Goal: Task Accomplishment & Management: Complete application form

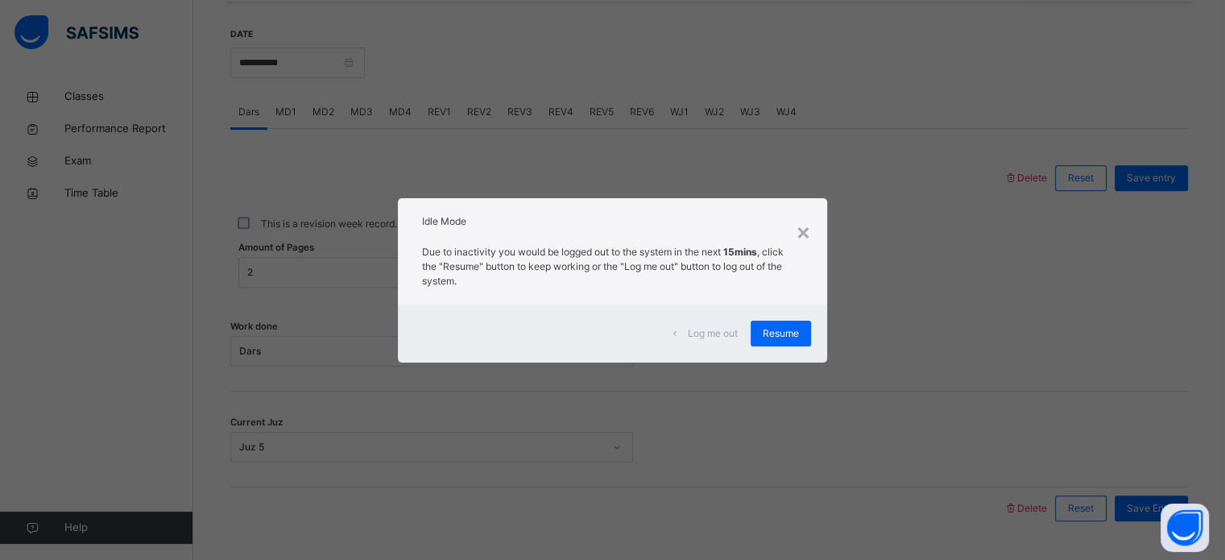
click at [780, 338] on span "Resume" at bounding box center [781, 333] width 36 height 14
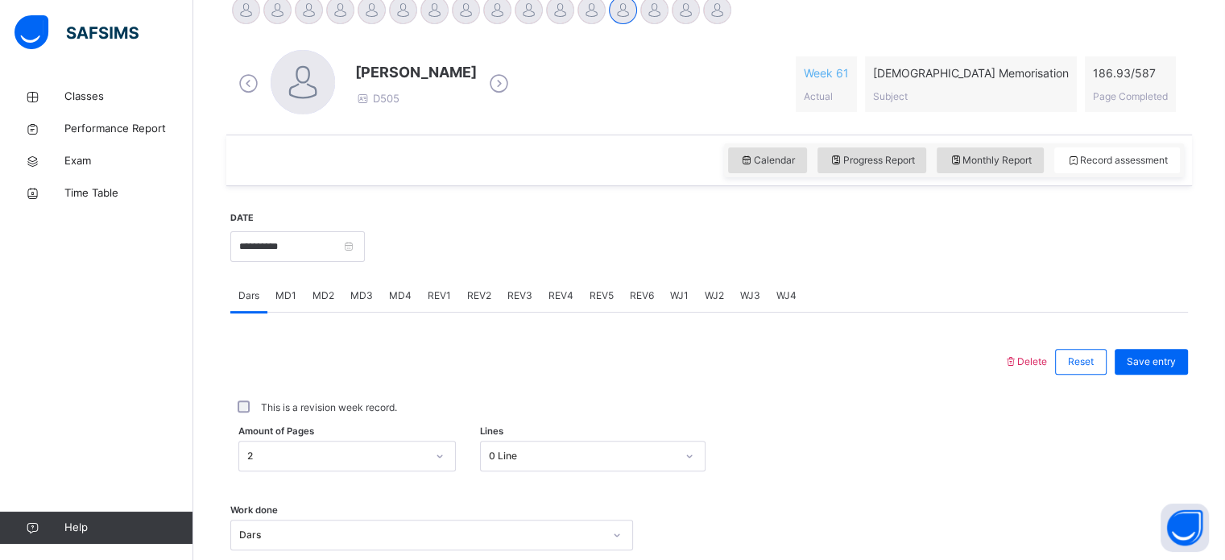
scroll to position [263, 0]
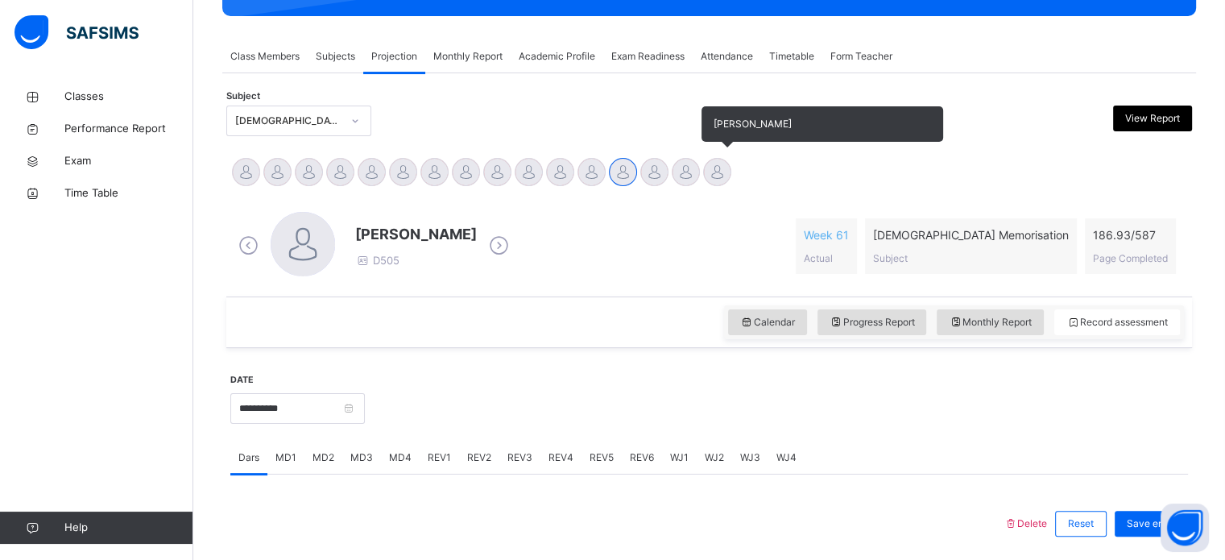
click at [712, 176] on div at bounding box center [717, 172] width 28 height 28
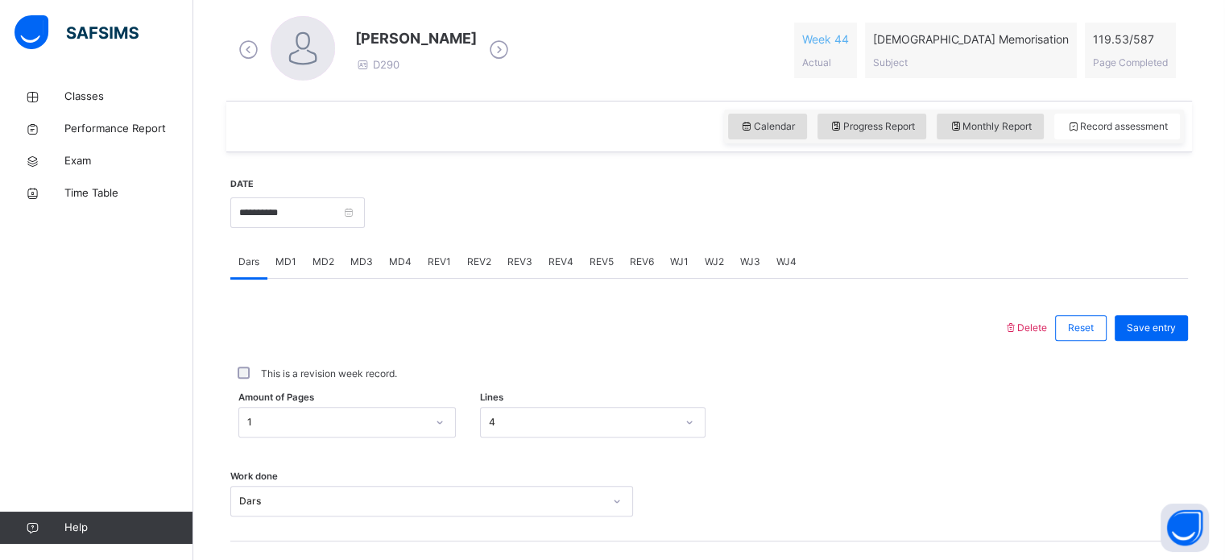
scroll to position [574, 0]
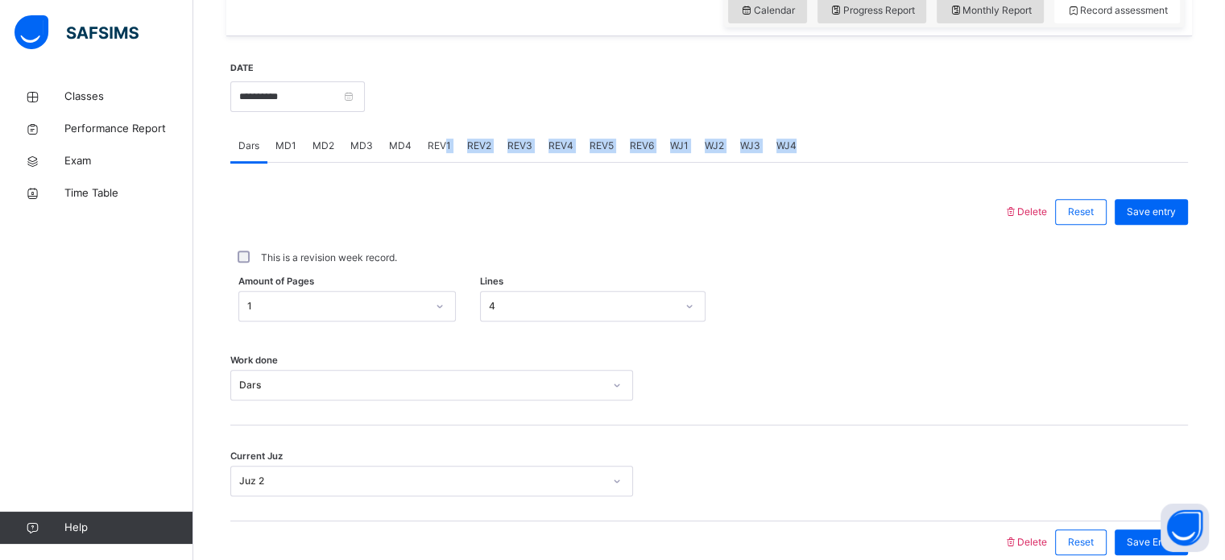
drag, startPoint x: 451, startPoint y: 165, endPoint x: 439, endPoint y: 154, distance: 16.5
click at [441, 155] on div "Dars MD1 MD2 MD3 MD4 REV1 REV2 REV3 REV4 REV5 REV6 WJ1 WJ2 WJ3 WJ4 Dars More Op…" at bounding box center [709, 346] width 958 height 433
click at [438, 154] on div "REV1" at bounding box center [439, 146] width 39 height 32
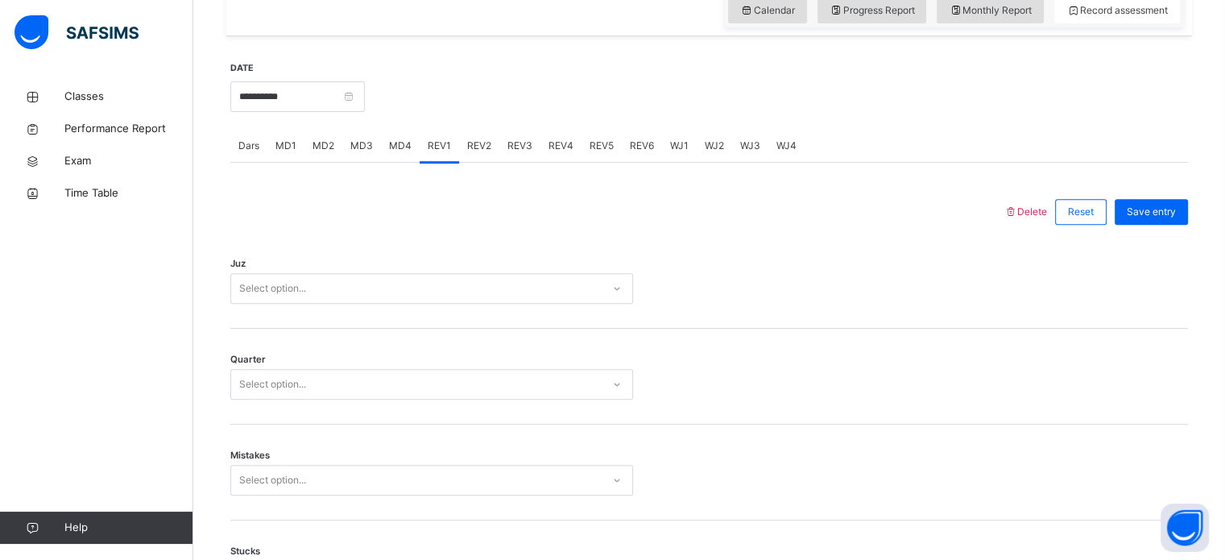
click at [393, 142] on span "MD4" at bounding box center [400, 146] width 23 height 14
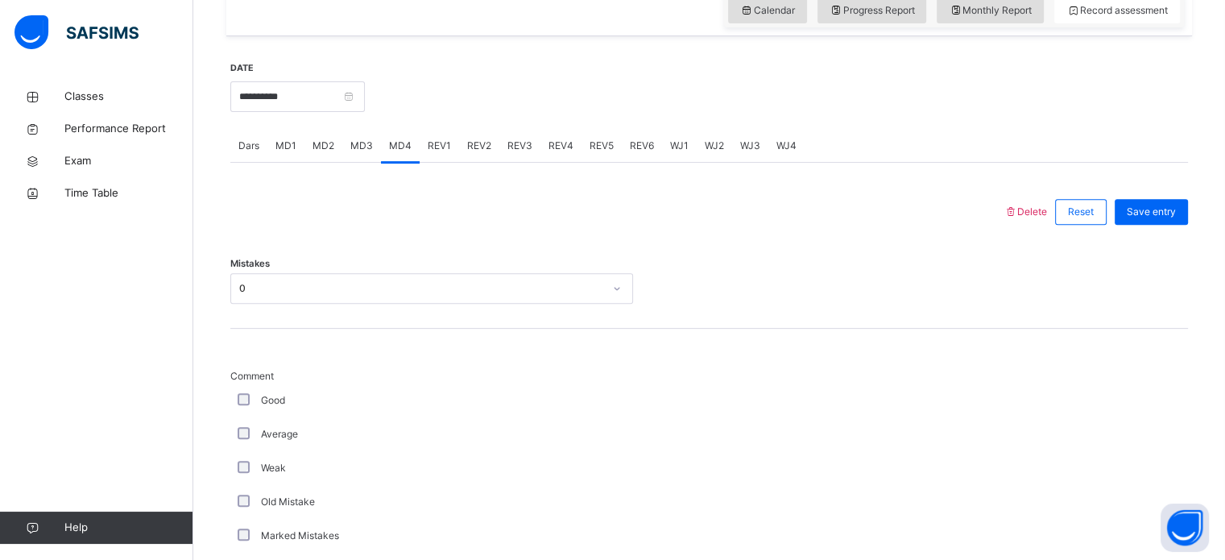
click at [354, 144] on span "MD3" at bounding box center [361, 146] width 23 height 14
click at [322, 148] on span "MD2" at bounding box center [324, 146] width 22 height 14
click at [435, 139] on span "REV1" at bounding box center [439, 146] width 23 height 14
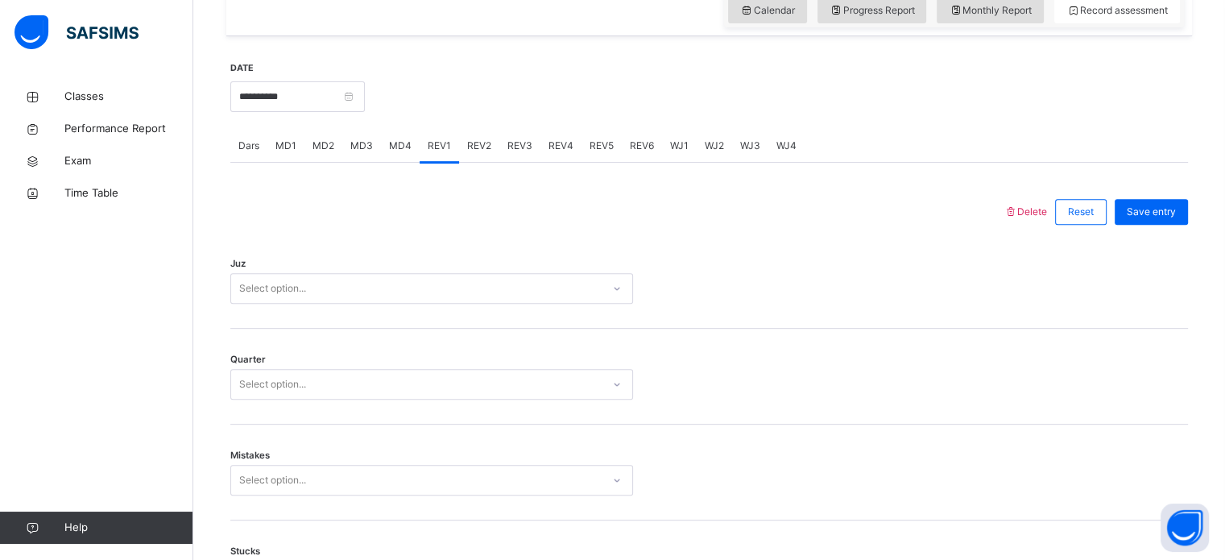
click at [378, 298] on div "Select option..." at bounding box center [416, 288] width 371 height 25
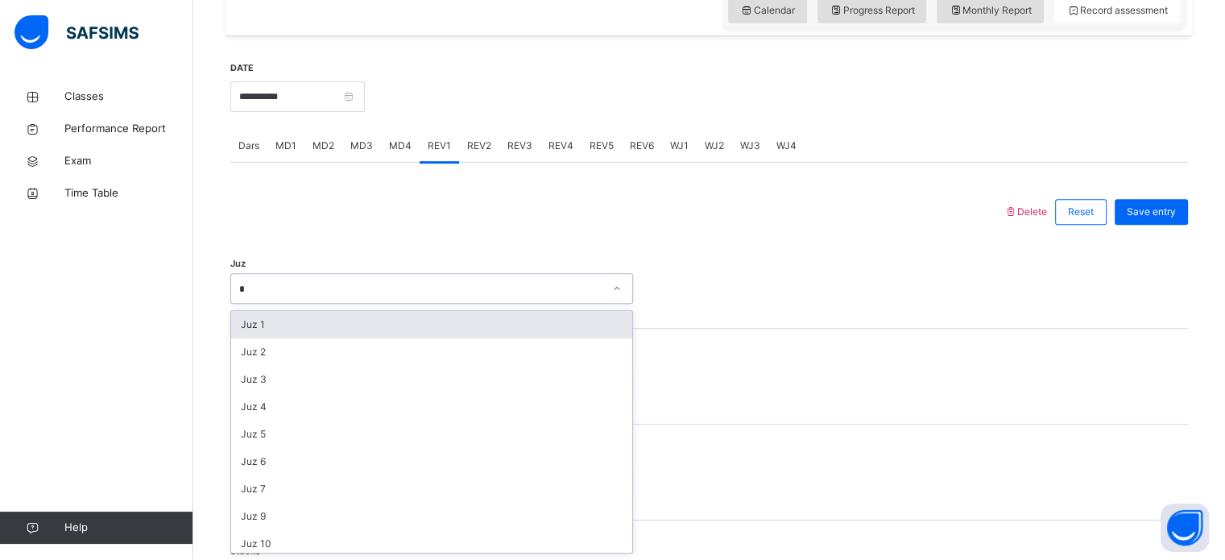
type input "**"
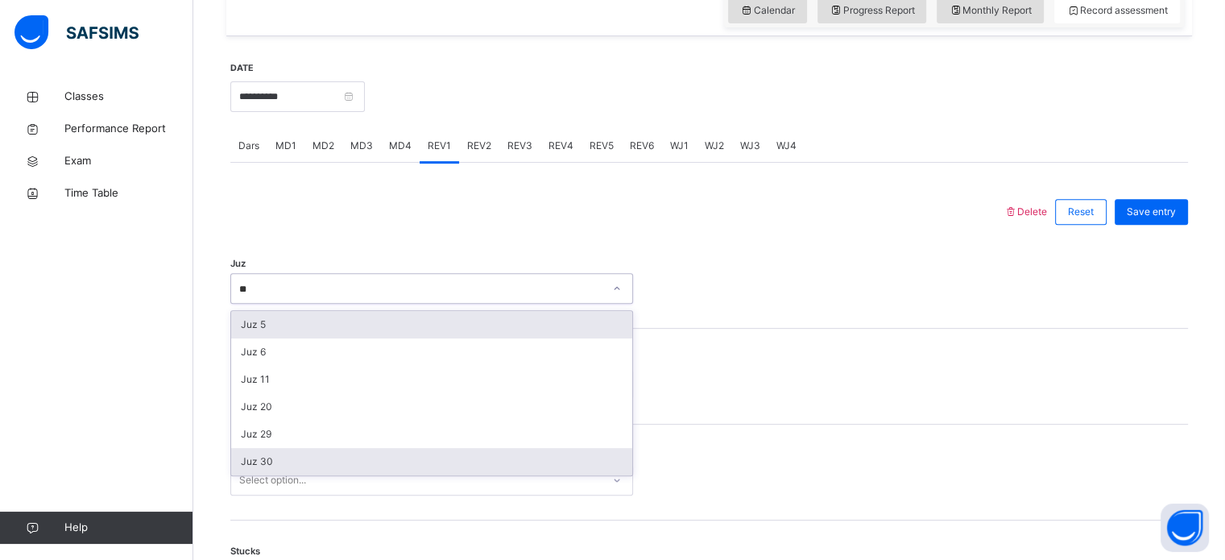
click at [241, 458] on div "Juz 30" at bounding box center [431, 461] width 401 height 27
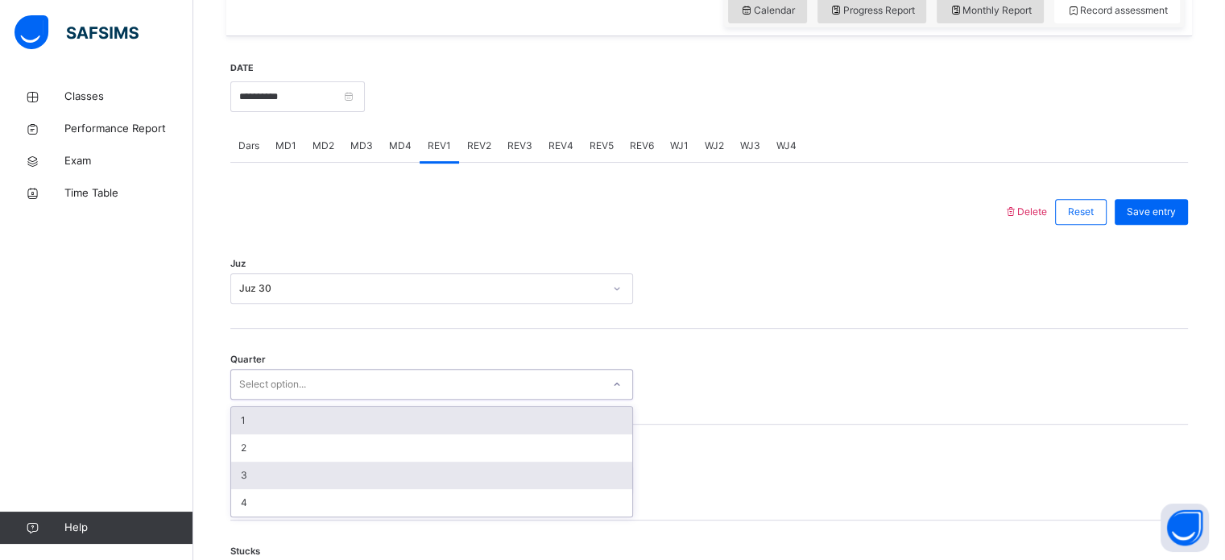
click at [238, 464] on div "3" at bounding box center [431, 475] width 401 height 27
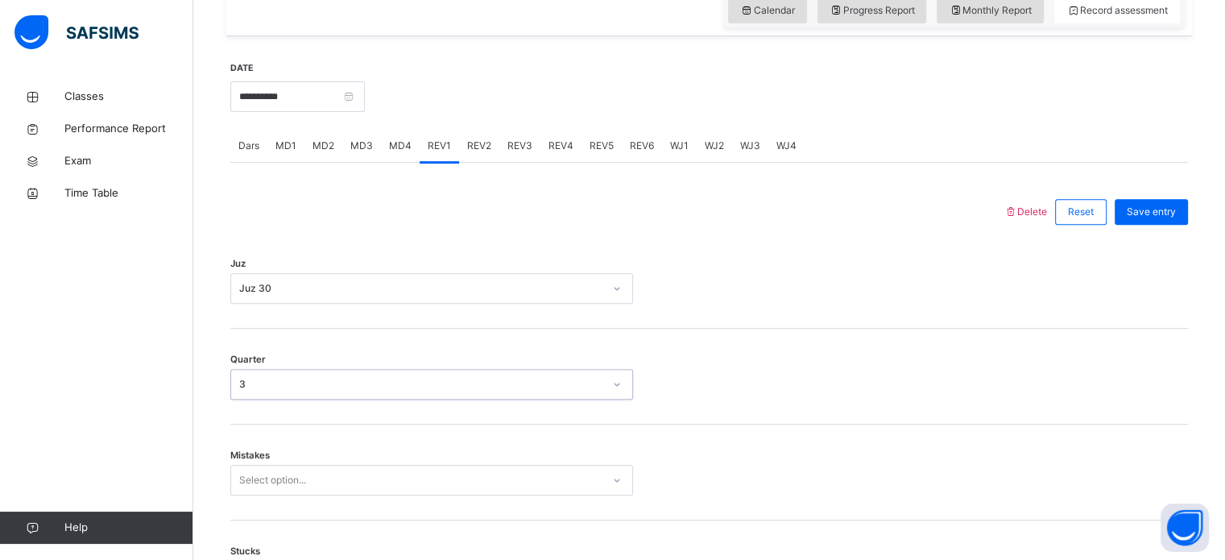
click at [242, 454] on span "Mistakes" at bounding box center [249, 456] width 39 height 14
click at [284, 500] on div "Mistakes Select option..." at bounding box center [709, 473] width 958 height 96
click at [271, 470] on div "Select option..." at bounding box center [431, 480] width 403 height 31
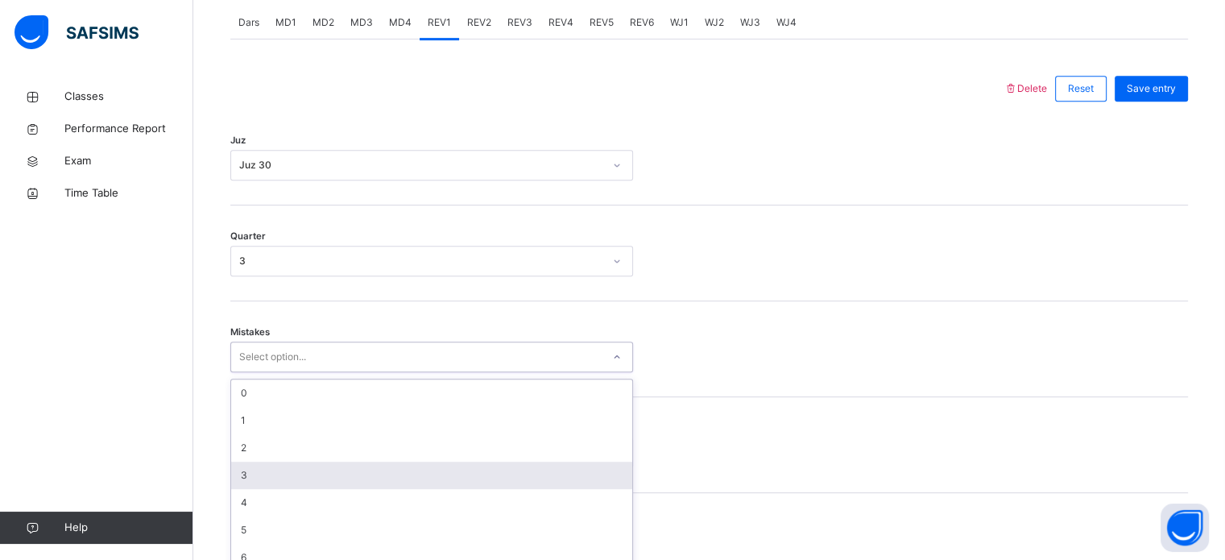
scroll to position [715, 0]
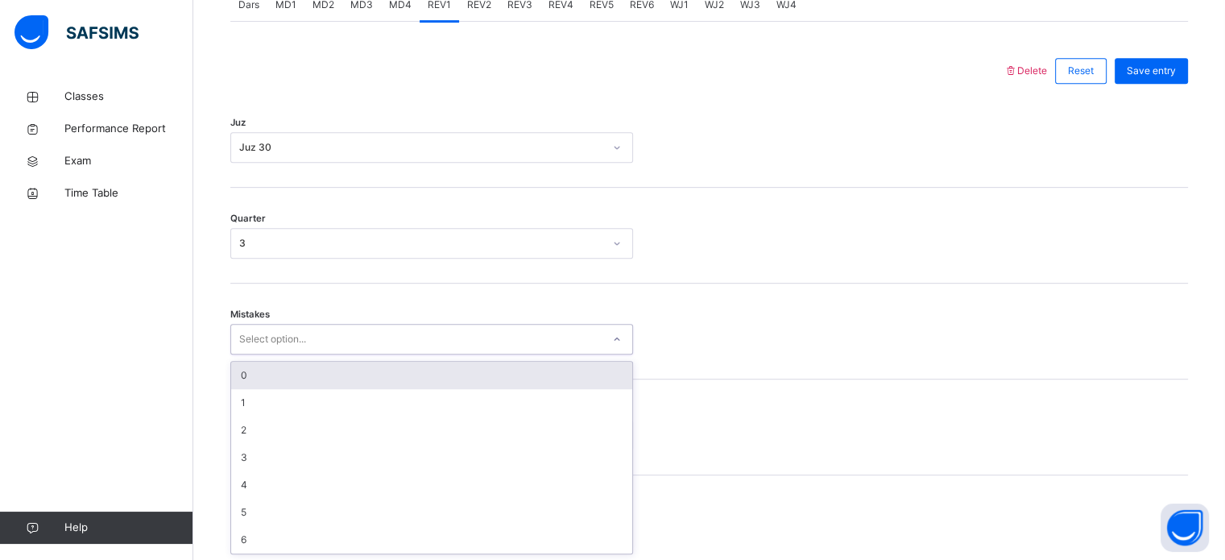
click at [244, 370] on div "0" at bounding box center [431, 375] width 401 height 27
click at [256, 469] on div "Stucks Select option..." at bounding box center [709, 427] width 958 height 96
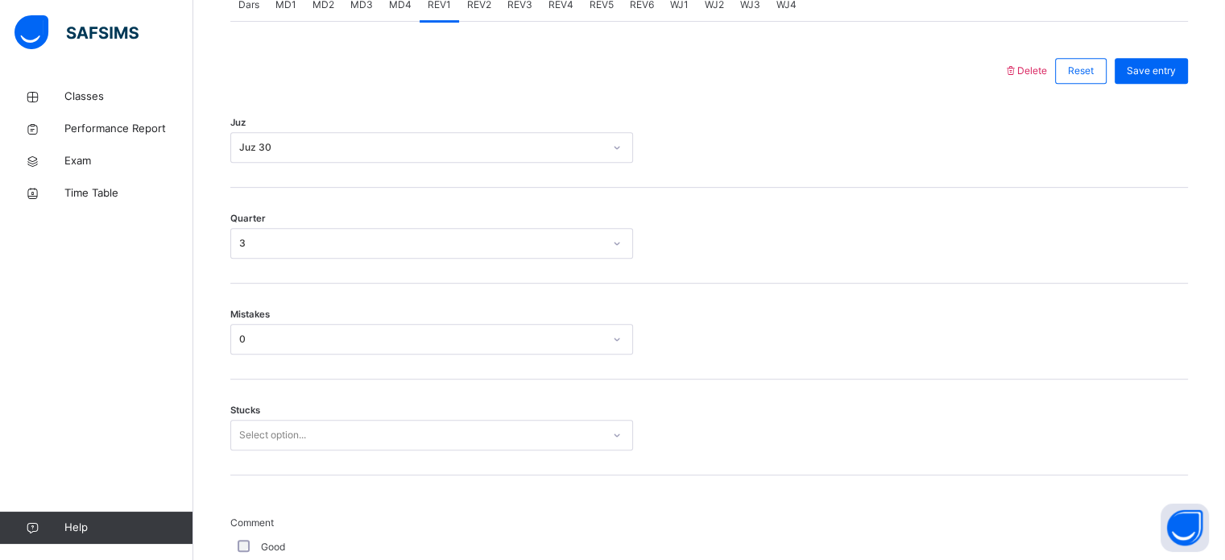
click at [256, 459] on div "Stucks Select option..." at bounding box center [709, 427] width 958 height 96
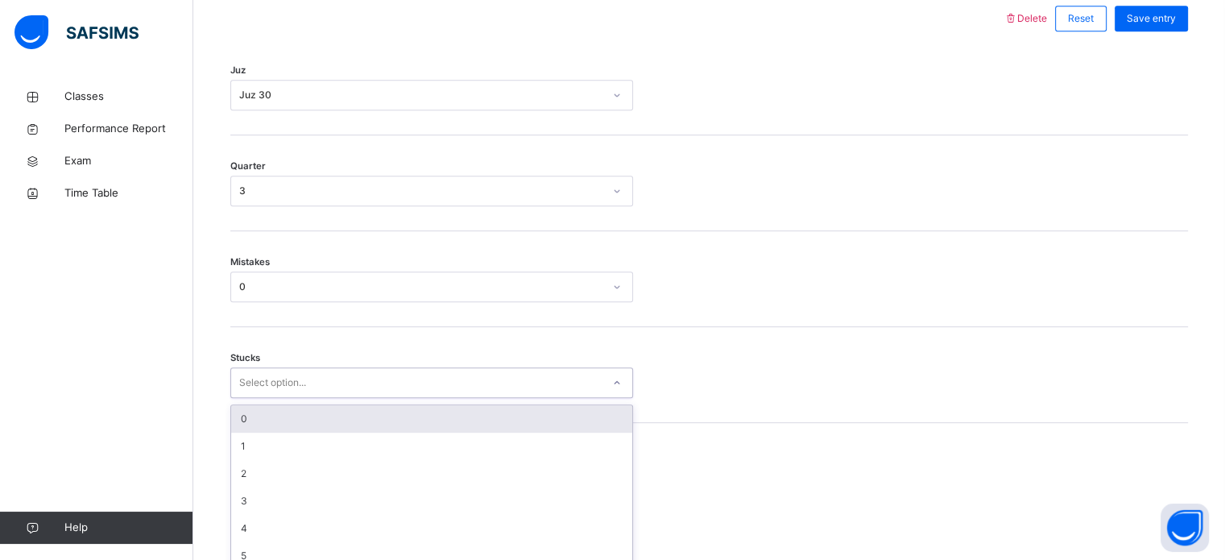
click at [255, 398] on div "option 0 focused, 1 of 6. 6 results available. Use Up and Down to choose option…" at bounding box center [431, 382] width 403 height 31
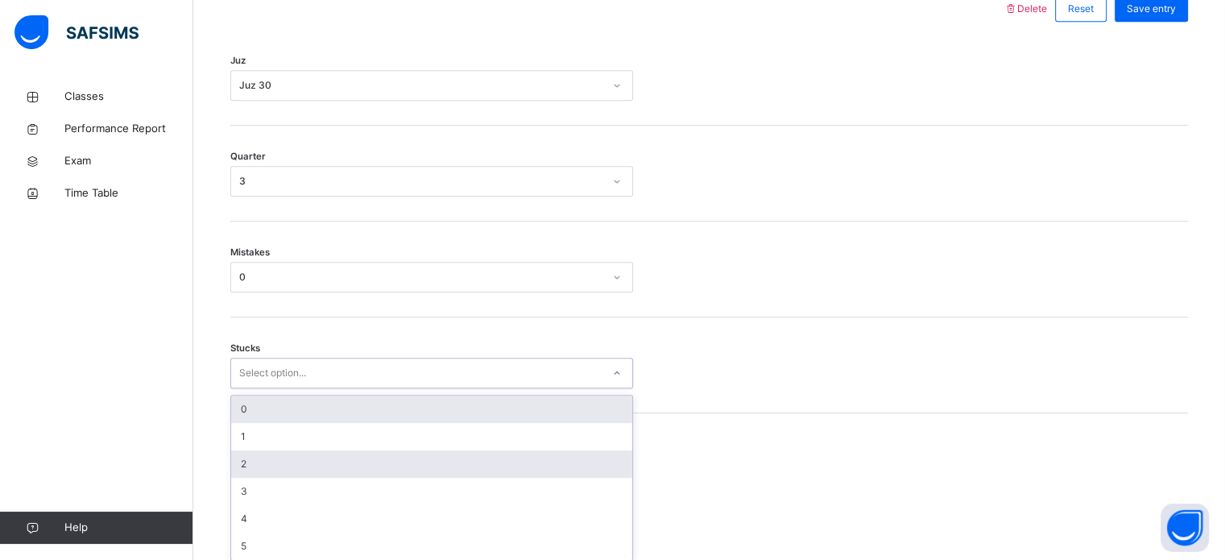
scroll to position [783, 0]
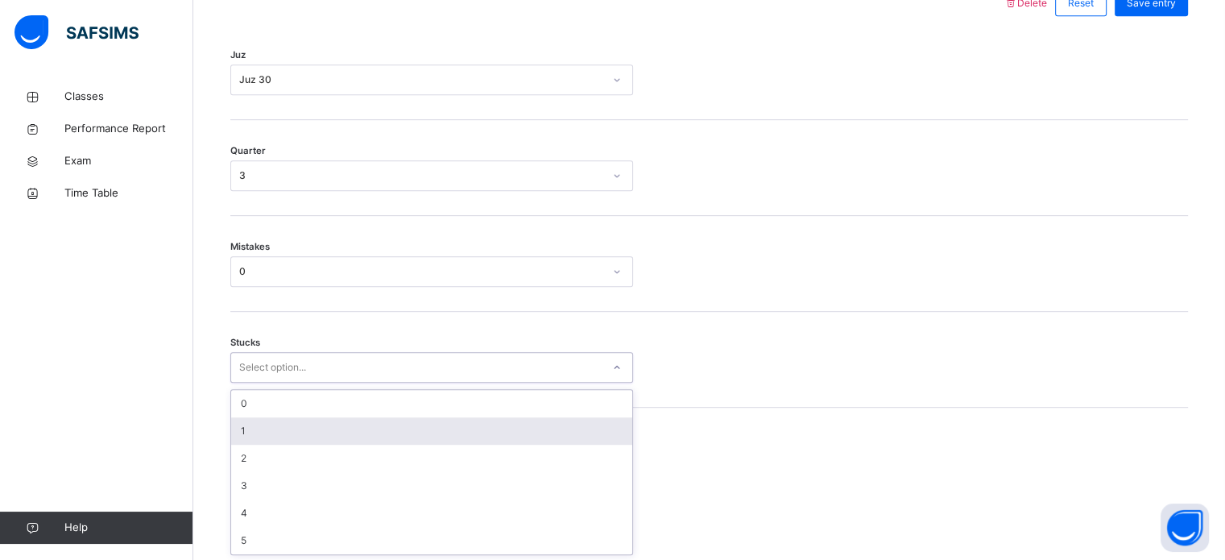
click at [257, 435] on div "1" at bounding box center [431, 430] width 401 height 27
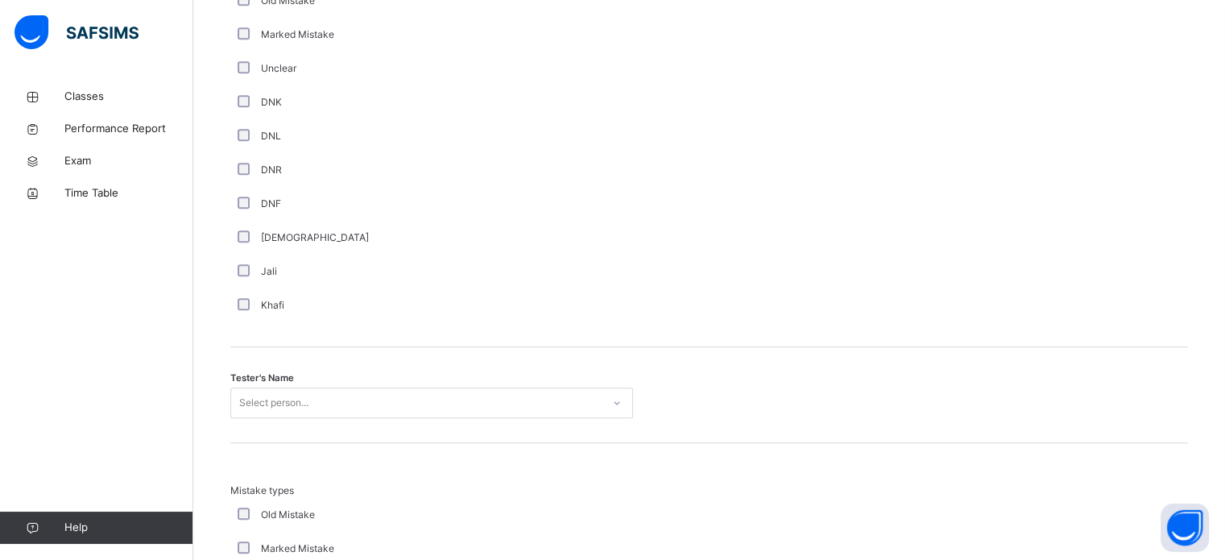
scroll to position [1395, 0]
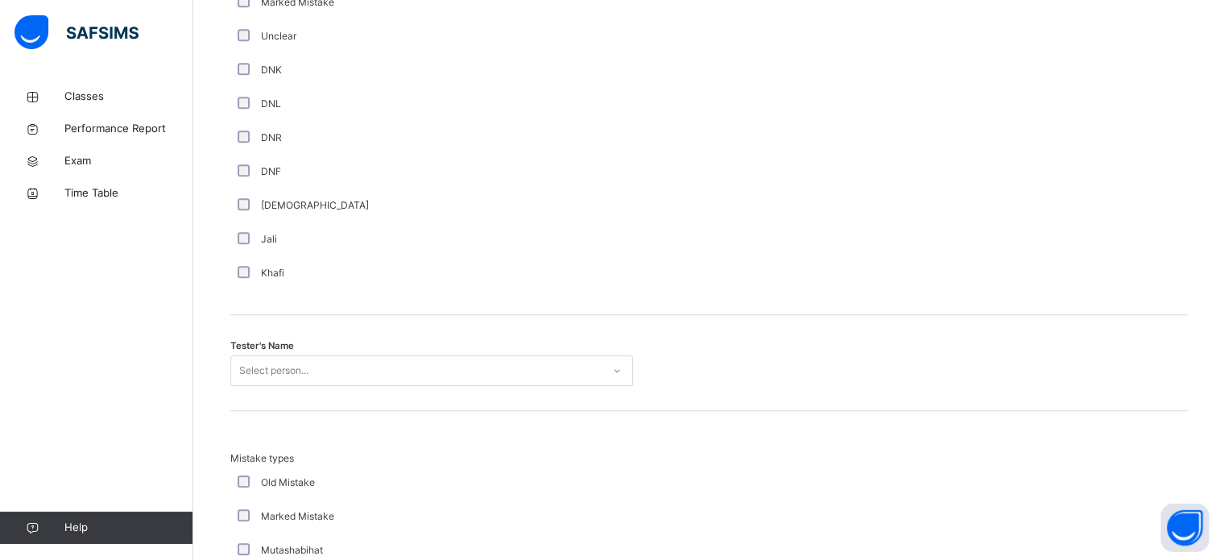
click at [296, 358] on div "Select person..." at bounding box center [431, 370] width 403 height 31
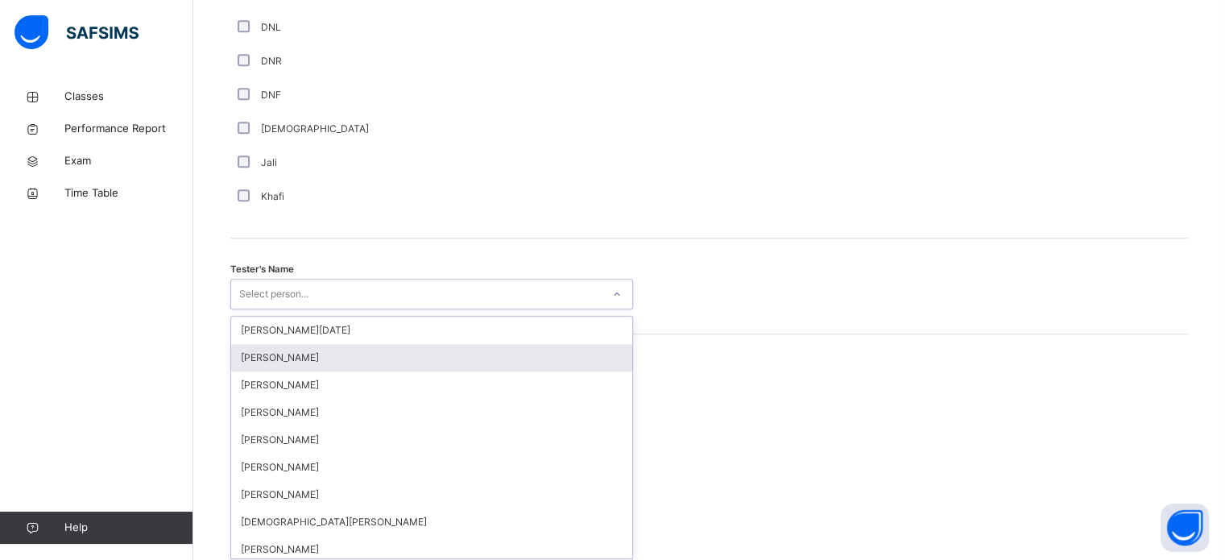
scroll to position [1476, 0]
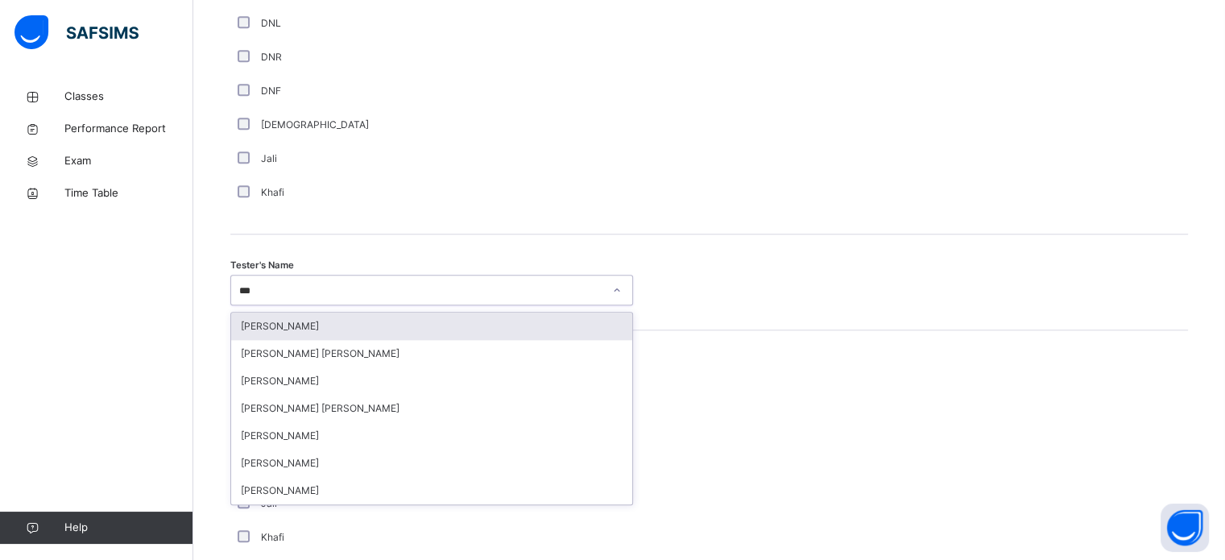
type input "****"
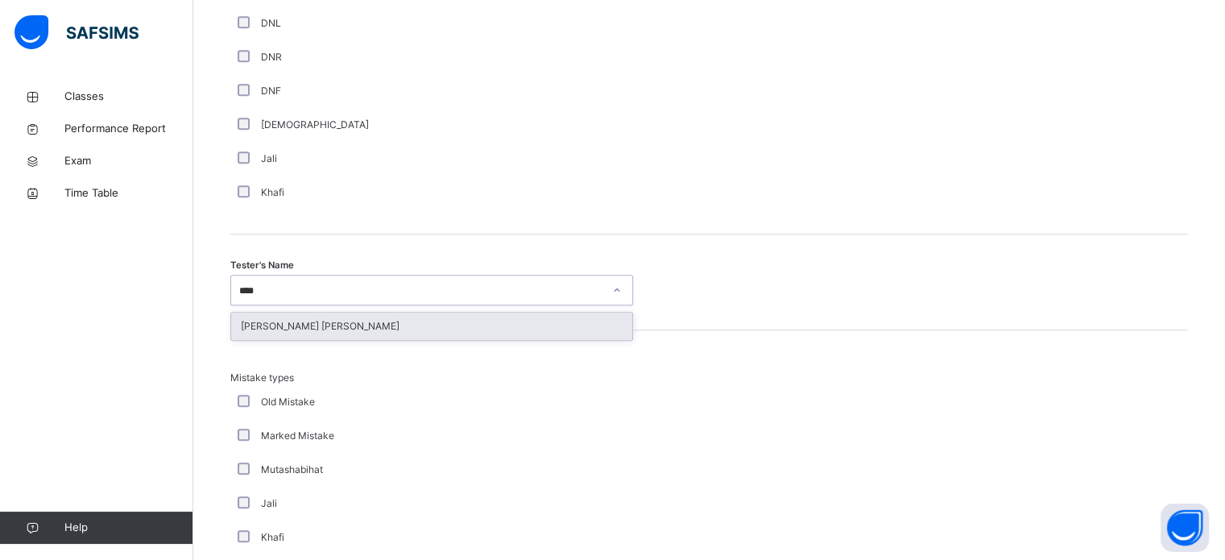
click at [267, 313] on div "[PERSON_NAME] [PERSON_NAME]" at bounding box center [431, 326] width 401 height 27
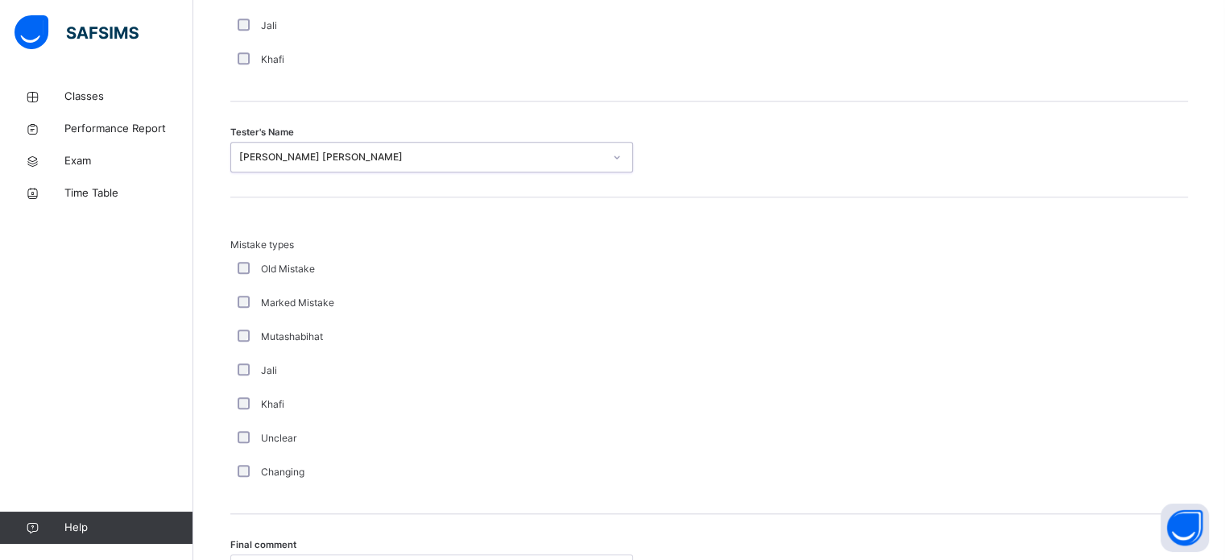
scroll to position [1771, 0]
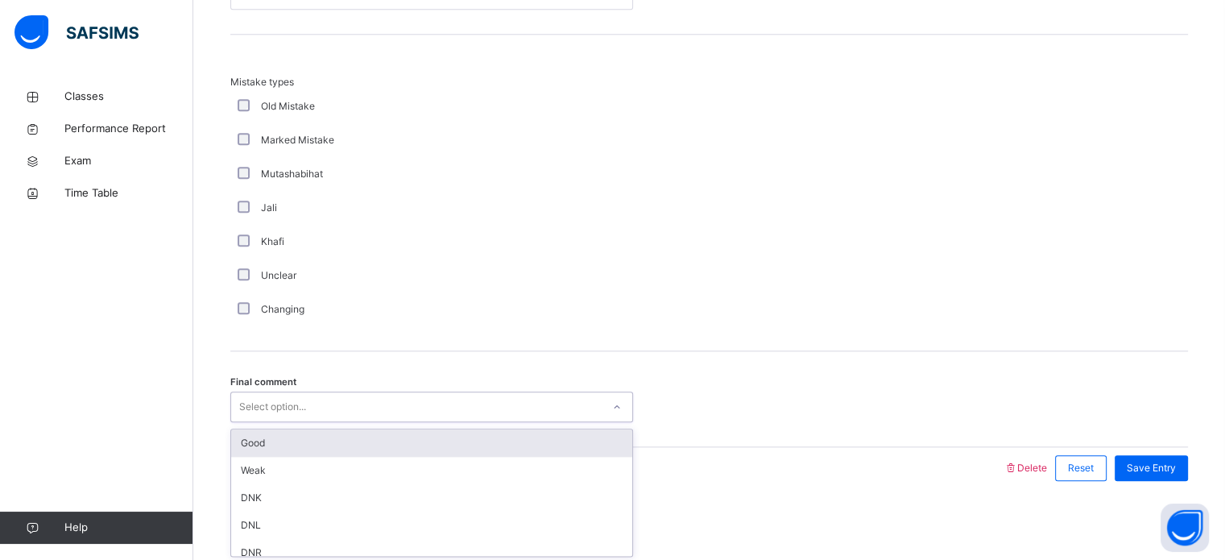
click at [242, 434] on div "Good" at bounding box center [431, 442] width 401 height 27
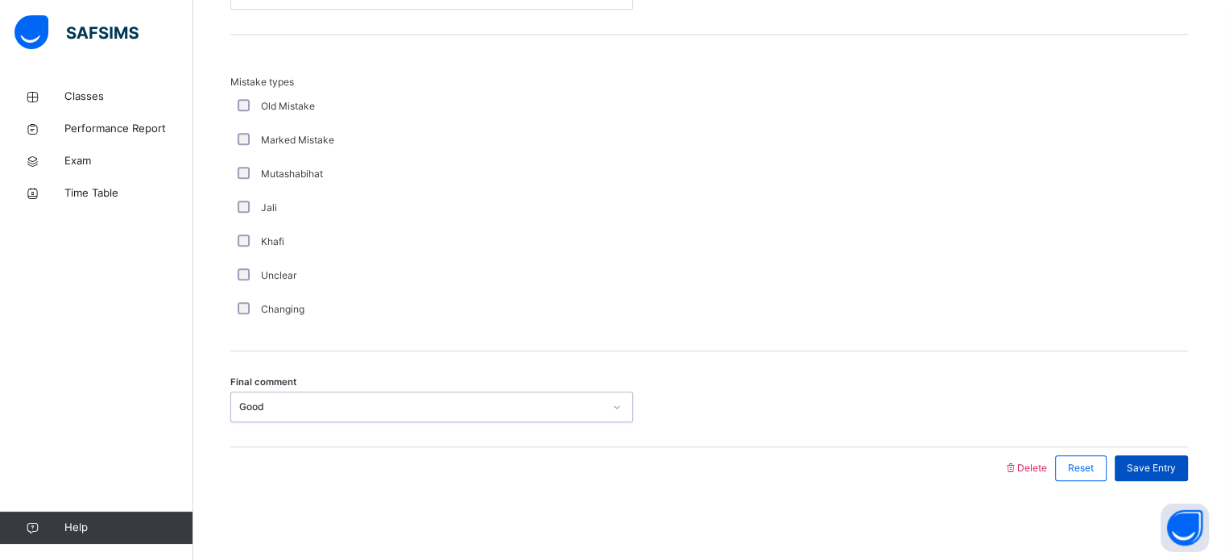
click at [1173, 476] on div "Save Entry" at bounding box center [1151, 468] width 73 height 26
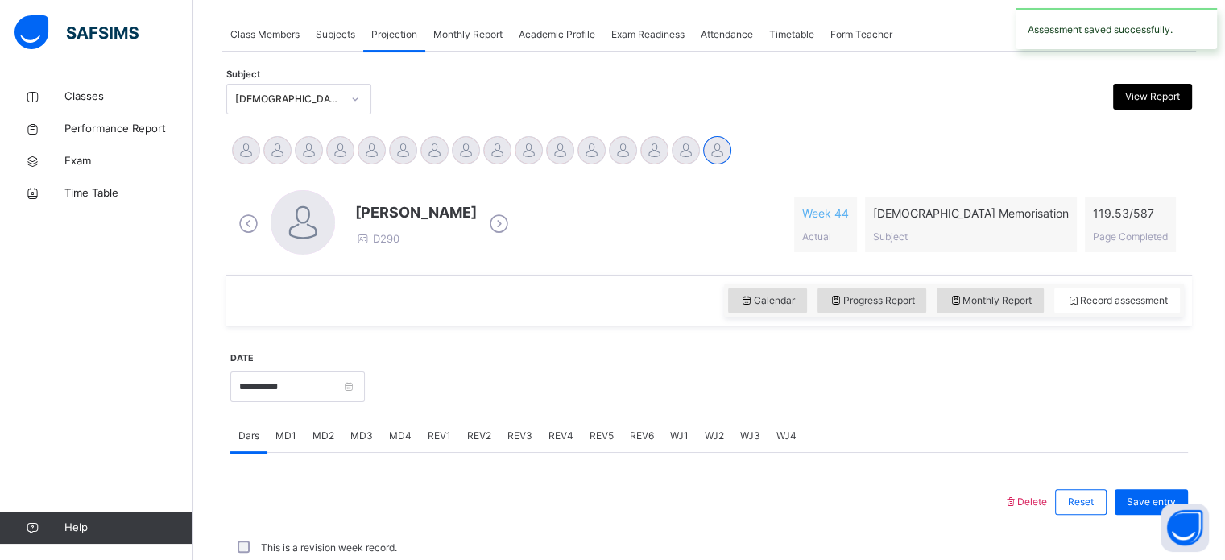
scroll to position [649, 0]
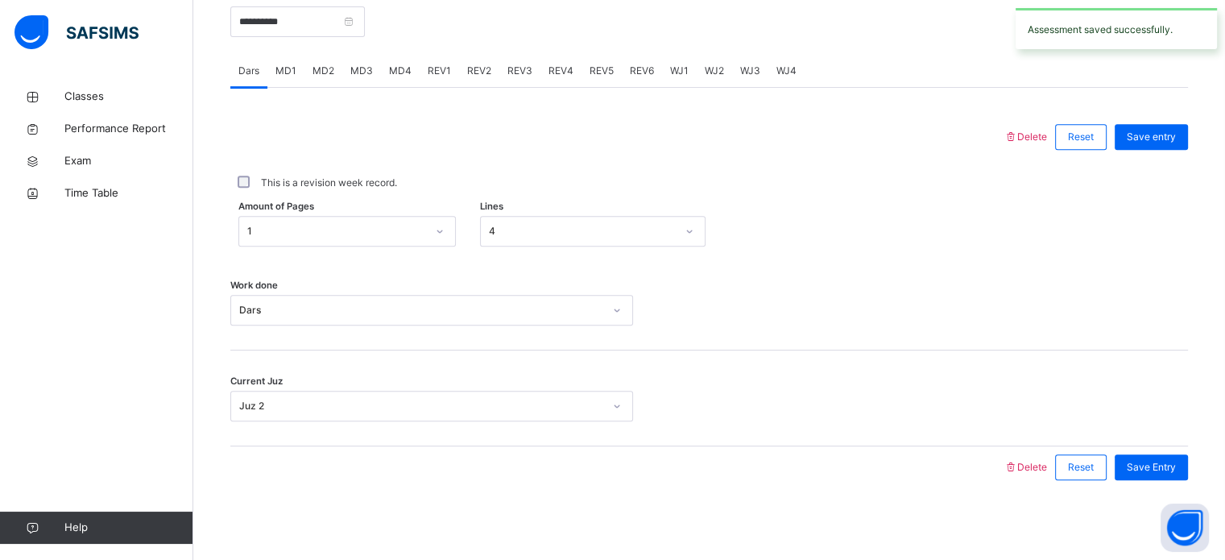
click at [470, 68] on span "REV2" at bounding box center [479, 71] width 24 height 14
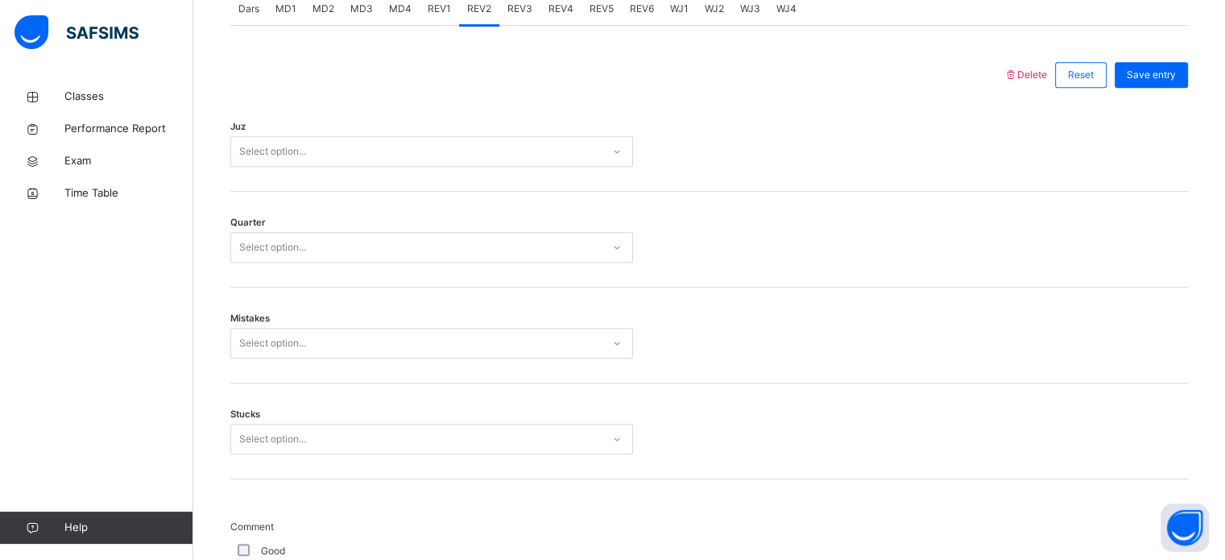
scroll to position [708, 0]
click at [358, 284] on div "Quarter Select option..." at bounding box center [709, 243] width 958 height 96
click at [331, 150] on div "Select option..." at bounding box center [416, 155] width 371 height 25
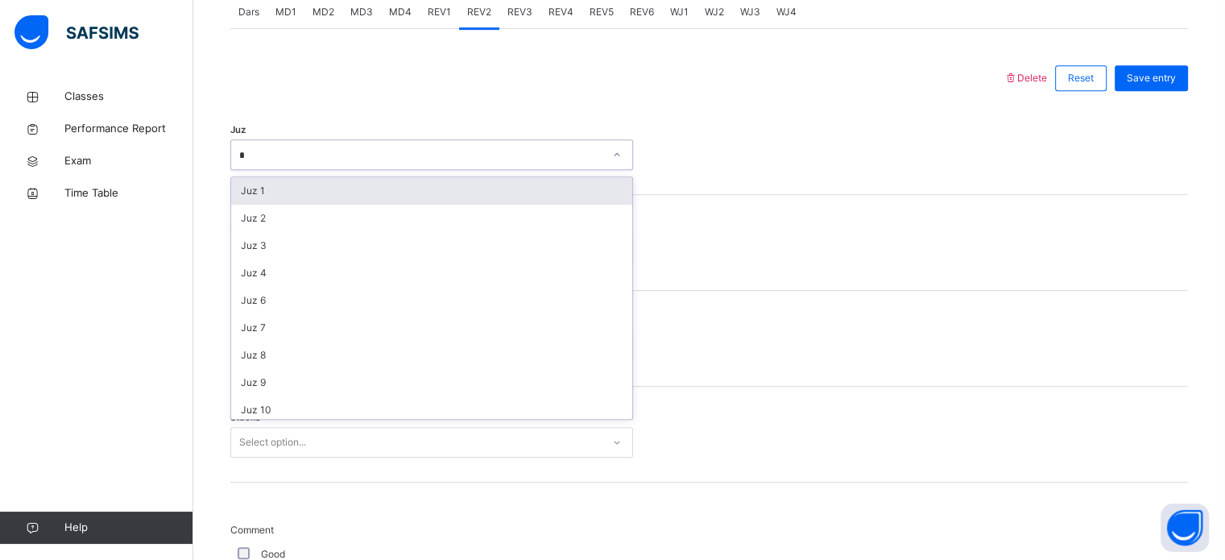
type input "**"
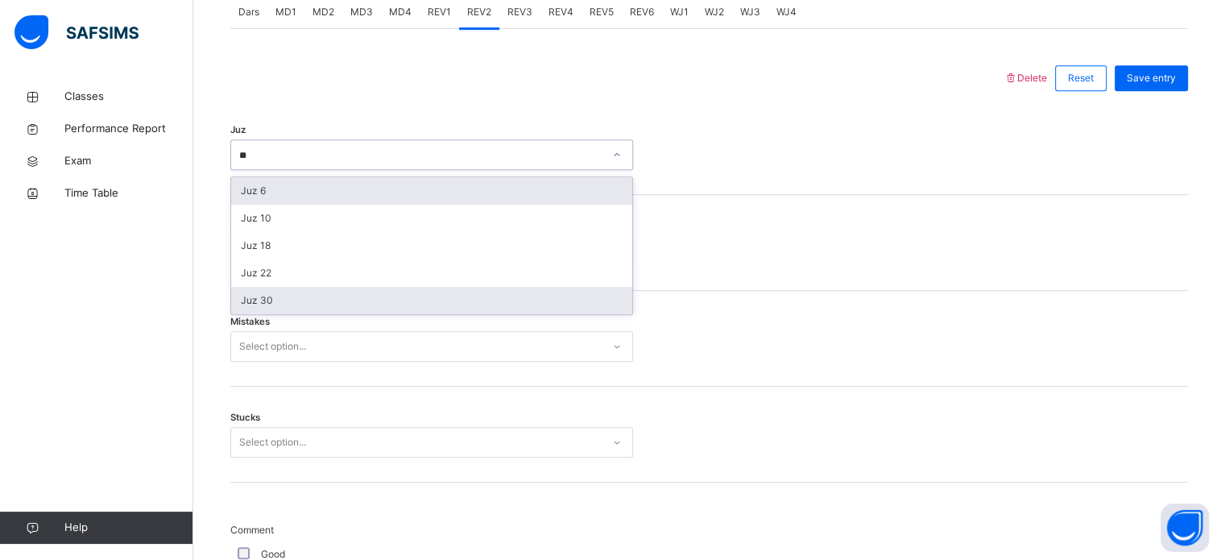
click at [245, 297] on div "Juz 30" at bounding box center [431, 300] width 401 height 27
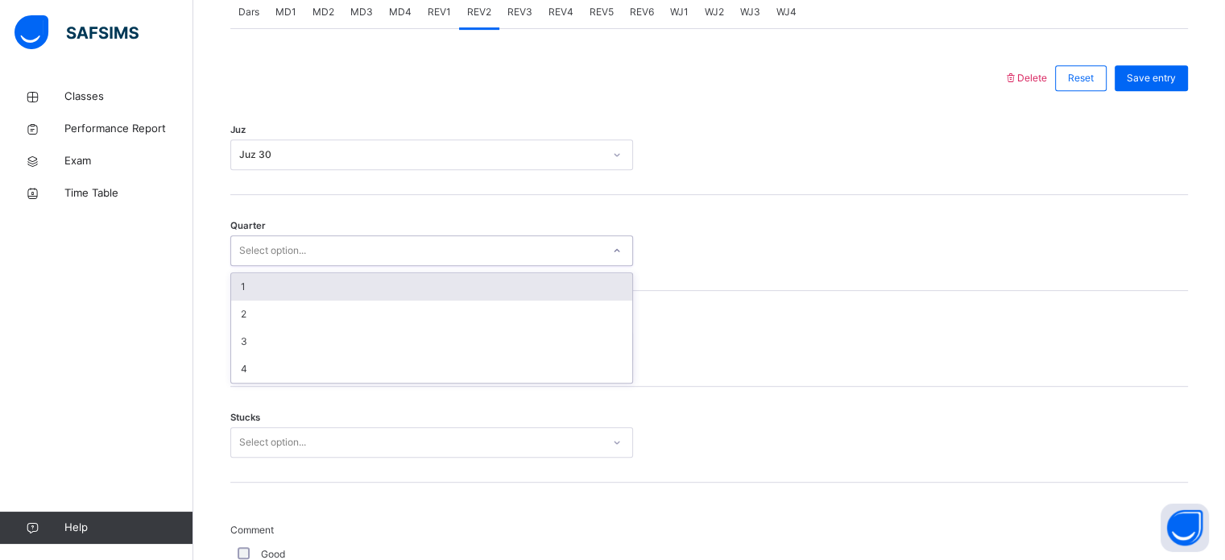
click at [240, 391] on div "Stucks Select option..." at bounding box center [709, 435] width 958 height 96
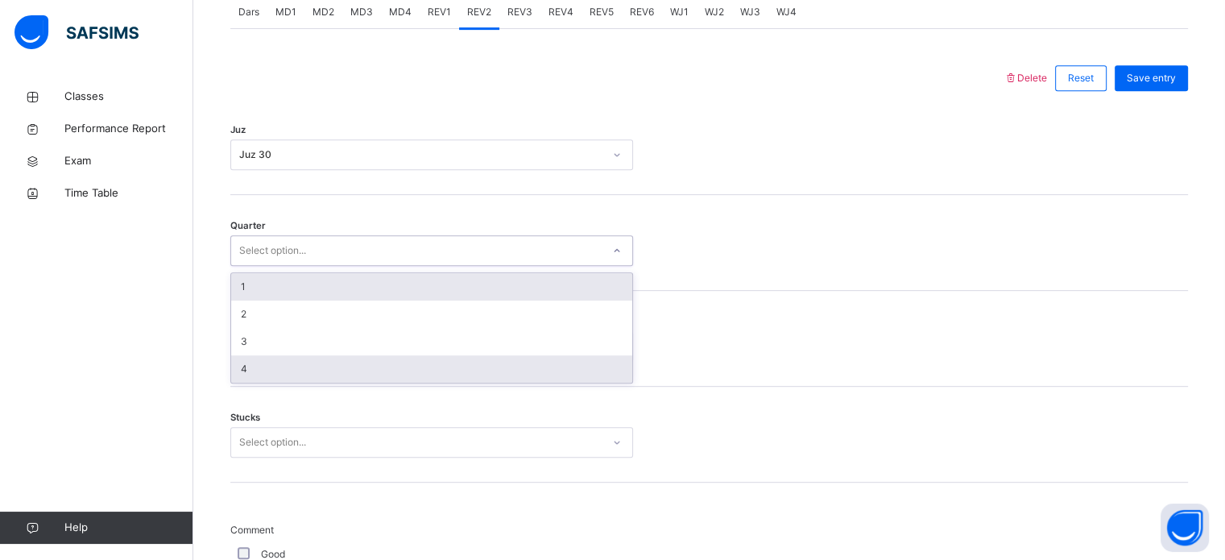
click at [241, 376] on div "4" at bounding box center [431, 368] width 401 height 27
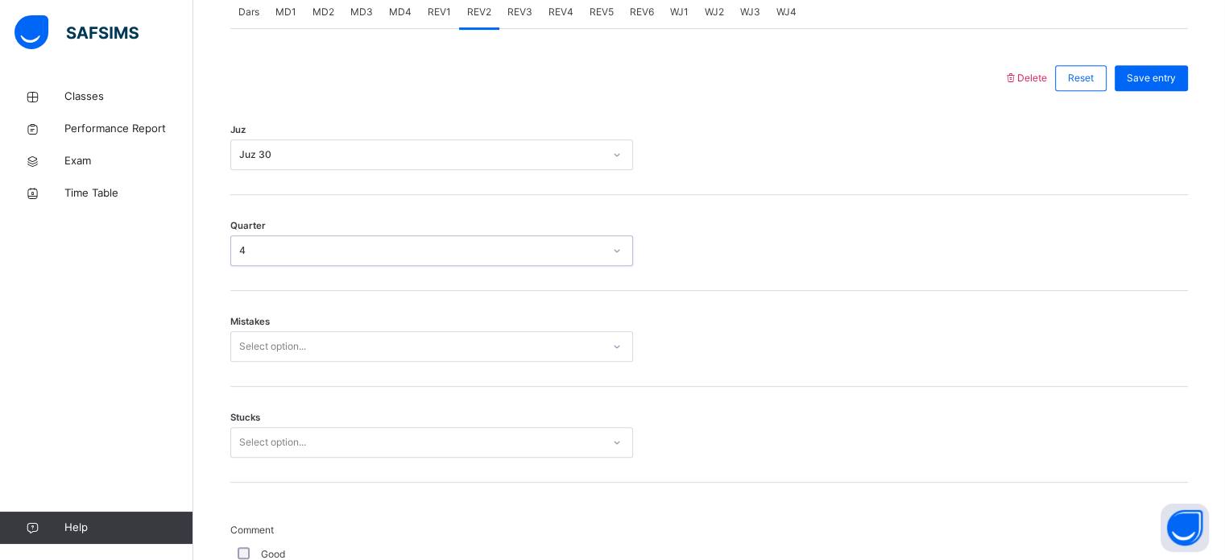
click at [242, 373] on div "Mistakes Select option..." at bounding box center [709, 339] width 958 height 96
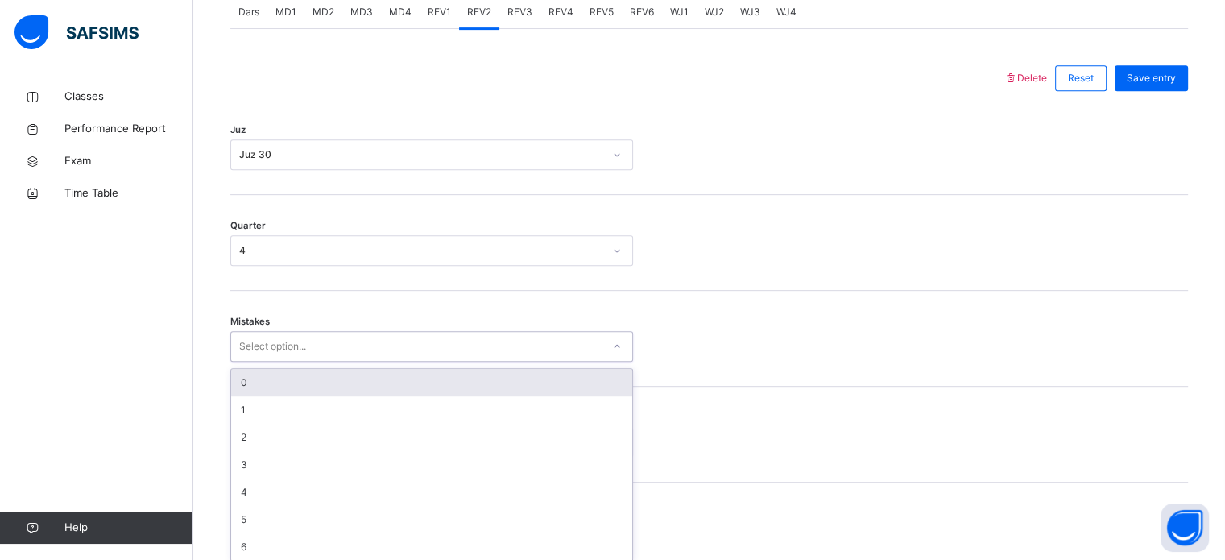
scroll to position [715, 0]
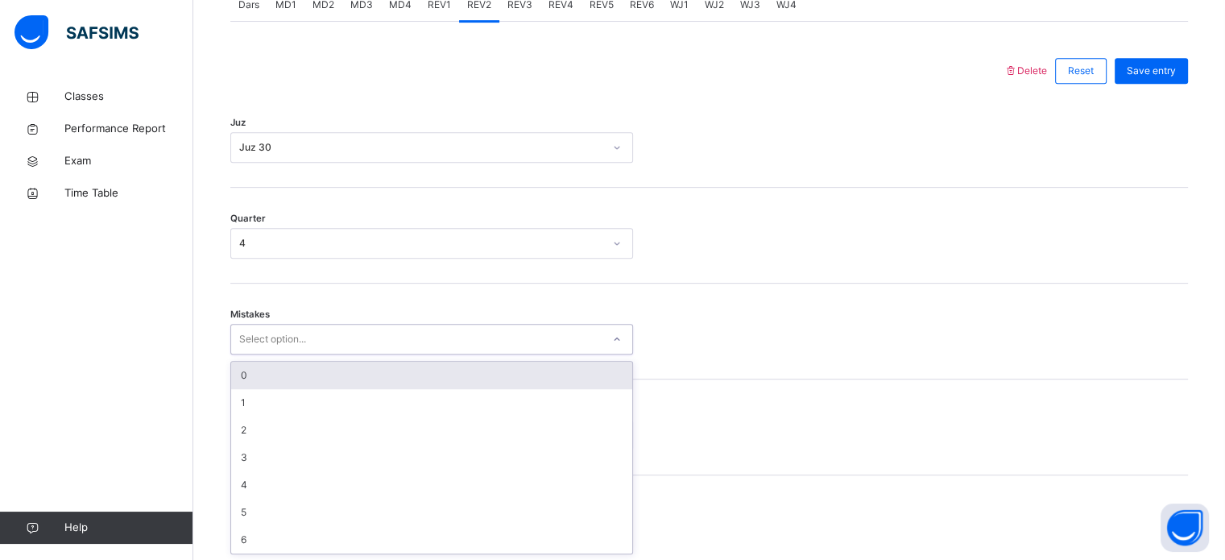
click at [246, 373] on div "0" at bounding box center [431, 375] width 401 height 27
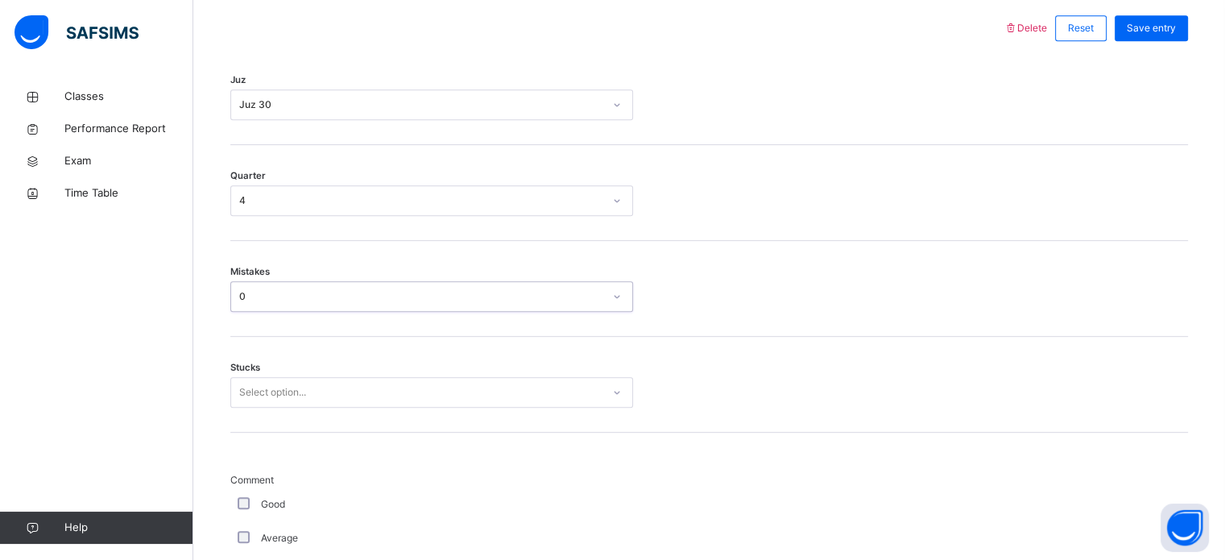
click at [255, 408] on div "Select option..." at bounding box center [431, 392] width 403 height 31
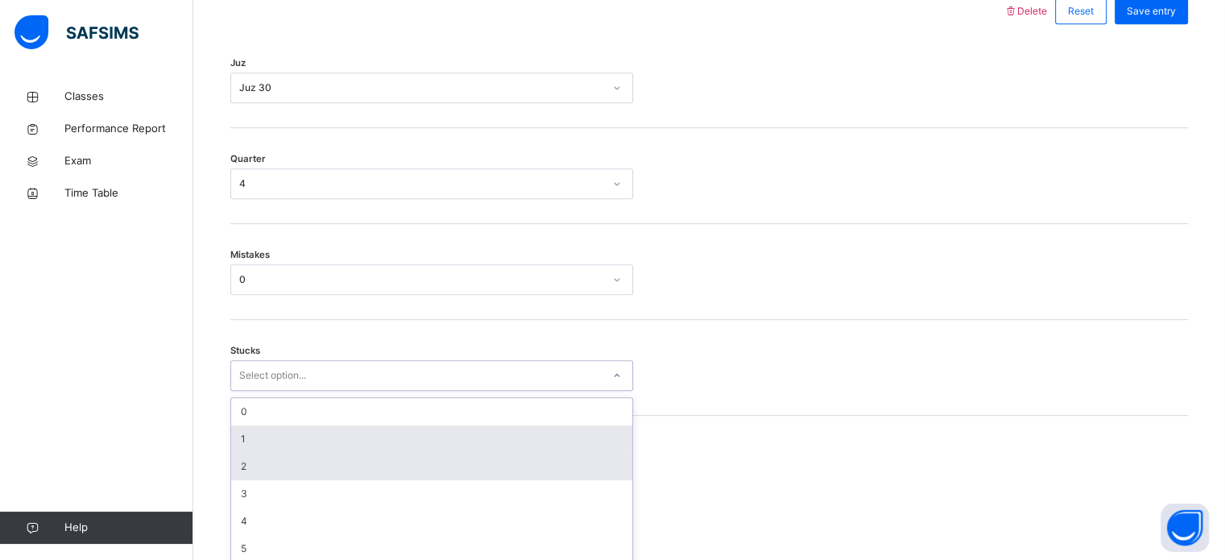
scroll to position [783, 0]
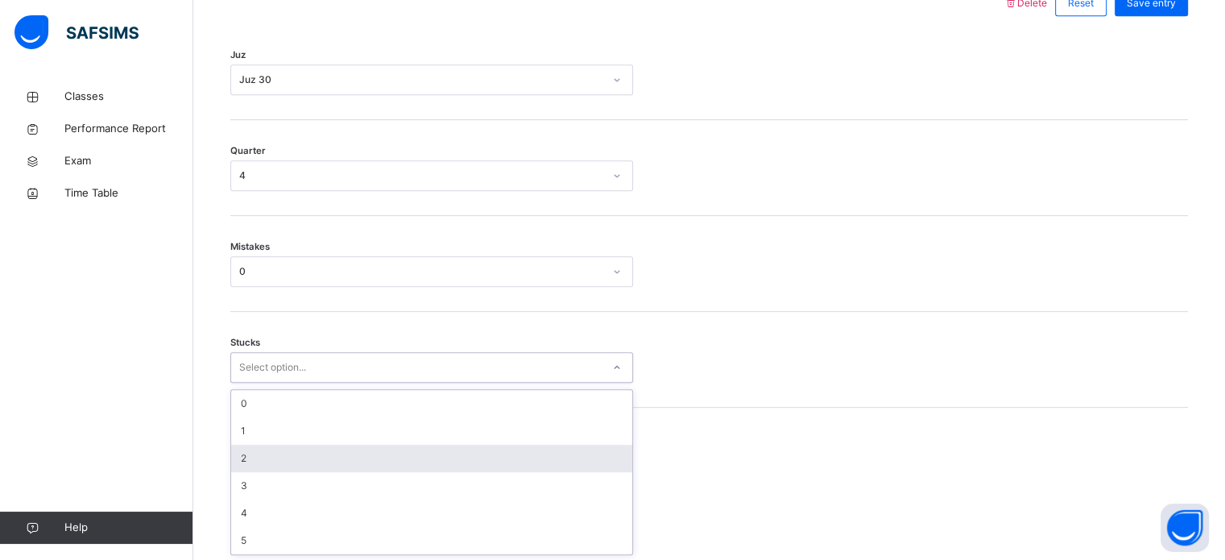
drag, startPoint x: 255, startPoint y: 447, endPoint x: 249, endPoint y: 463, distance: 17.1
click at [252, 450] on div "2" at bounding box center [431, 458] width 401 height 27
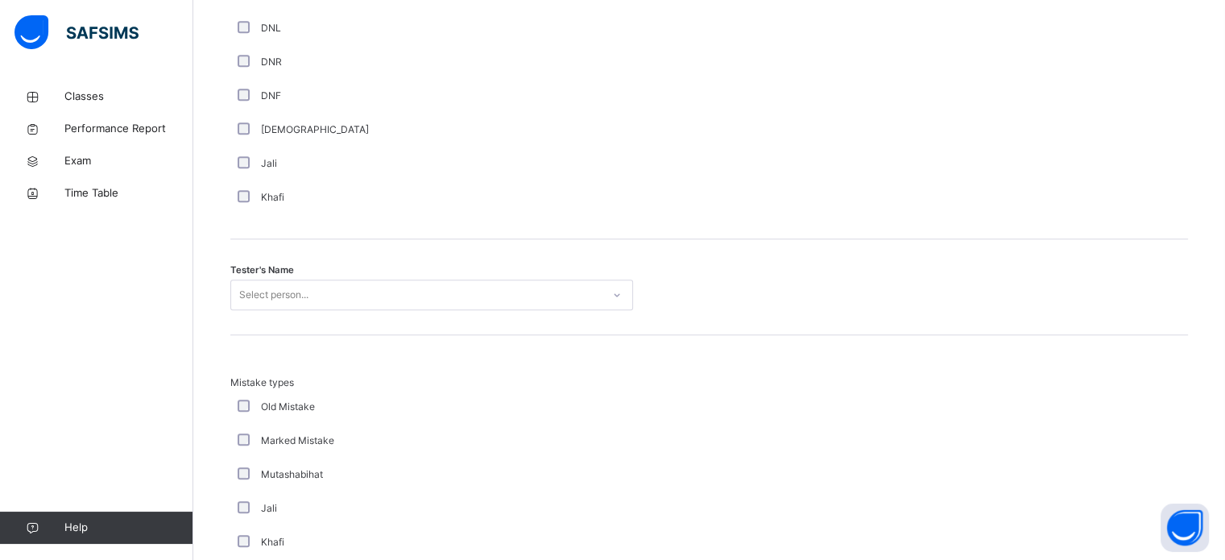
scroll to position [1524, 0]
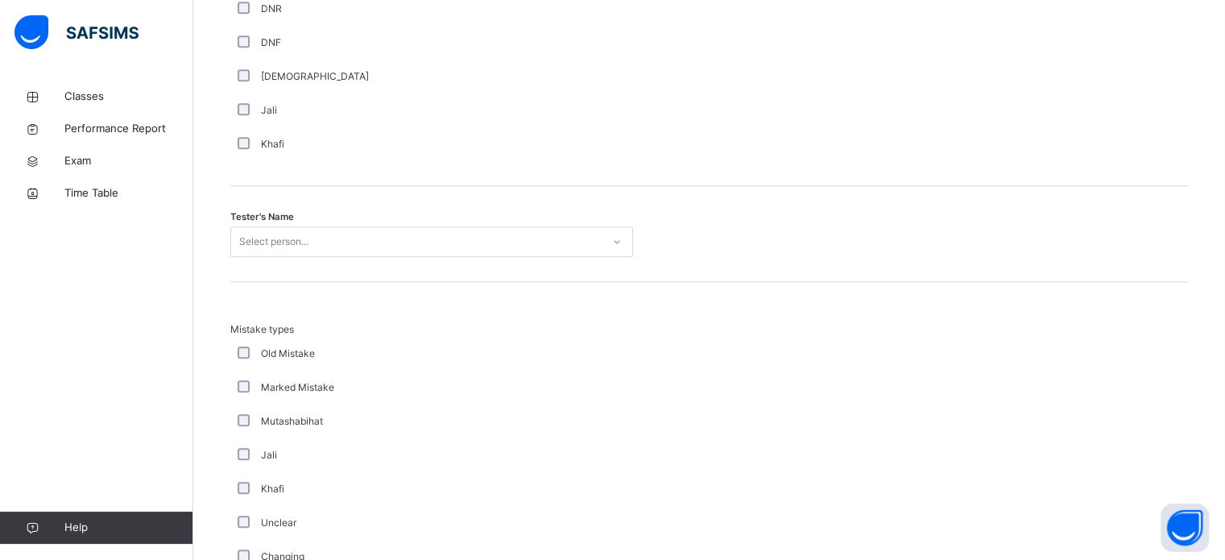
click at [303, 245] on div "Select person..." at bounding box center [273, 241] width 69 height 31
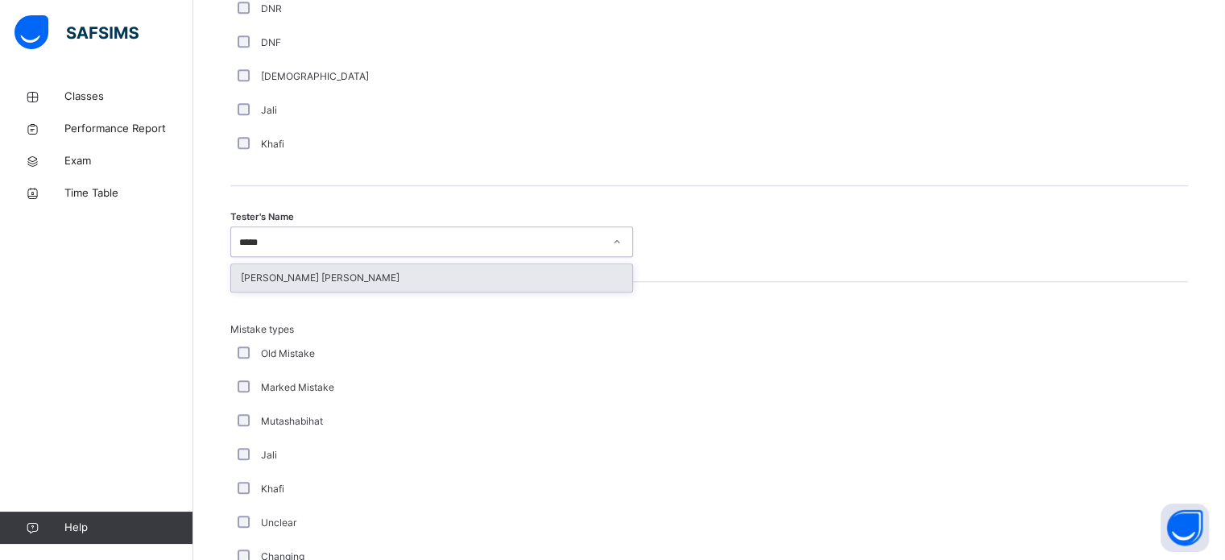
type input "******"
click at [269, 267] on div "[PERSON_NAME] [PERSON_NAME]" at bounding box center [431, 277] width 401 height 27
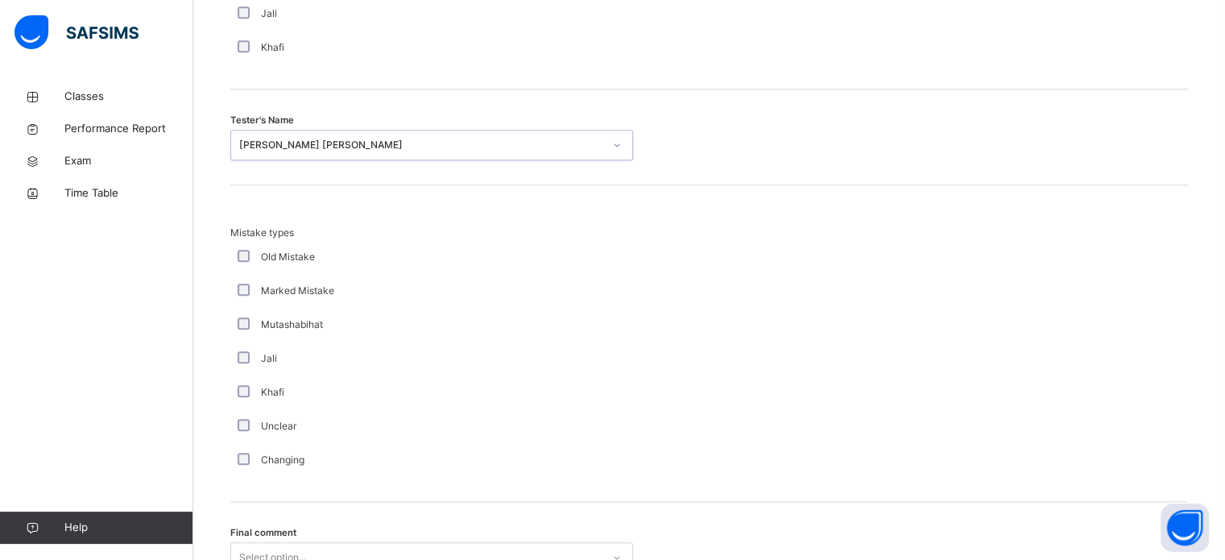
scroll to position [1771, 0]
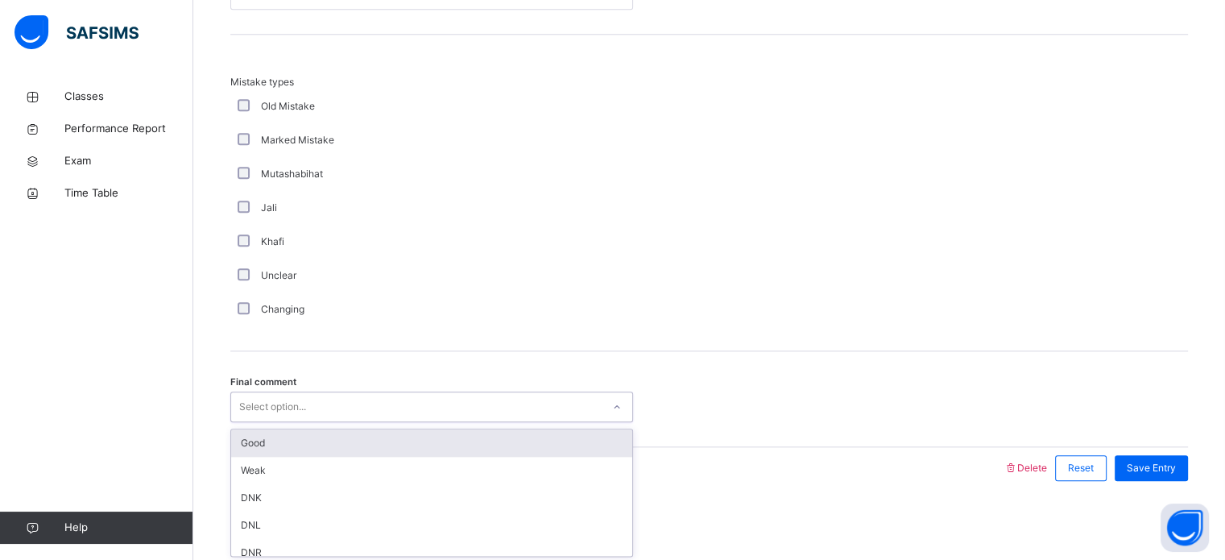
click at [242, 446] on div "Good" at bounding box center [431, 442] width 401 height 27
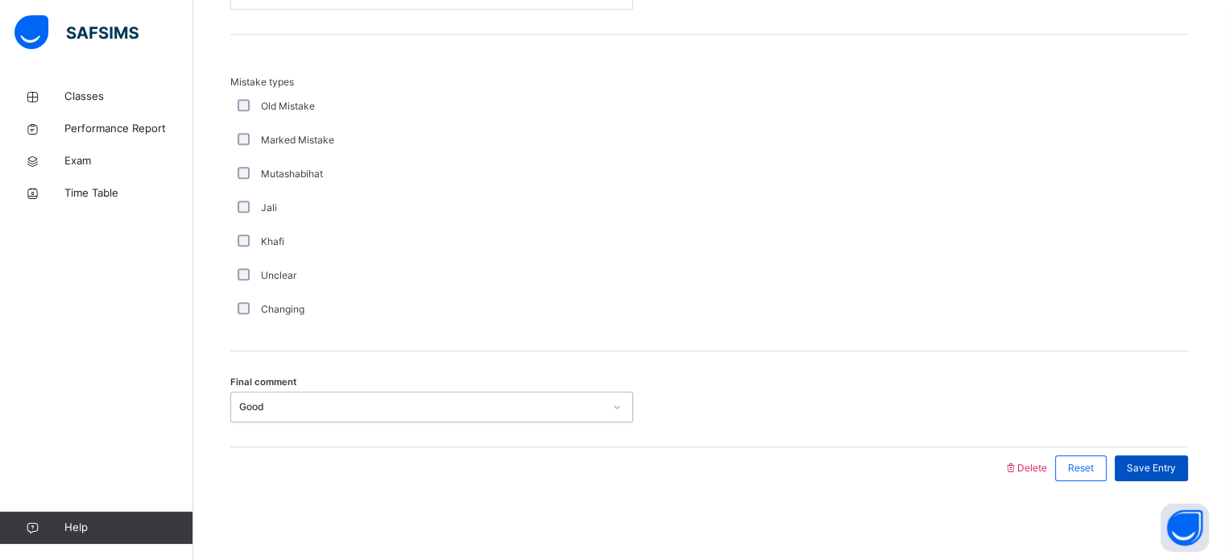
click at [1176, 471] on span "Save Entry" at bounding box center [1151, 468] width 49 height 14
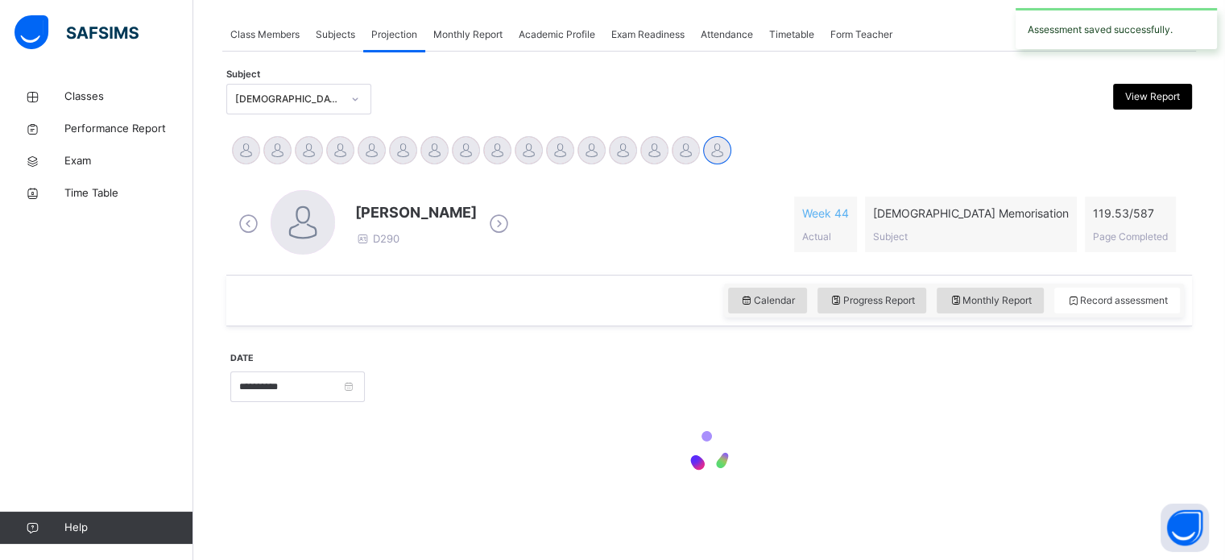
scroll to position [649, 0]
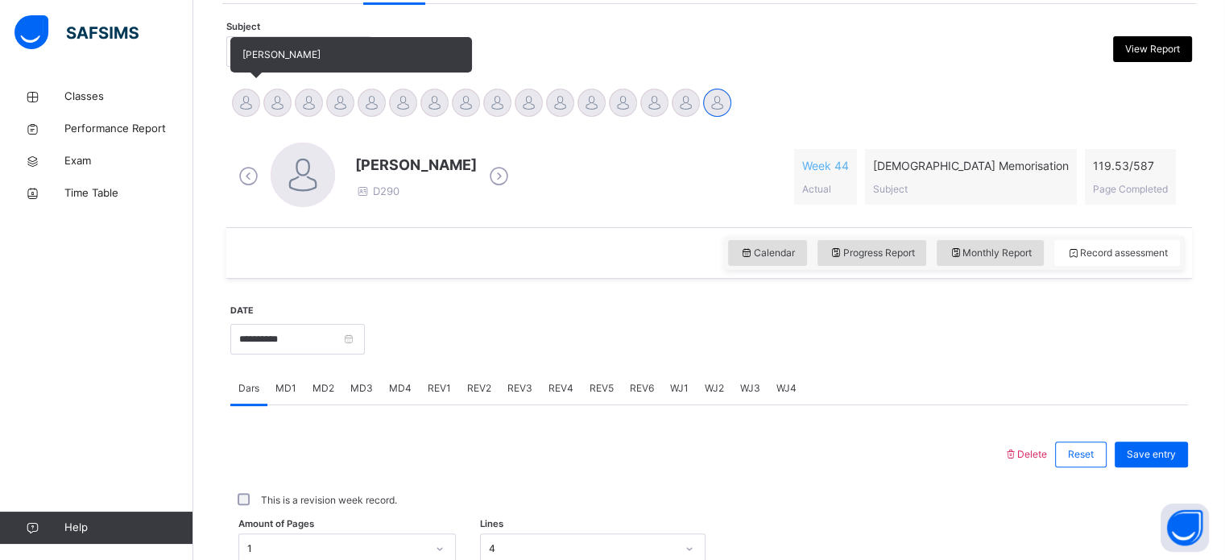
click at [235, 105] on div at bounding box center [246, 103] width 28 height 28
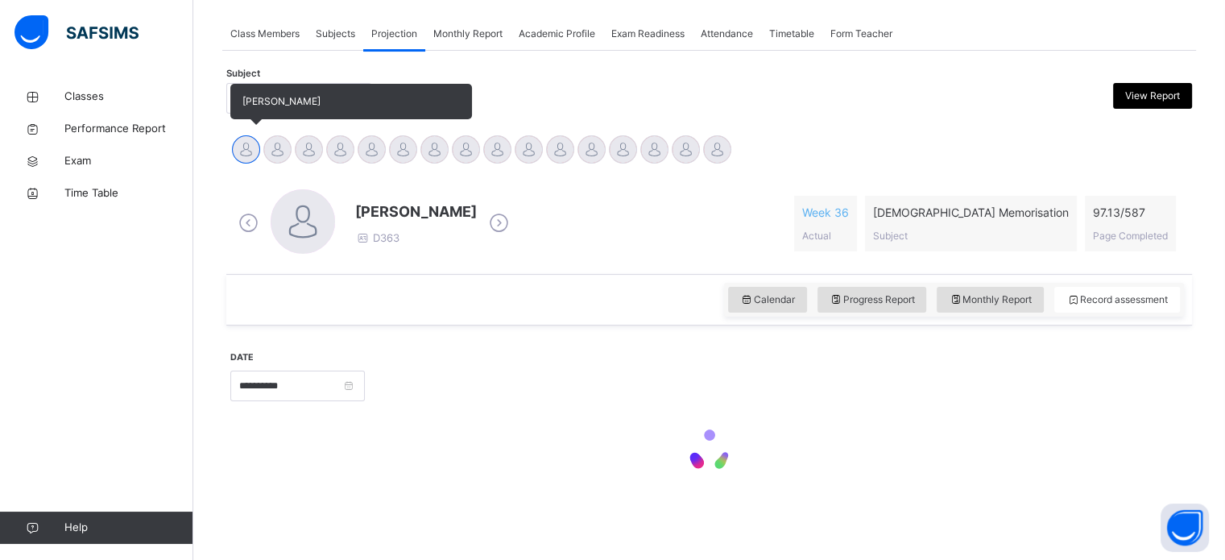
scroll to position [284, 0]
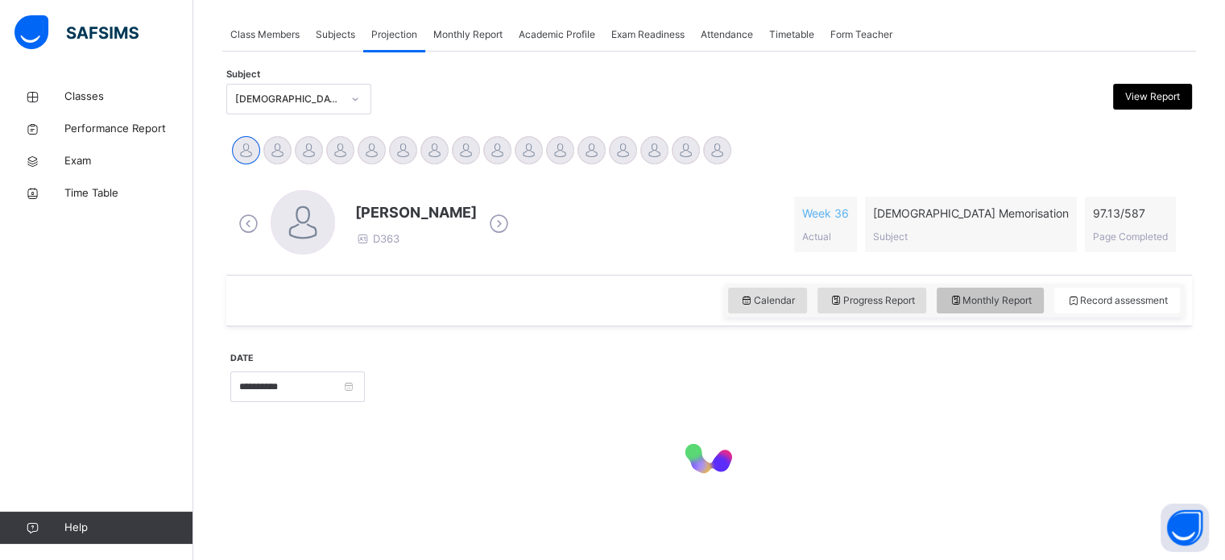
click at [992, 307] on div "Monthly Report" at bounding box center [990, 301] width 107 height 26
select select "****"
select select "*"
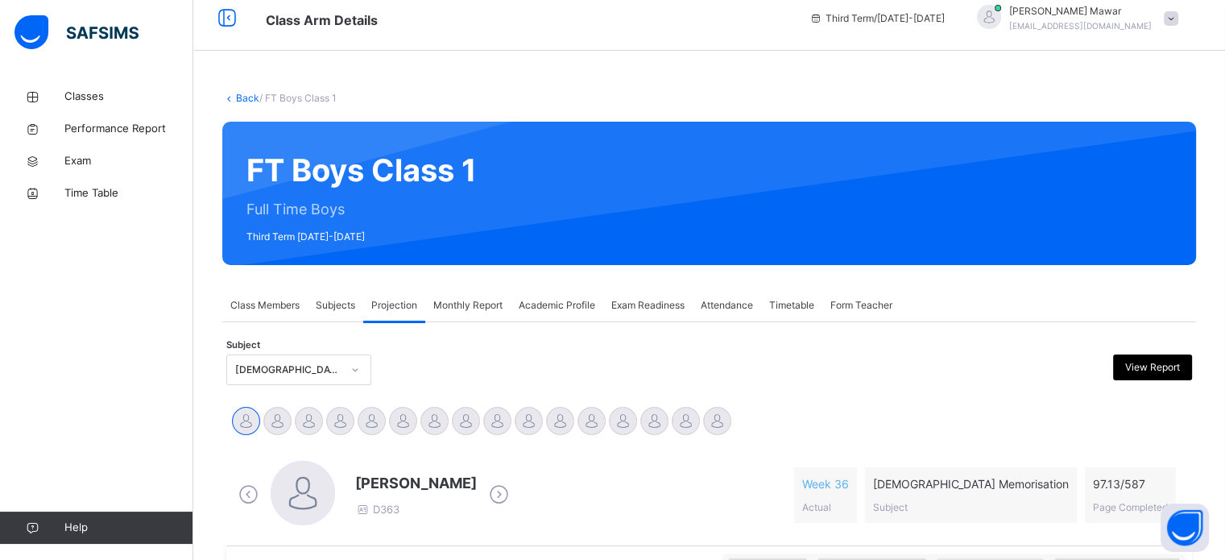
scroll to position [0, 0]
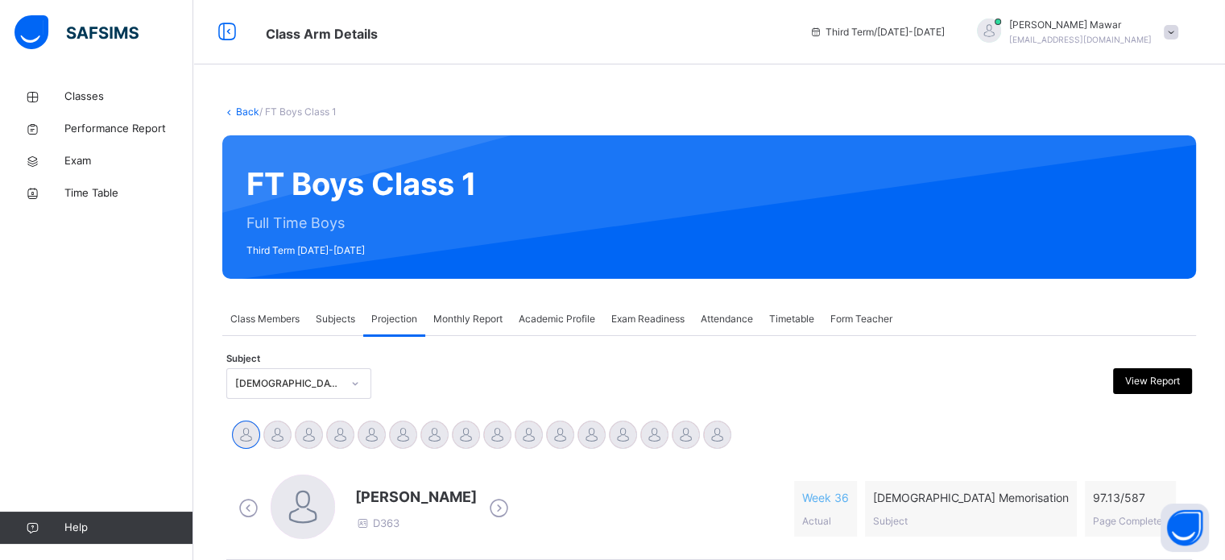
click at [855, 454] on div "Abdibaasit [PERSON_NAME] [PERSON_NAME] [PERSON_NAME] [PERSON_NAME] [PERSON_NAME…" at bounding box center [709, 436] width 966 height 43
click at [809, 330] on div "Timetable" at bounding box center [791, 319] width 61 height 32
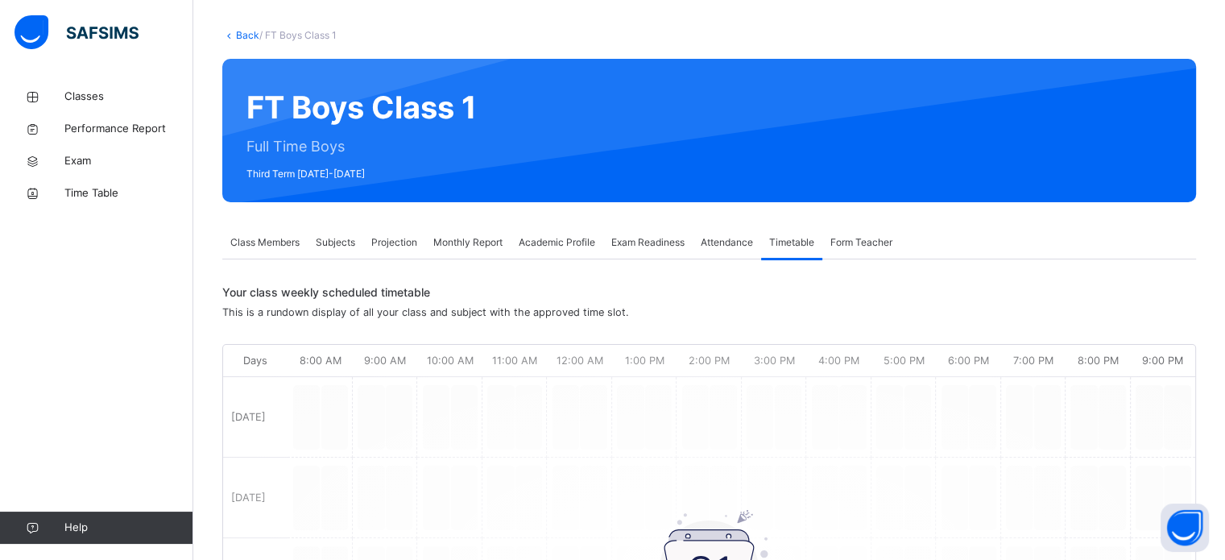
scroll to position [80, 0]
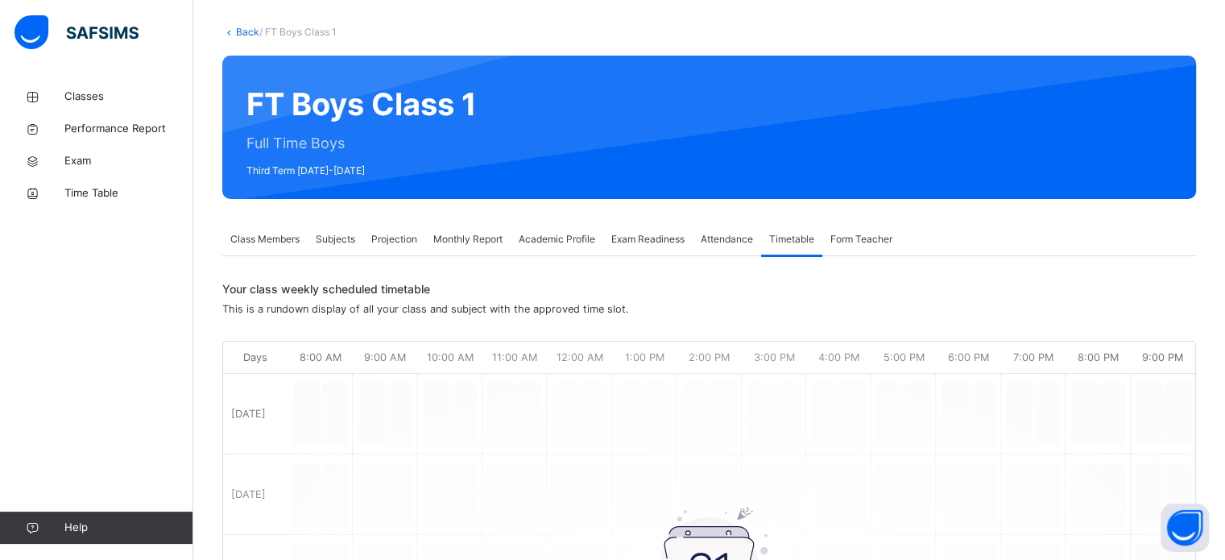
click at [367, 240] on div "Projection" at bounding box center [394, 239] width 62 height 32
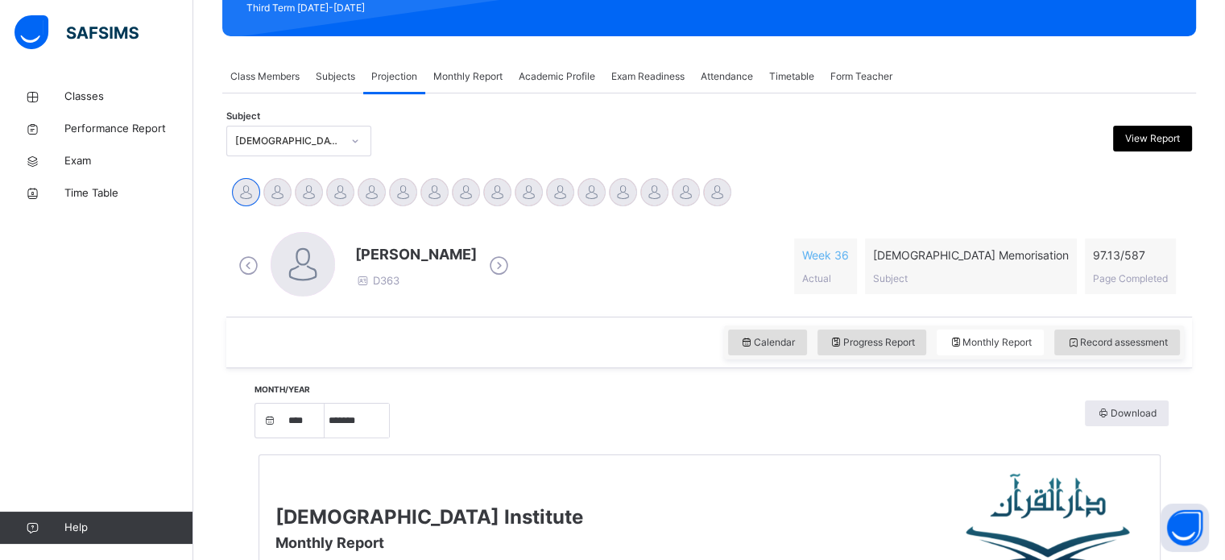
scroll to position [243, 0]
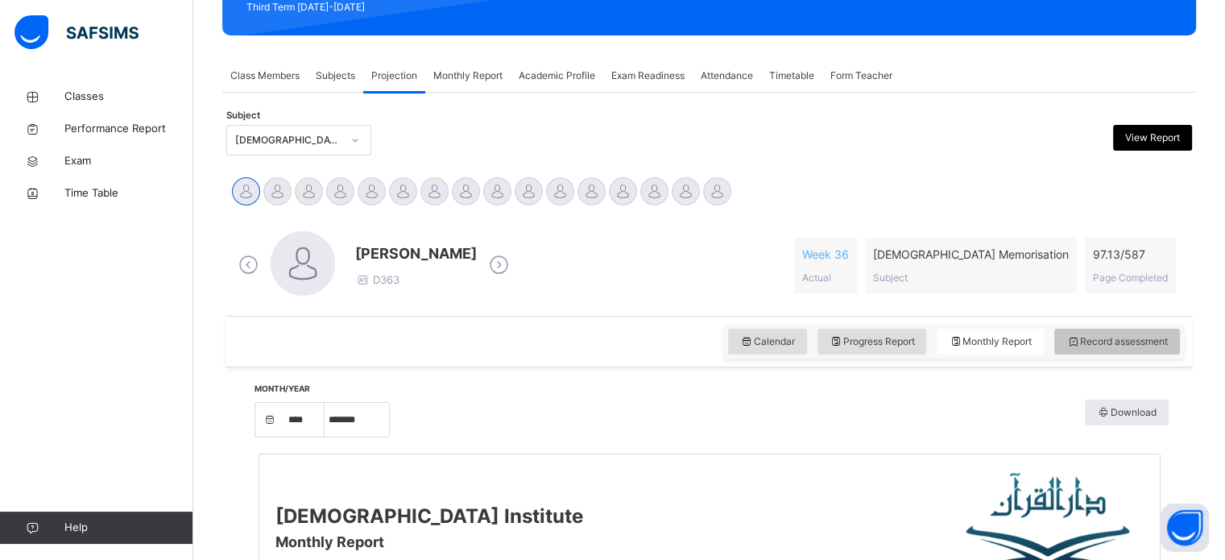
click at [1114, 335] on span "Record assessment" at bounding box center [1117, 341] width 101 height 14
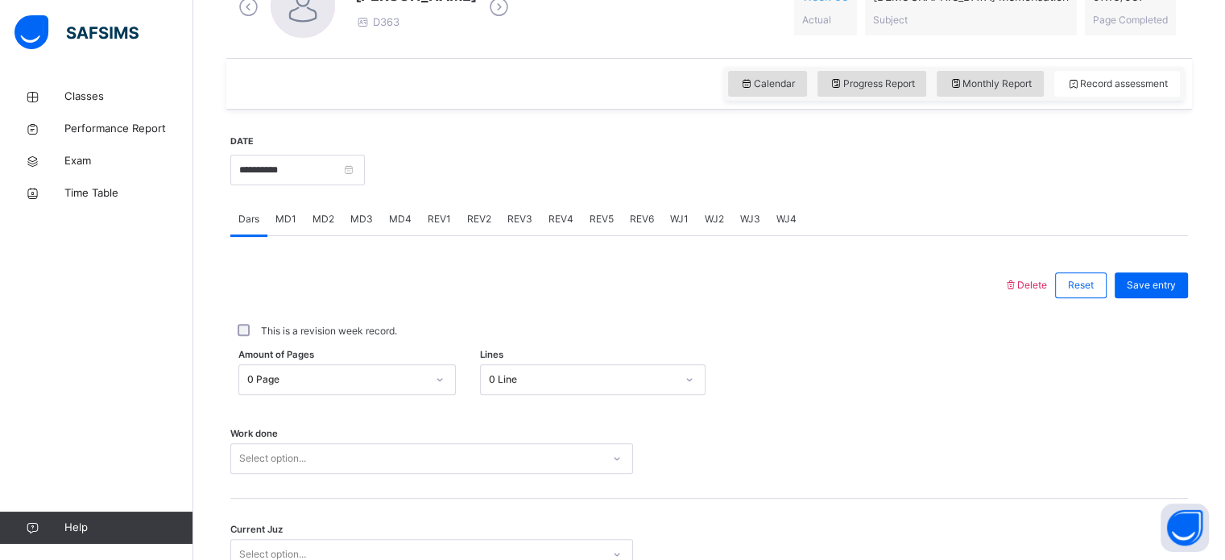
scroll to position [571, 0]
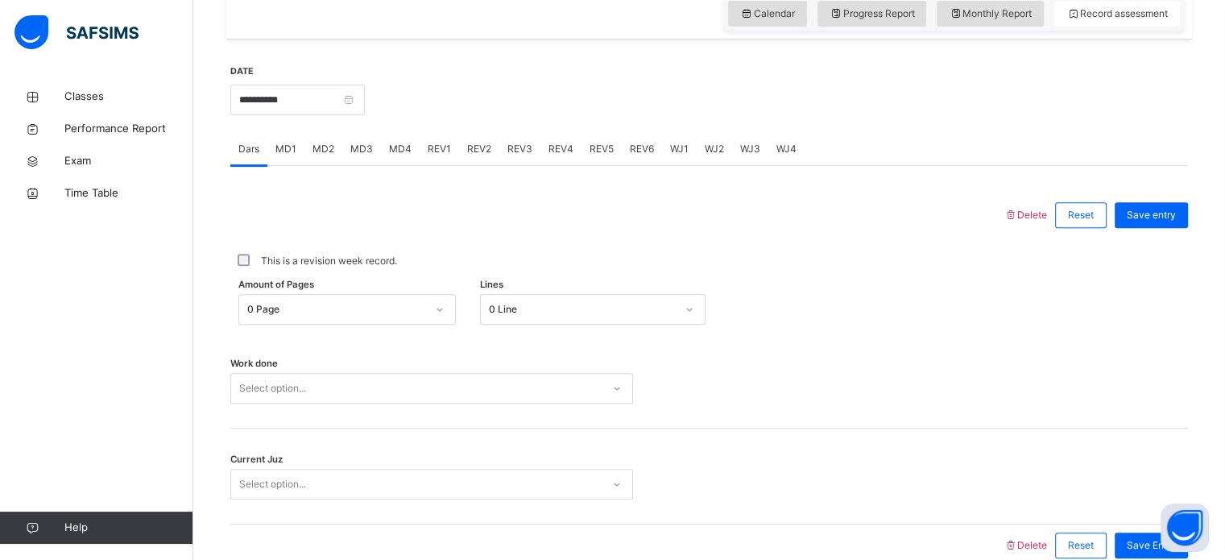
click at [362, 300] on div "0 Page" at bounding box center [331, 309] width 185 height 25
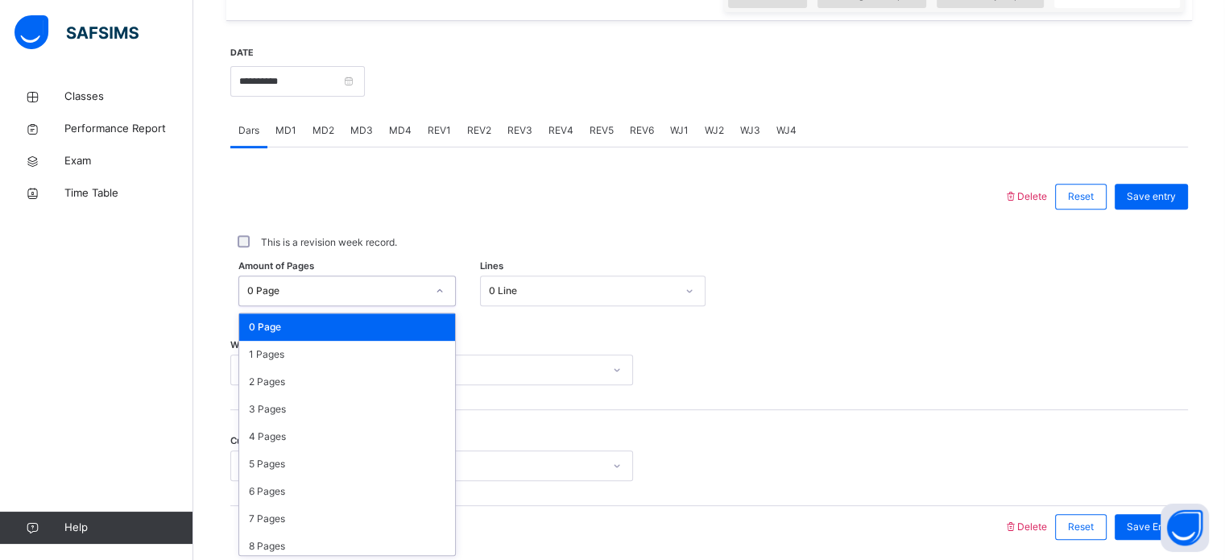
scroll to position [591, 0]
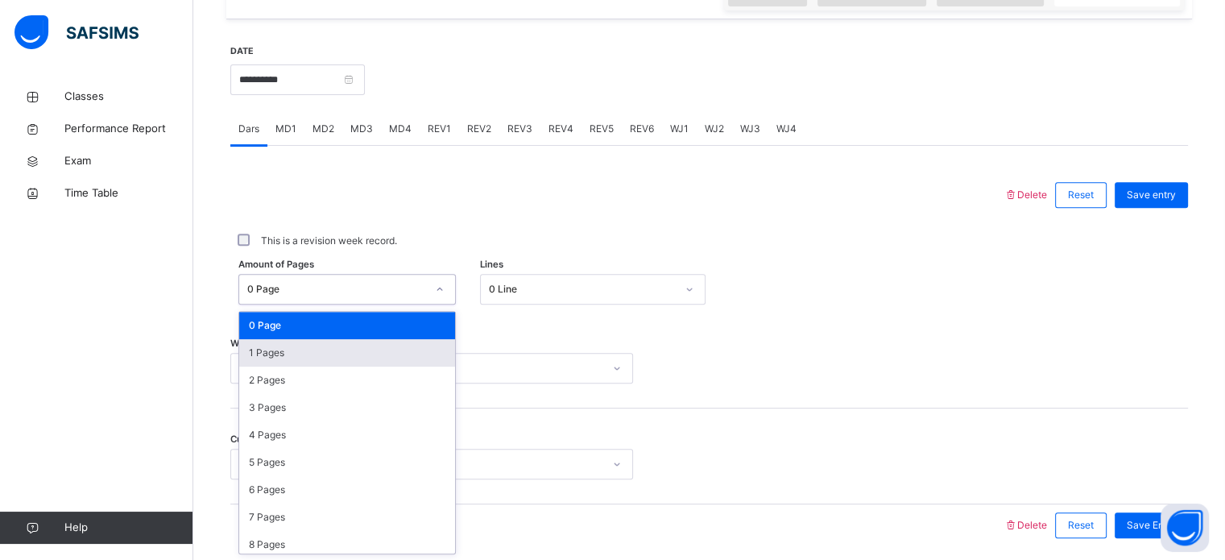
click at [336, 340] on div "1 Pages" at bounding box center [347, 352] width 216 height 27
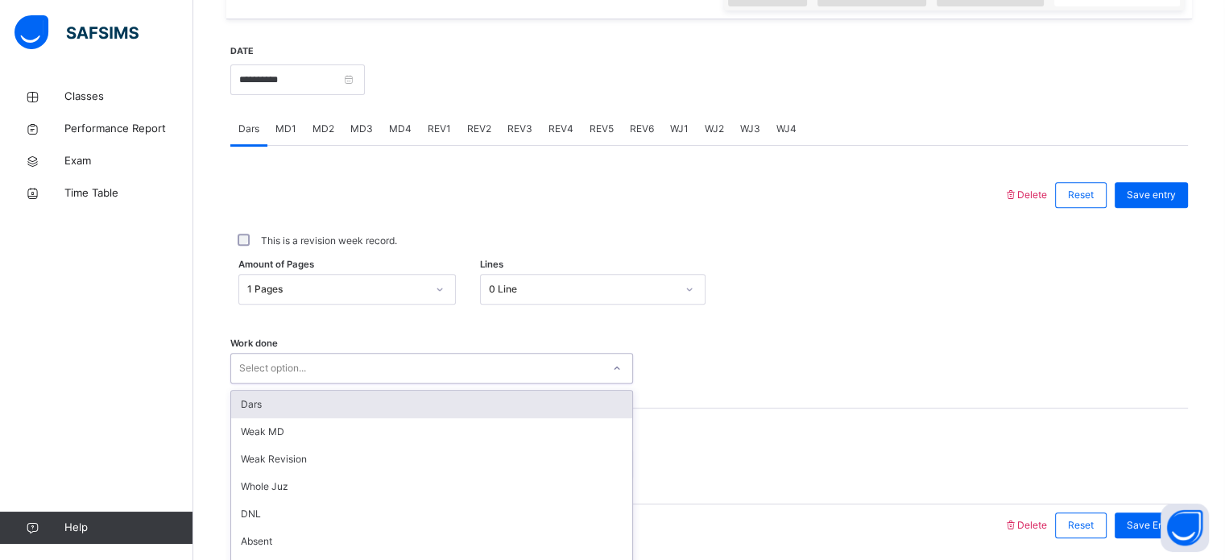
scroll to position [649, 0]
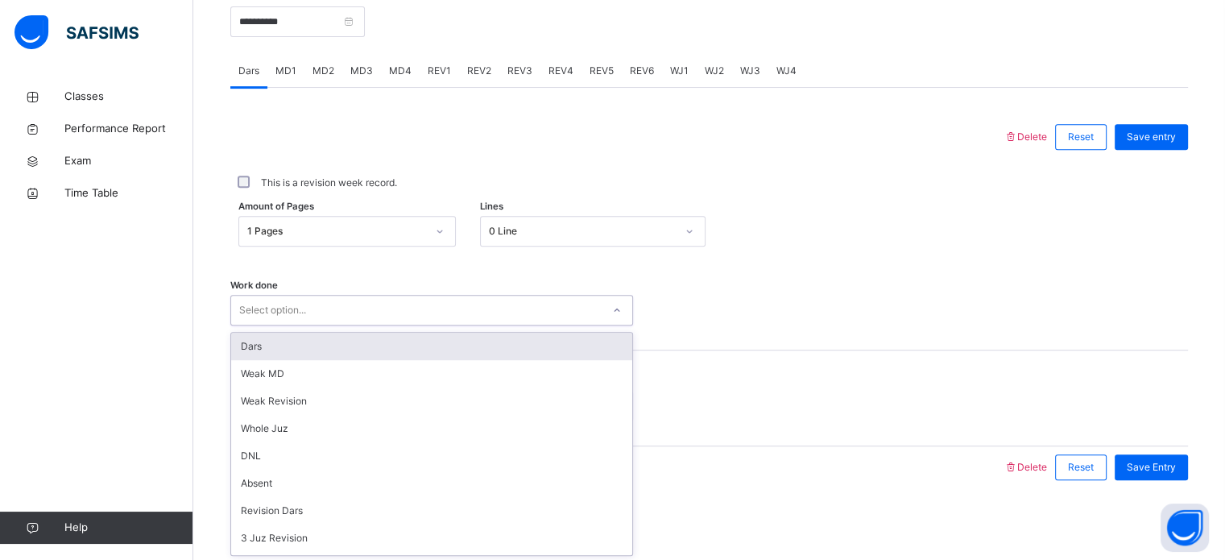
click at [335, 325] on div "option Dars focused, 1 of 16. 16 results available. Use Up and Down to choose o…" at bounding box center [431, 310] width 403 height 31
click at [325, 344] on div "Dars" at bounding box center [431, 346] width 401 height 27
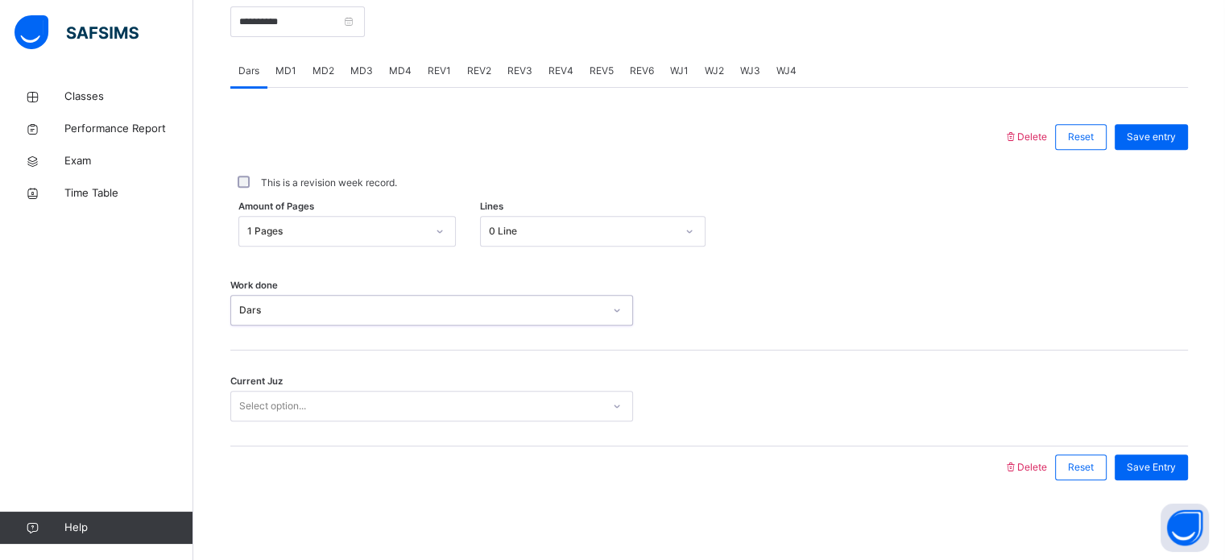
click at [324, 404] on div "Select option..." at bounding box center [416, 406] width 371 height 25
click at [1158, 478] on div "Save Entry" at bounding box center [1151, 467] width 73 height 26
click at [1170, 457] on div "Save Entry" at bounding box center [1151, 467] width 73 height 26
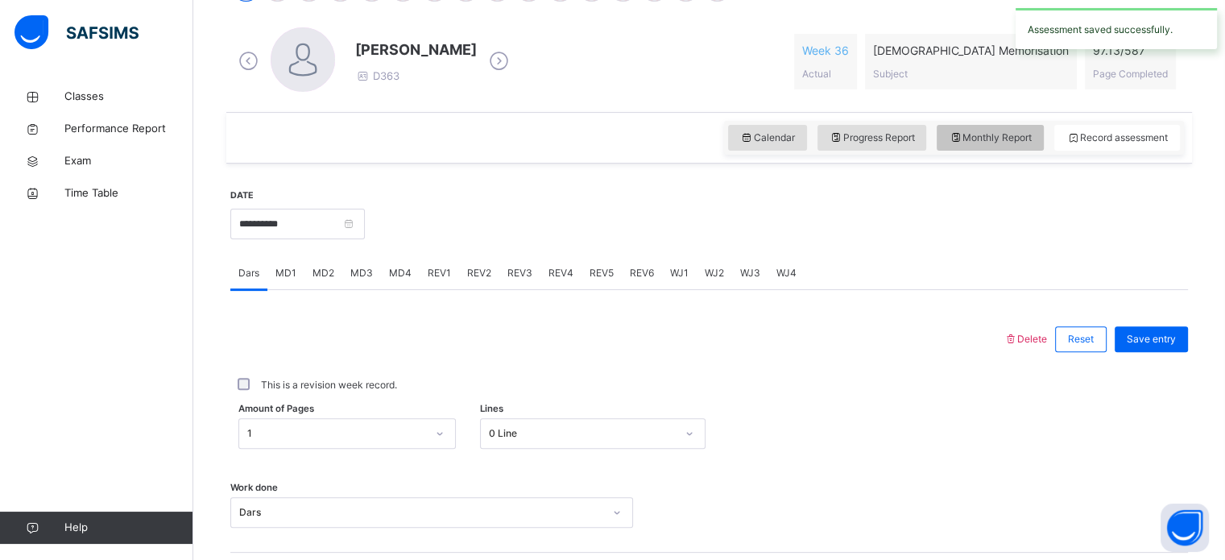
click at [980, 134] on span "Monthly Report" at bounding box center [990, 137] width 83 height 14
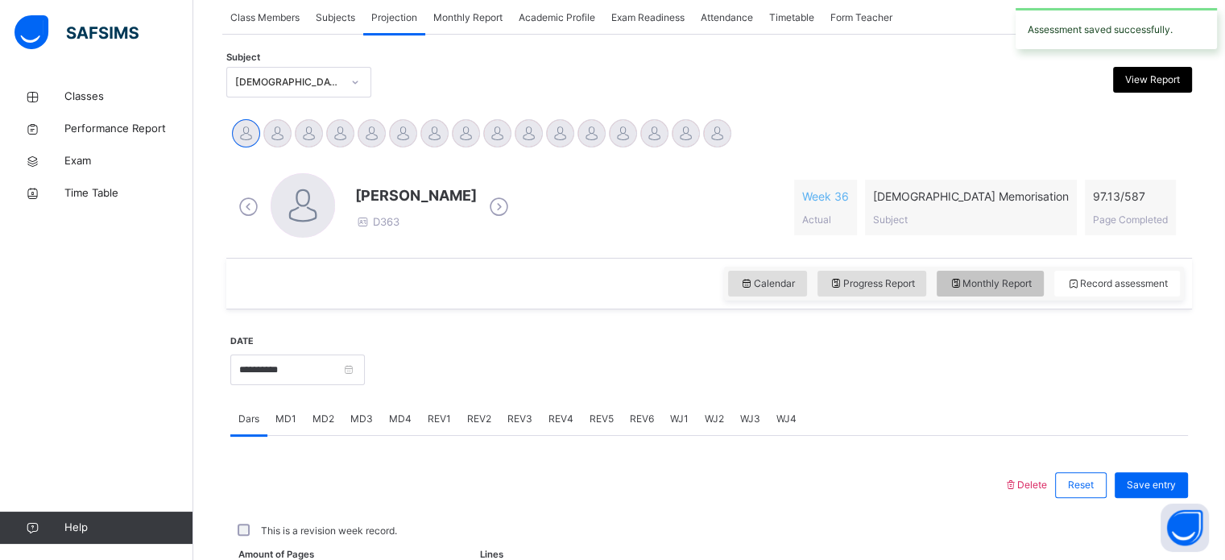
select select "****"
select select "*"
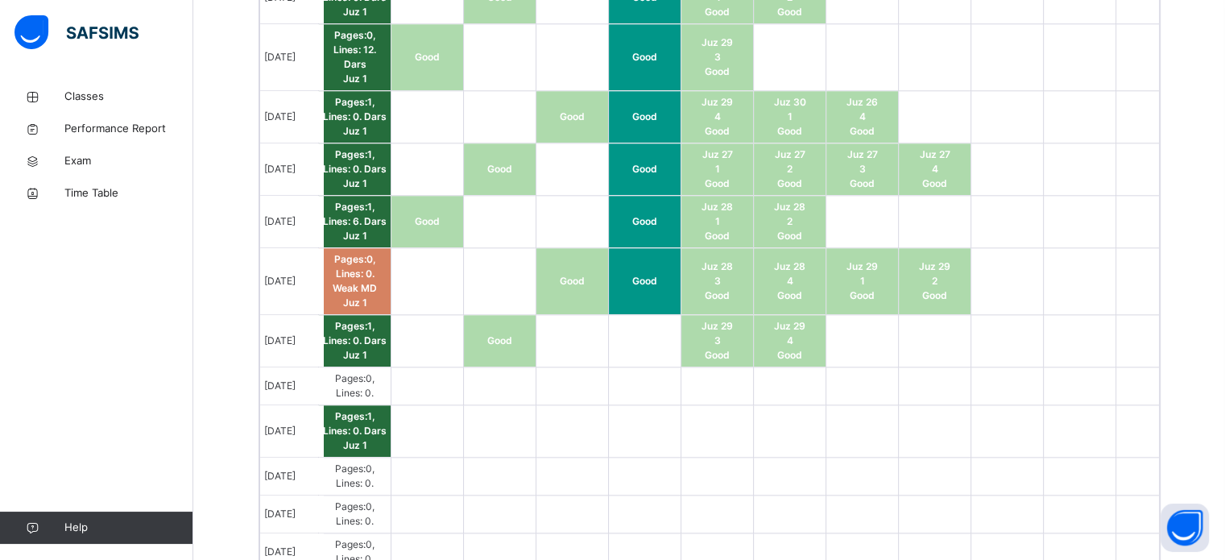
scroll to position [0, 0]
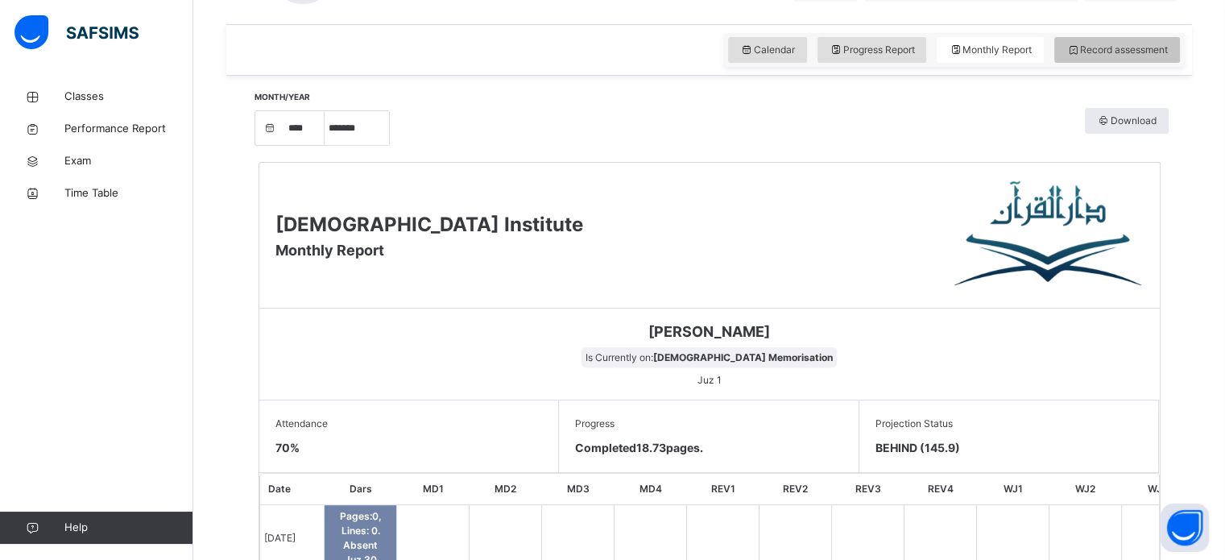
click at [1144, 45] on span "Record assessment" at bounding box center [1117, 50] width 101 height 14
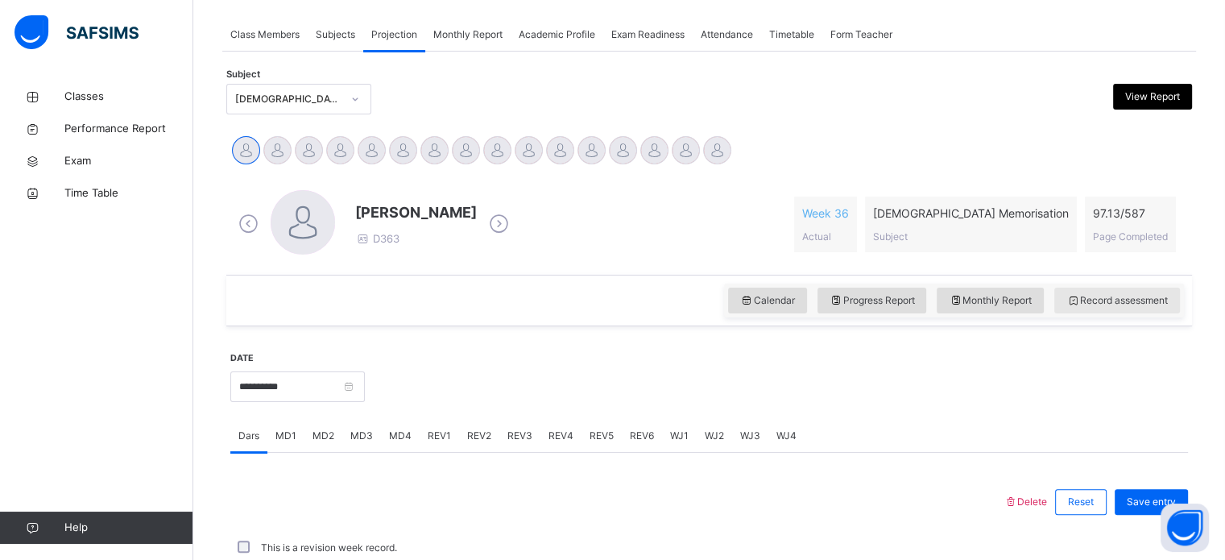
scroll to position [535, 0]
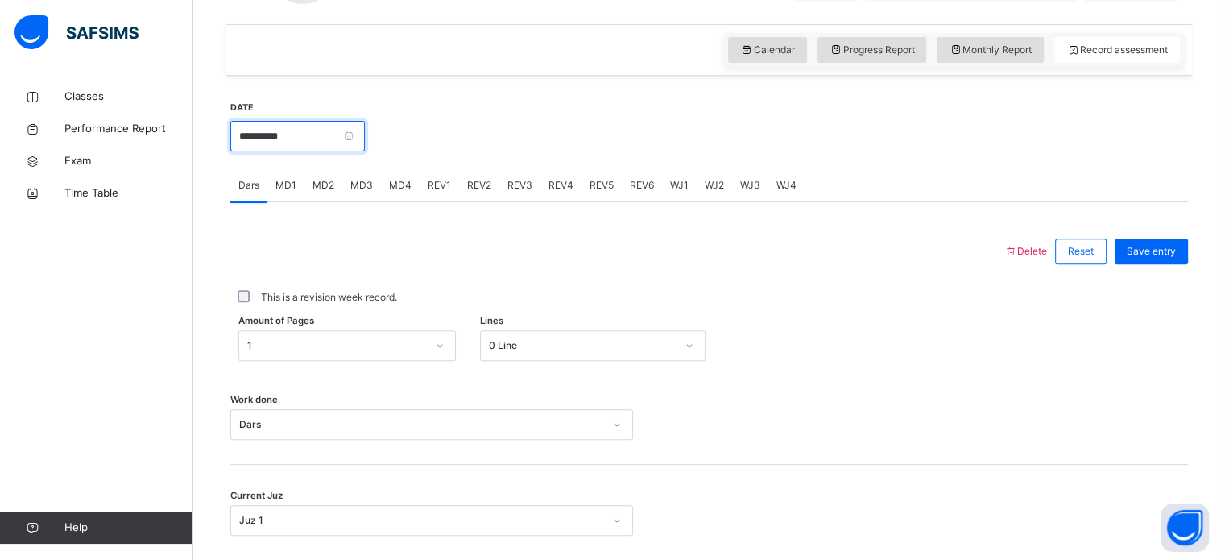
click at [303, 133] on input "**********" at bounding box center [297, 136] width 135 height 31
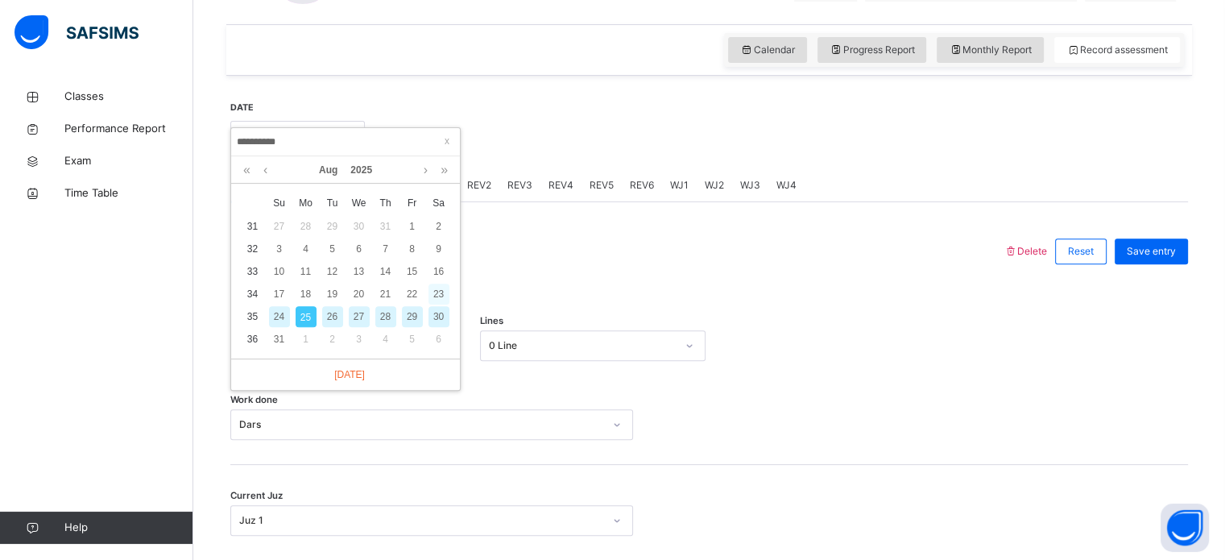
click at [441, 298] on div "23" at bounding box center [439, 294] width 21 height 21
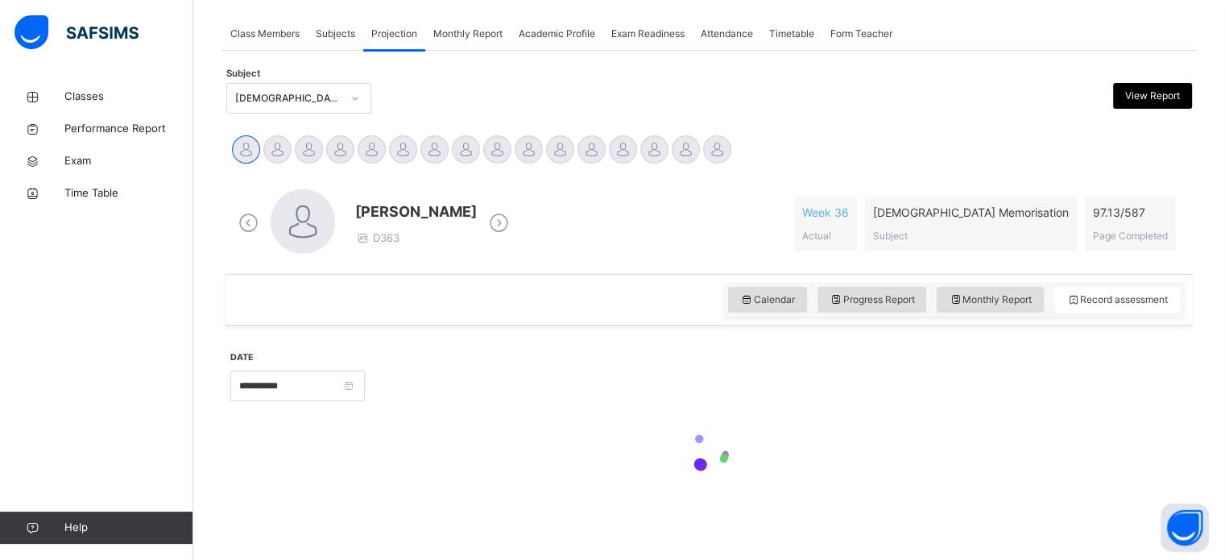
type input "**********"
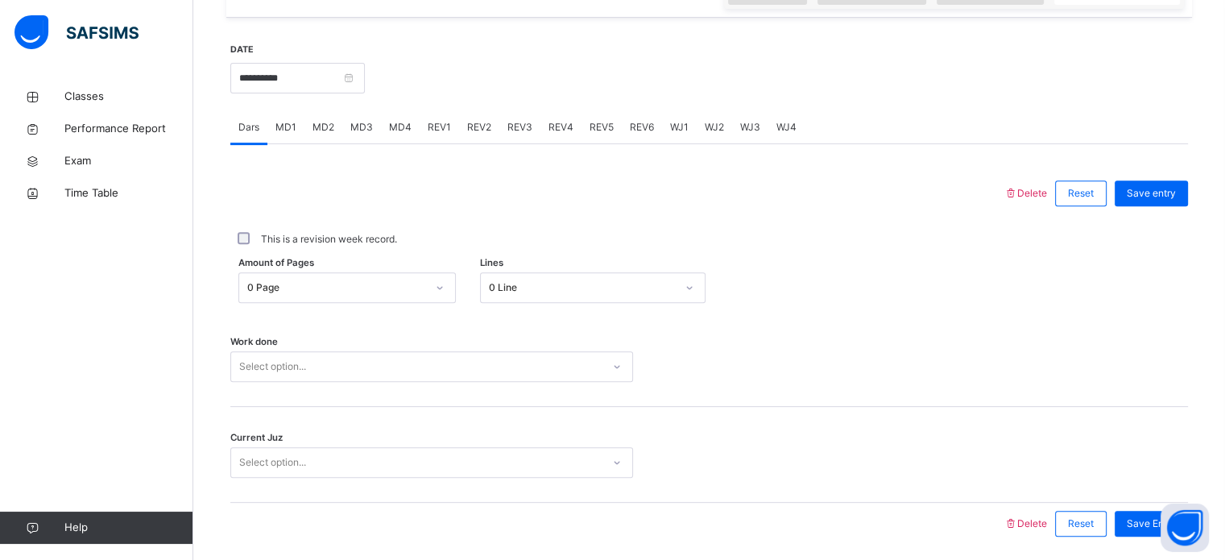
scroll to position [606, 0]
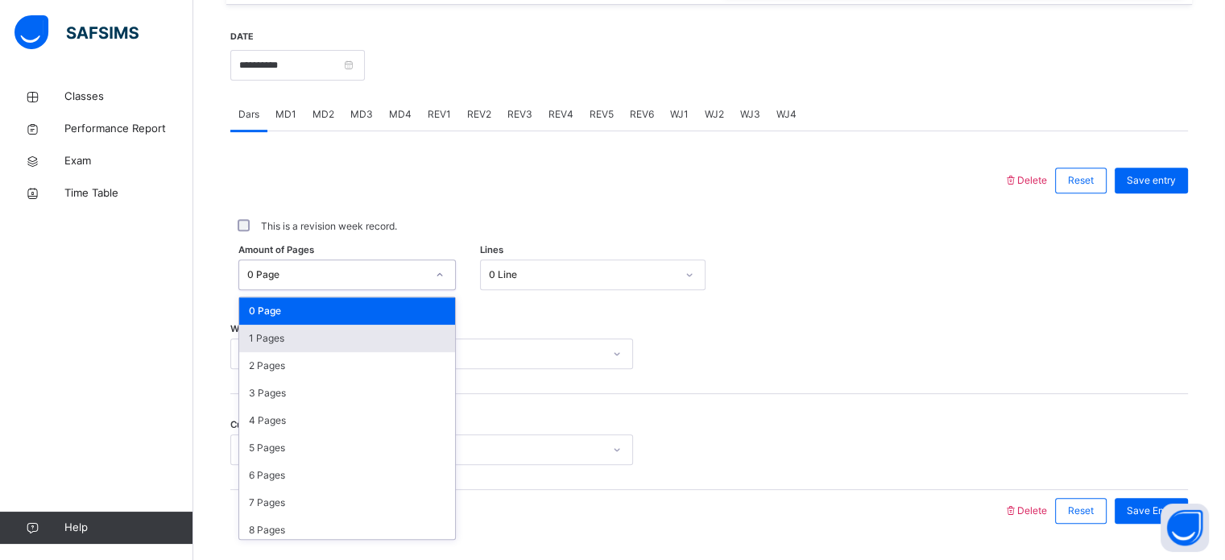
click at [337, 346] on div "1 Pages" at bounding box center [347, 338] width 216 height 27
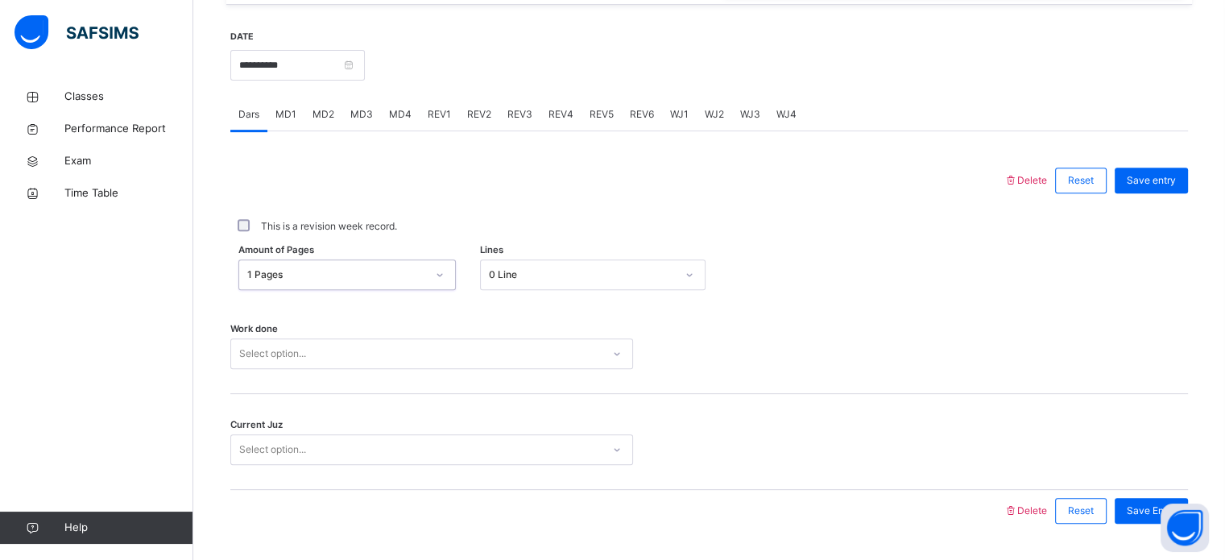
scroll to position [649, 0]
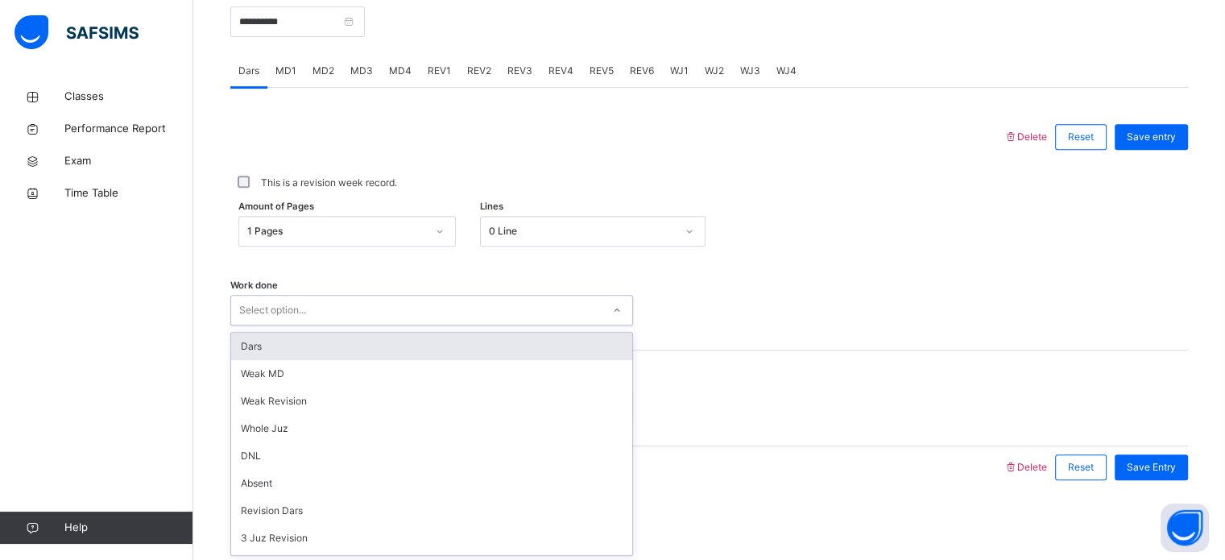
click at [333, 354] on div "Dars" at bounding box center [431, 346] width 401 height 27
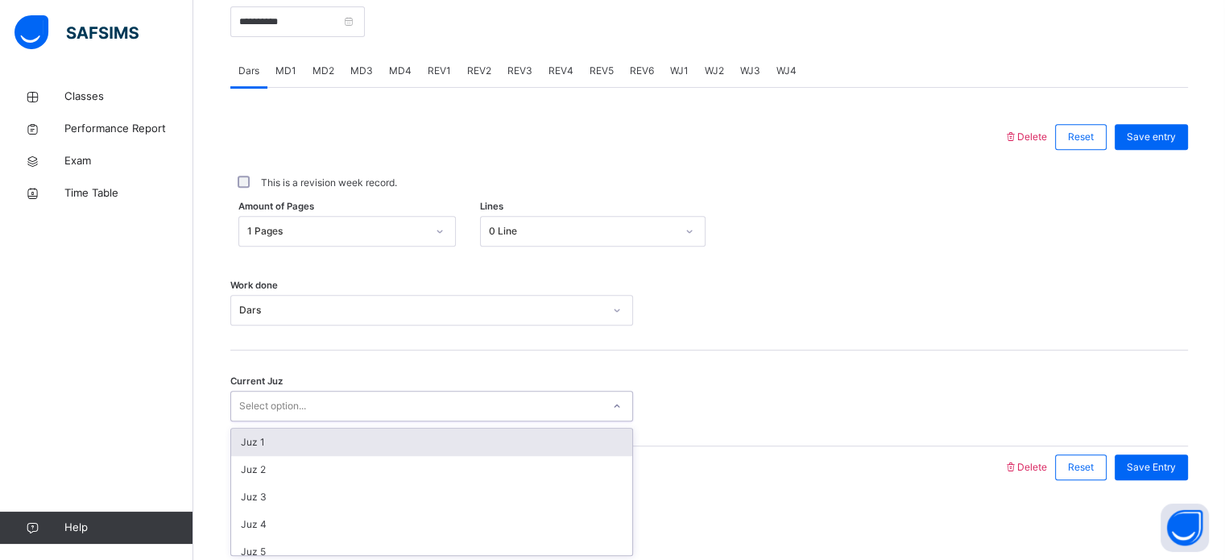
click at [338, 451] on div "Juz 1" at bounding box center [431, 442] width 401 height 27
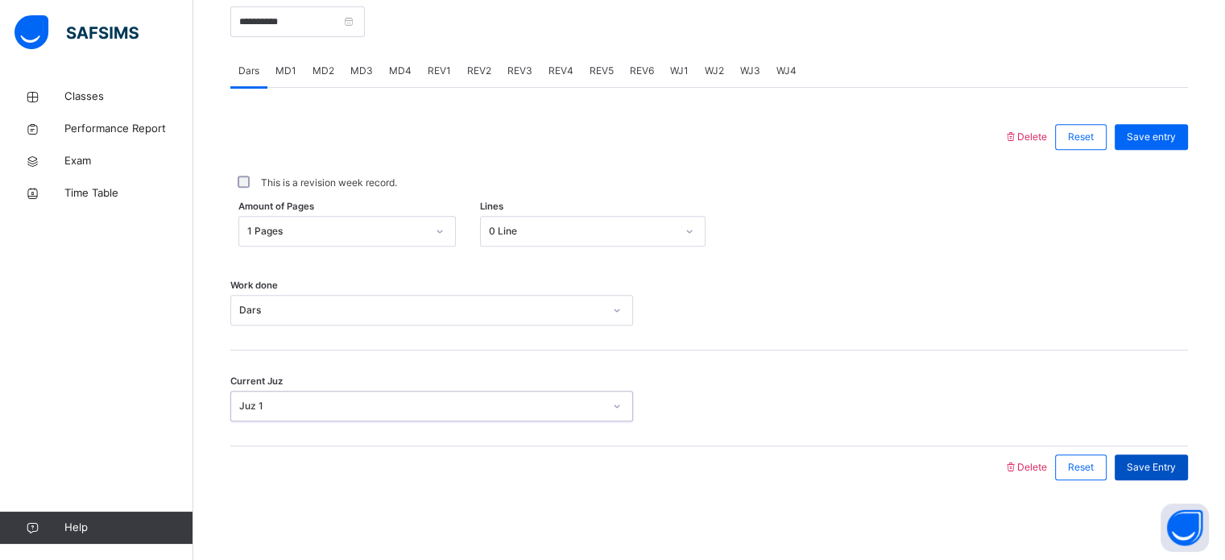
click at [1166, 466] on span "Save Entry" at bounding box center [1151, 467] width 49 height 14
click at [1162, 462] on span "Save Entry" at bounding box center [1151, 467] width 49 height 14
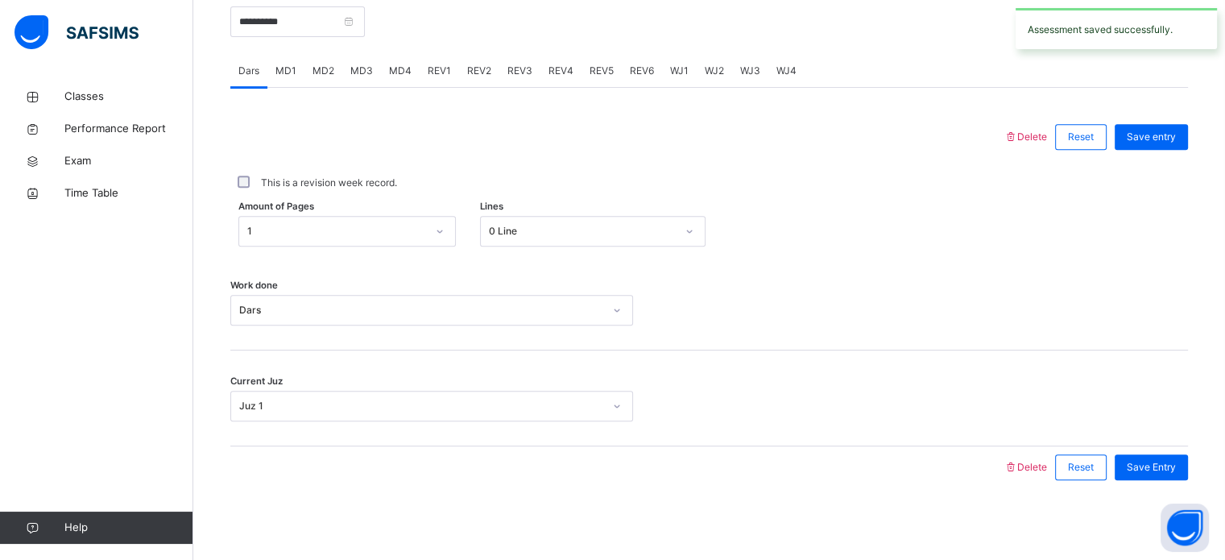
click at [395, 71] on span "MD4" at bounding box center [400, 71] width 23 height 14
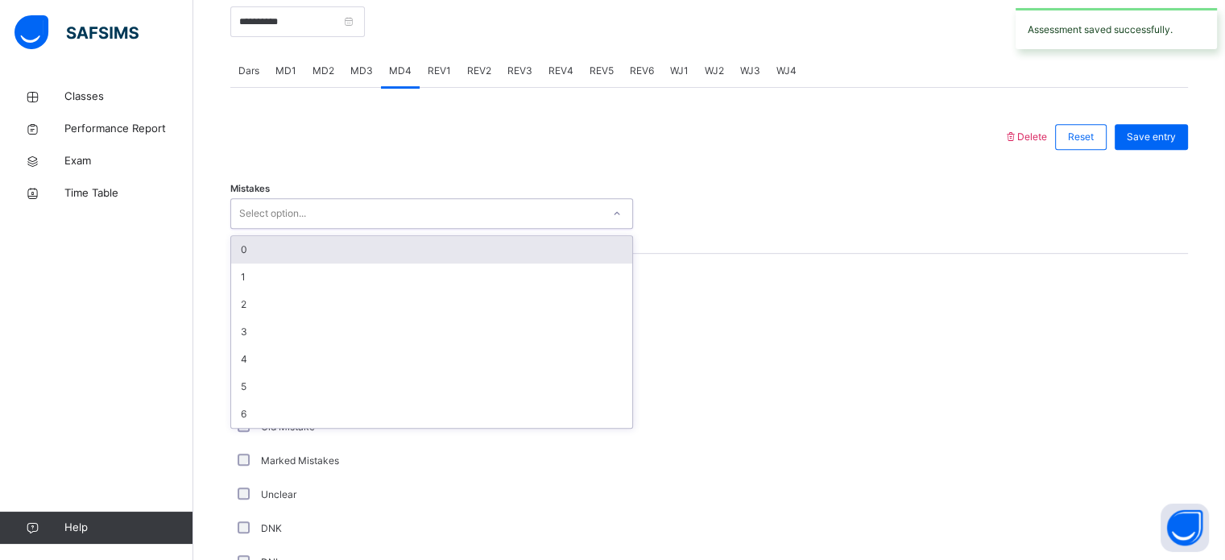
click at [368, 253] on div "0" at bounding box center [431, 249] width 401 height 27
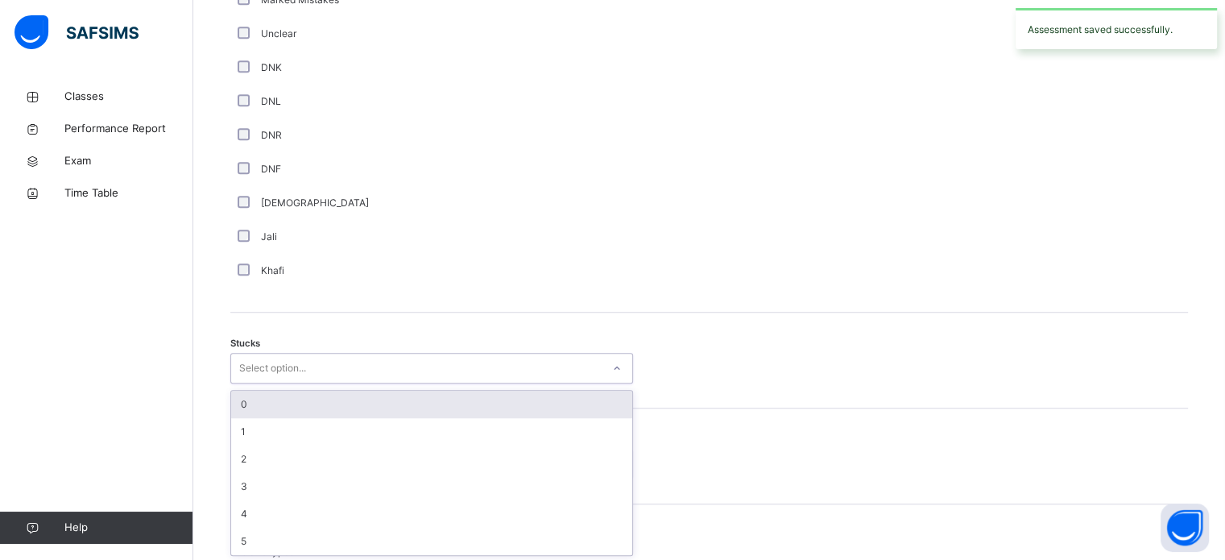
scroll to position [1112, 0]
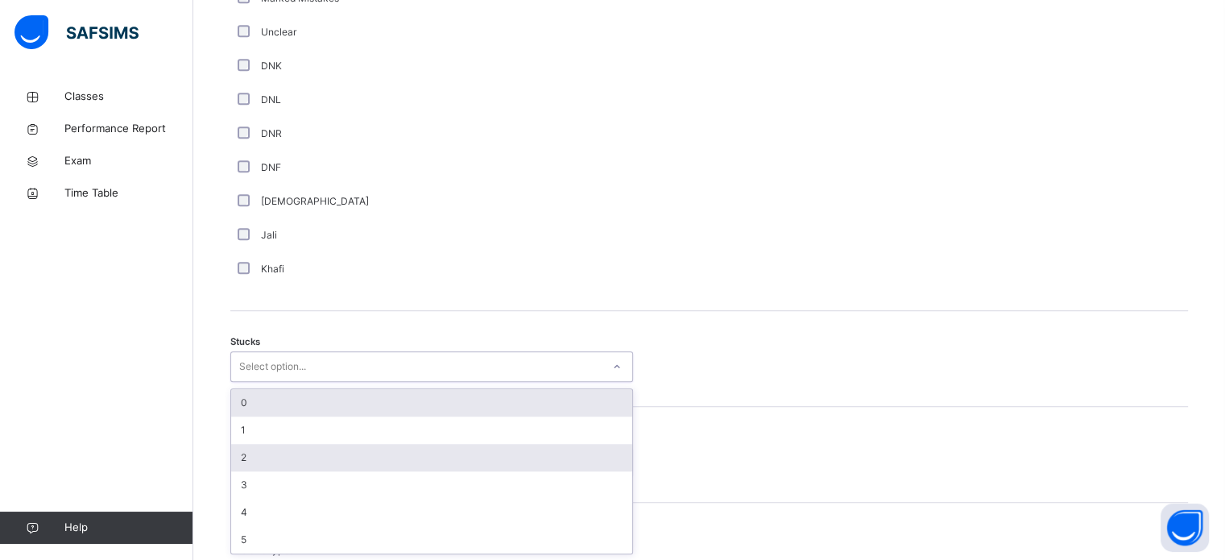
click at [332, 454] on div "2" at bounding box center [431, 457] width 401 height 27
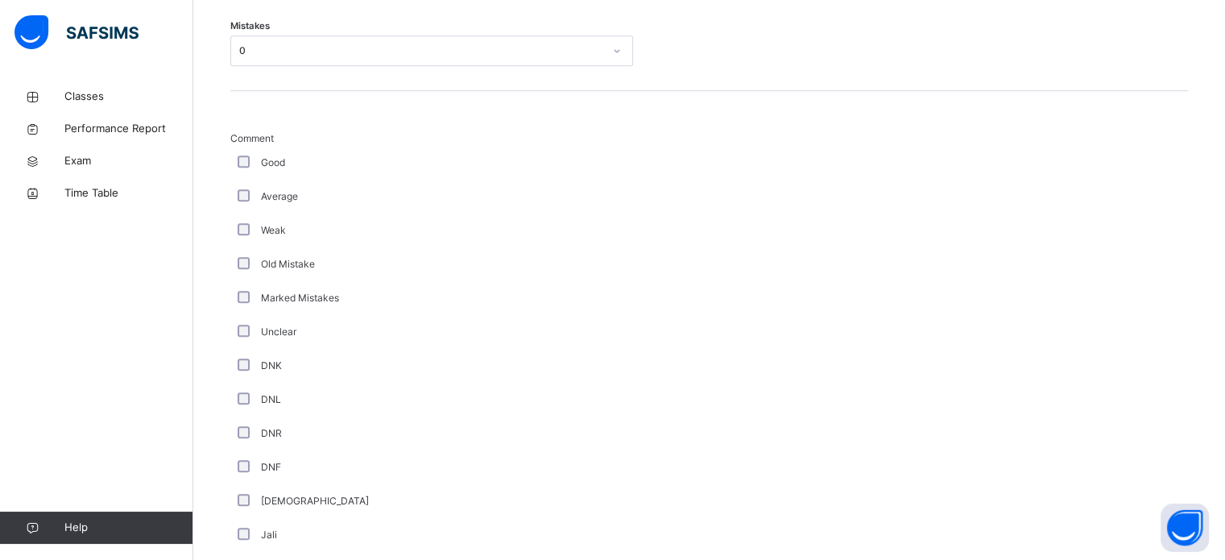
scroll to position [765, 0]
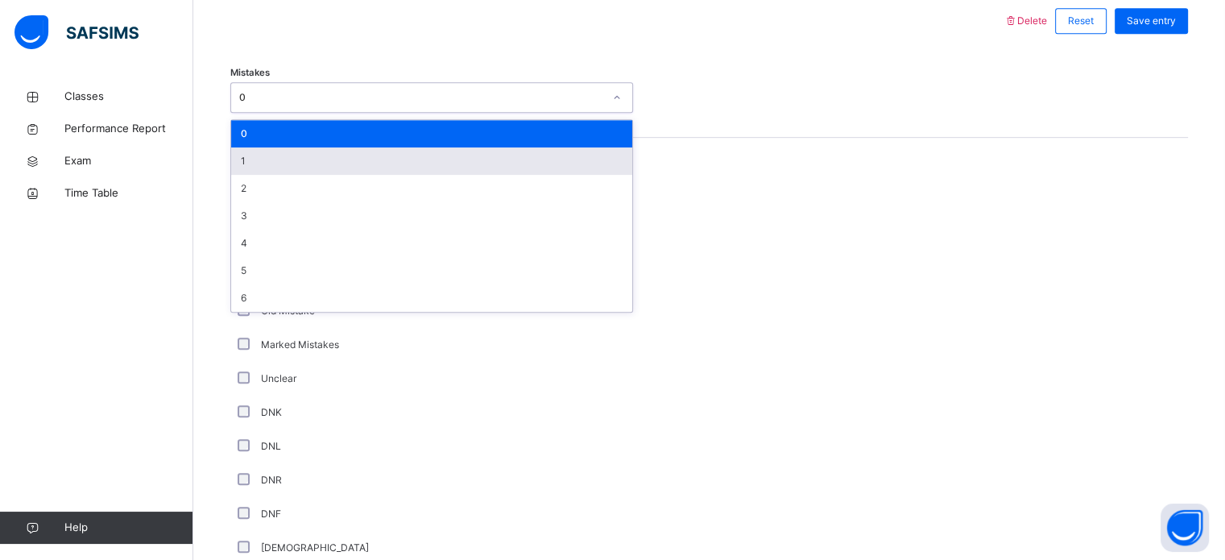
click at [329, 161] on div "1" at bounding box center [431, 160] width 401 height 27
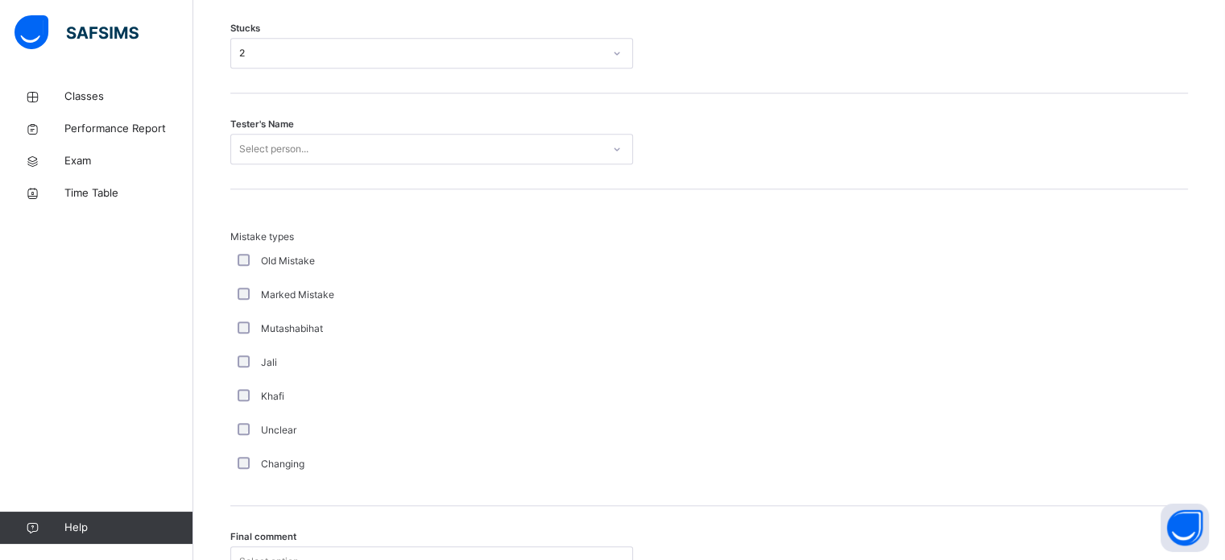
scroll to position [1580, 0]
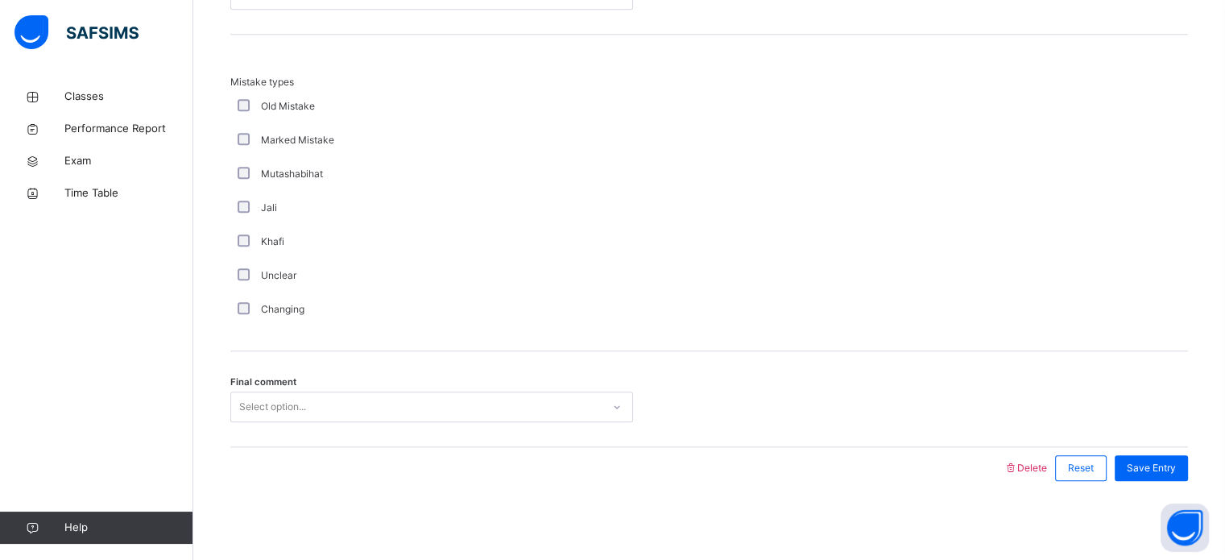
click at [508, 376] on div "Final comment Select option..." at bounding box center [709, 399] width 958 height 96
click at [483, 429] on div "Final comment Select option..." at bounding box center [709, 399] width 958 height 96
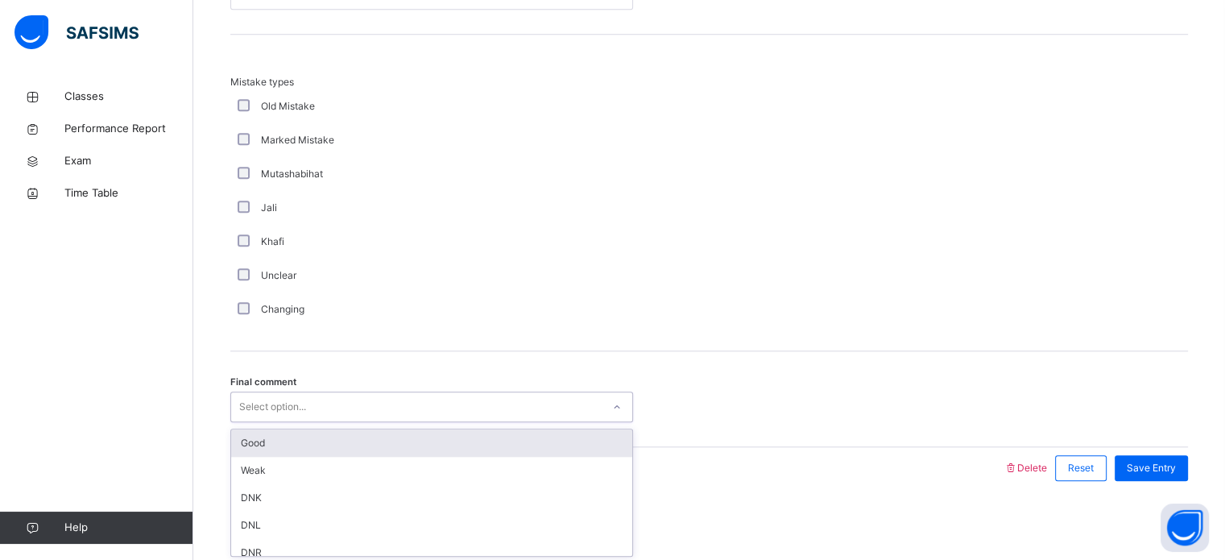
click at [496, 432] on div "Good" at bounding box center [431, 442] width 401 height 27
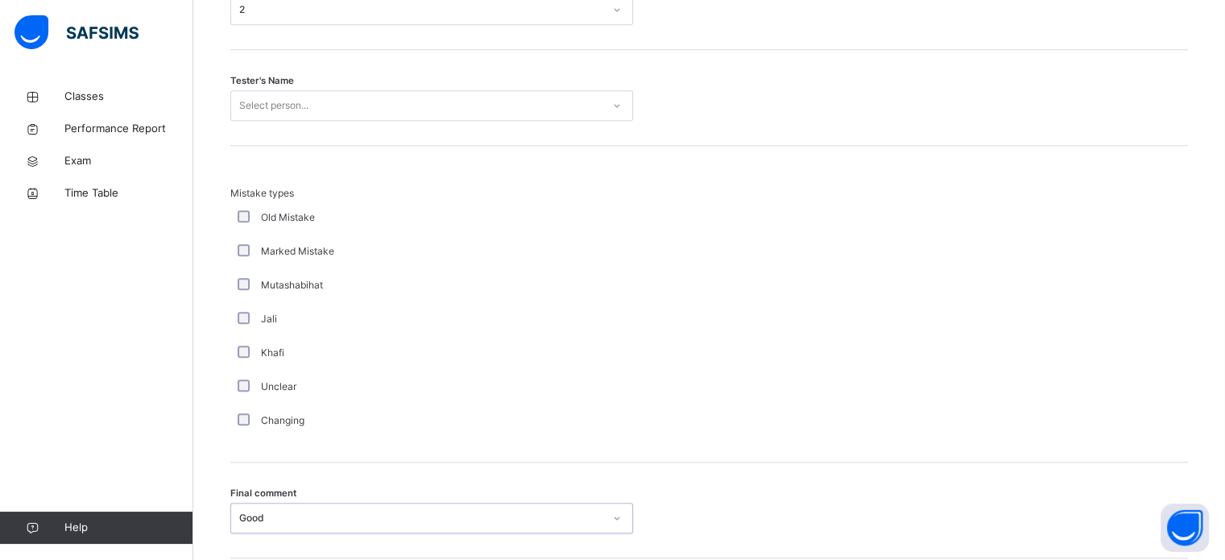
scroll to position [1418, 0]
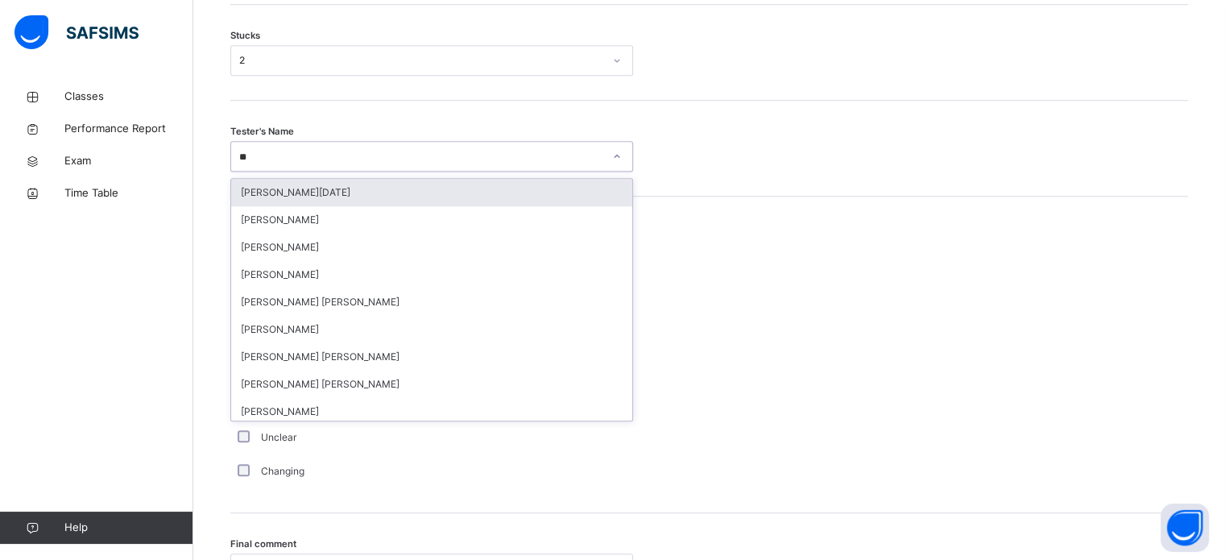
type input "***"
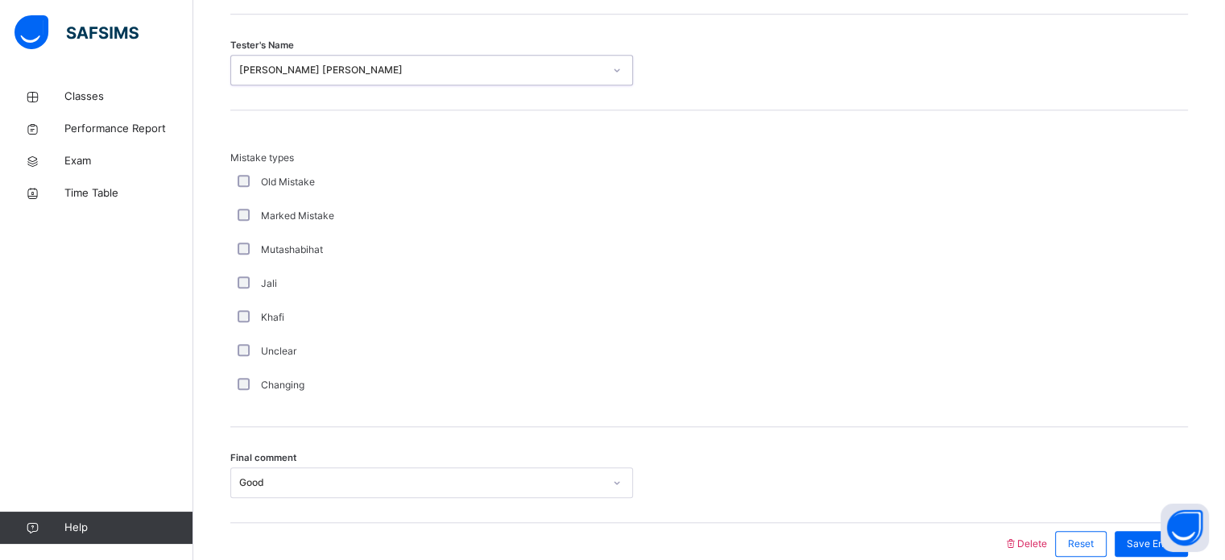
scroll to position [1580, 0]
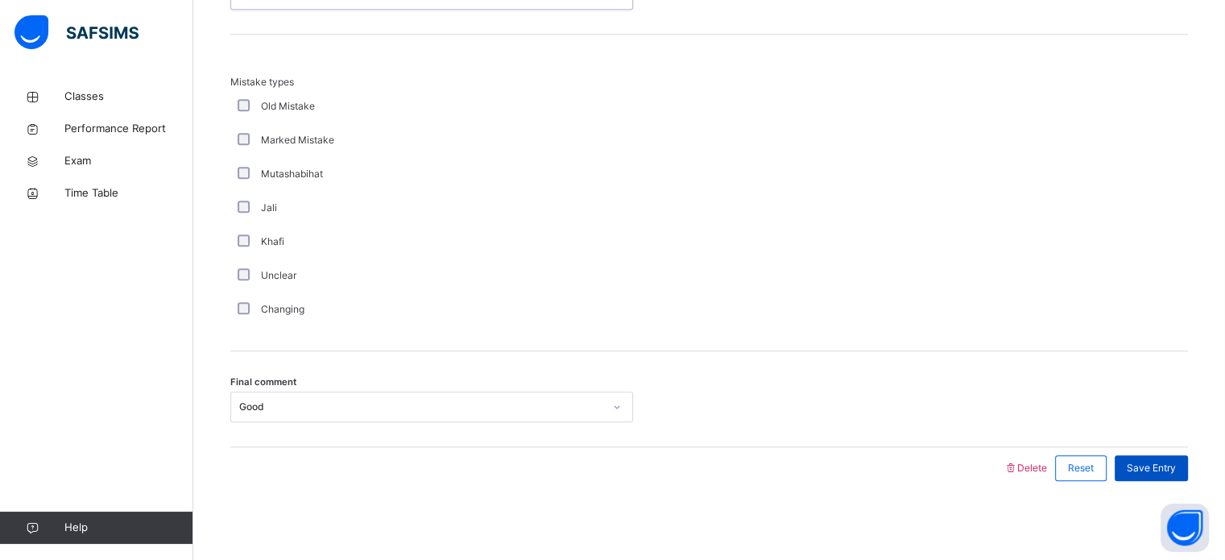
click at [1160, 476] on div "Save Entry" at bounding box center [1151, 468] width 73 height 26
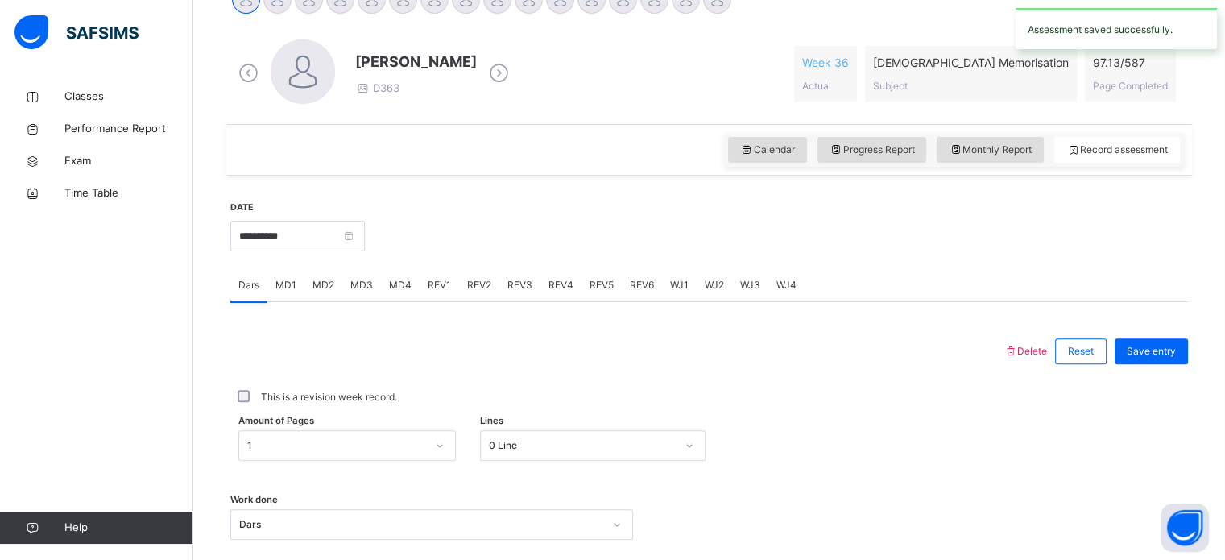
scroll to position [429, 0]
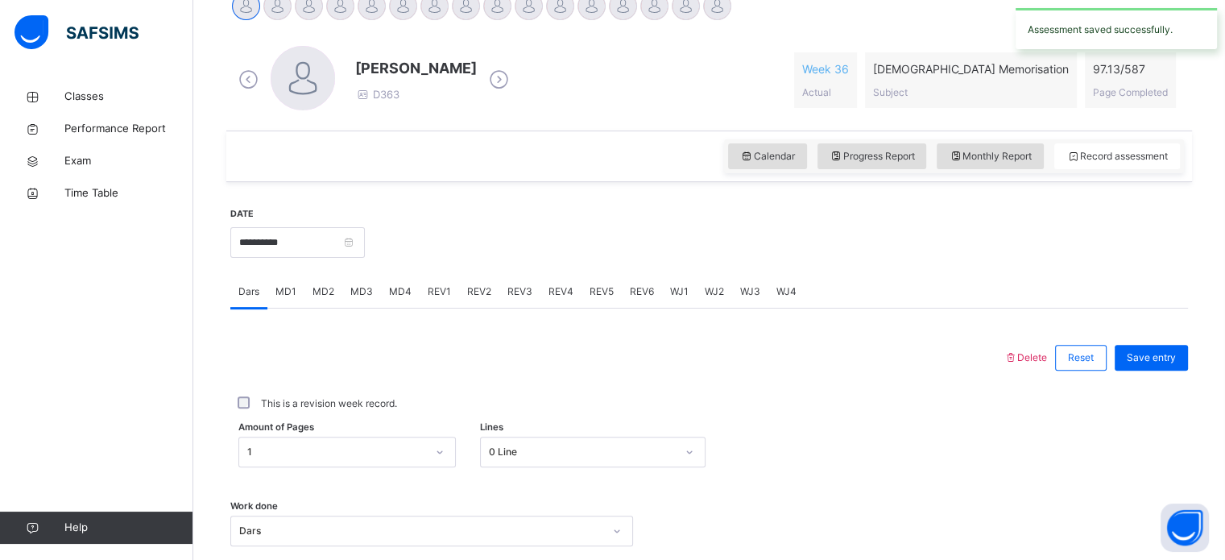
click at [428, 290] on span "REV1" at bounding box center [439, 291] width 23 height 14
click at [379, 467] on div "Juz Select option..." at bounding box center [709, 427] width 958 height 96
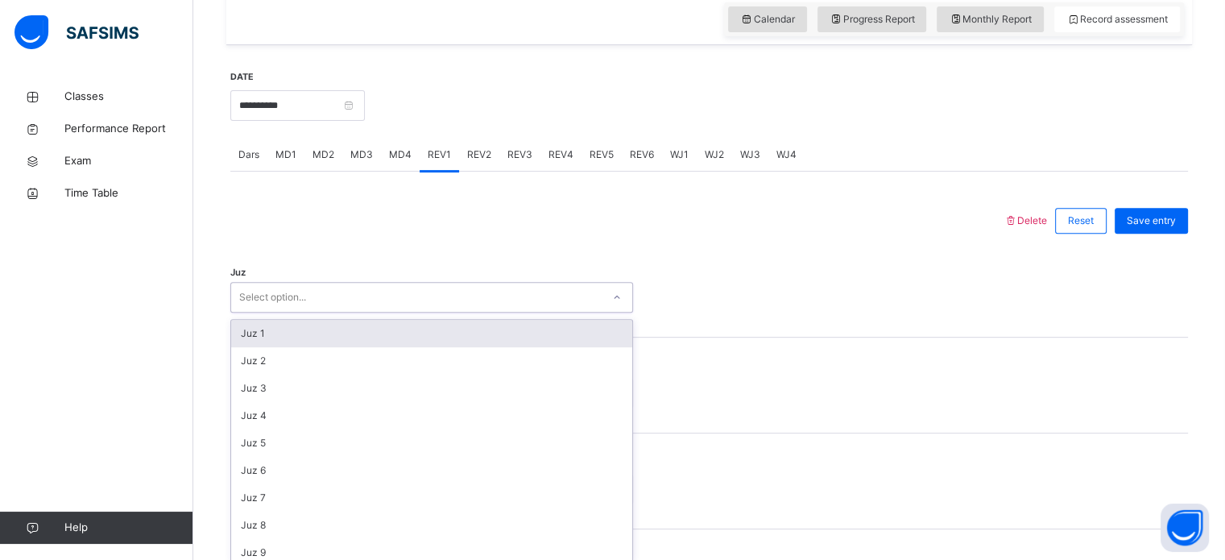
scroll to position [574, 0]
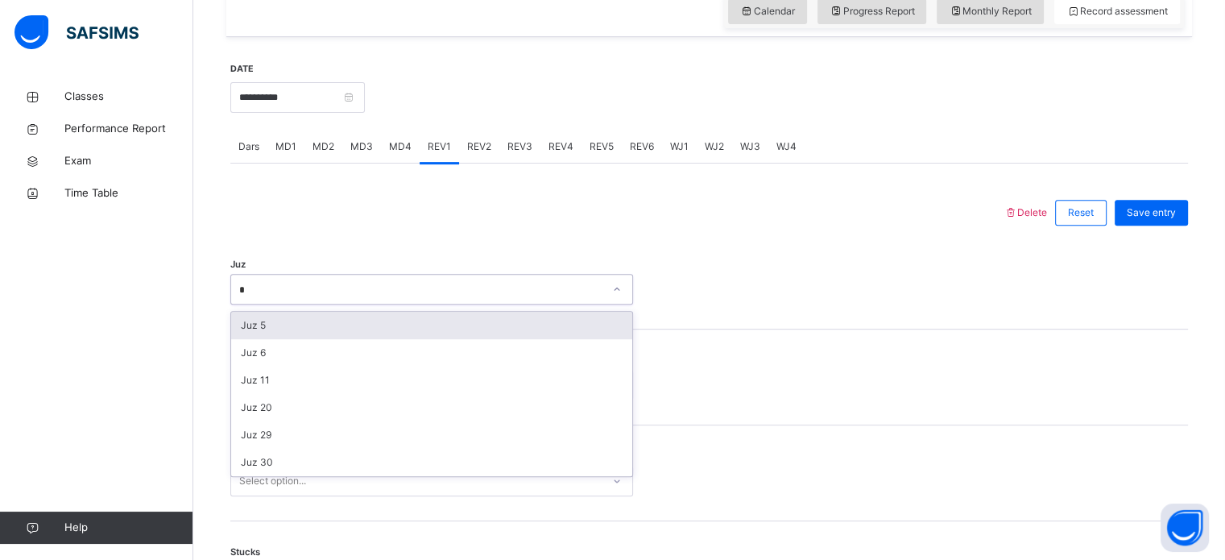
type input "**"
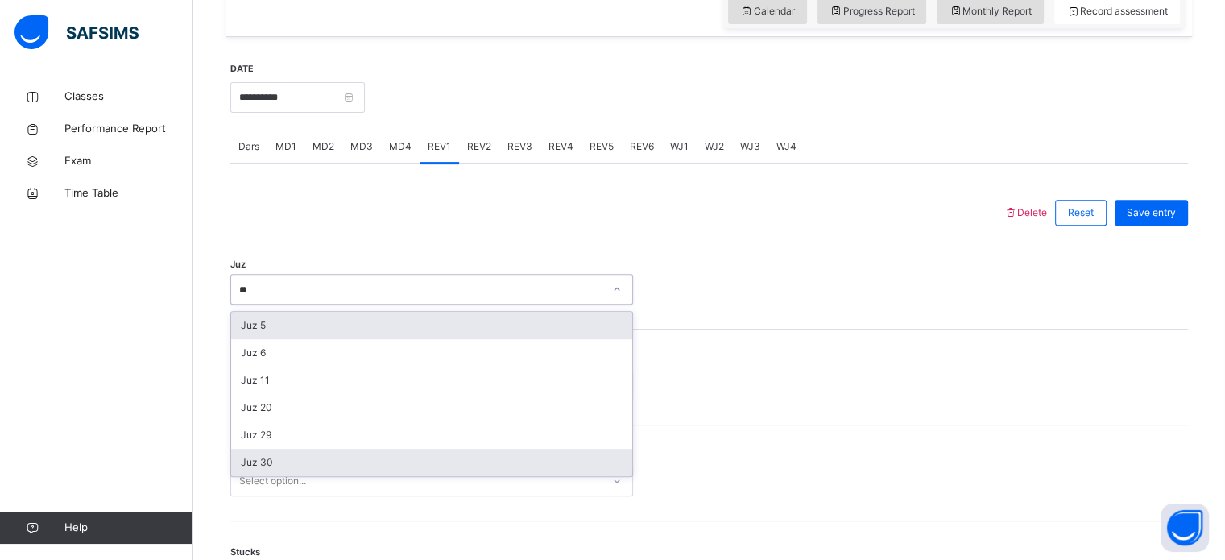
click at [404, 464] on div "Juz 30" at bounding box center [431, 462] width 401 height 27
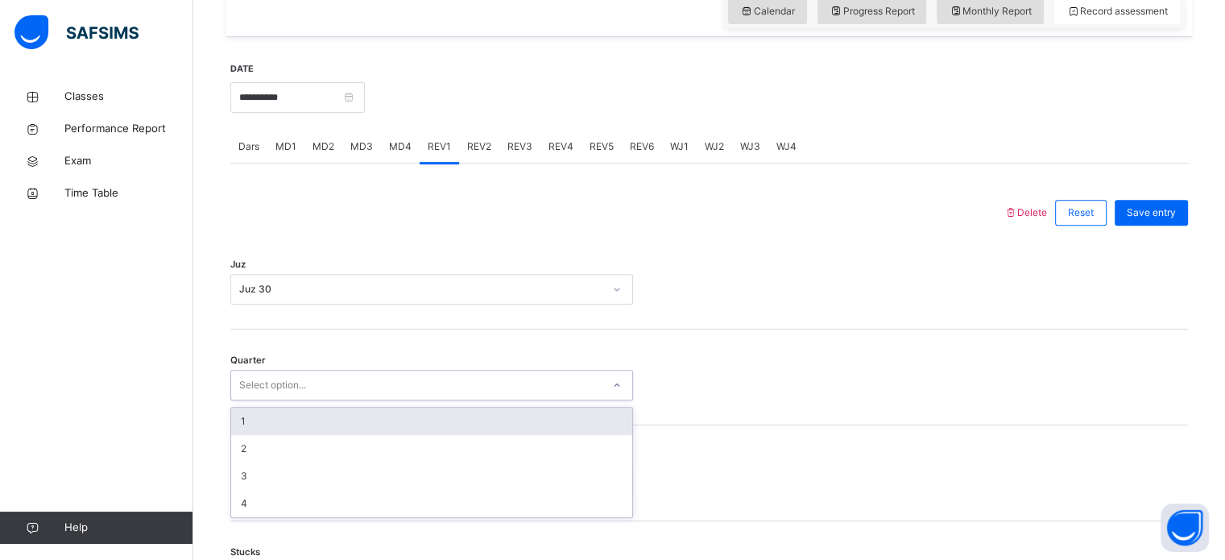
click at [401, 416] on div "1" at bounding box center [431, 421] width 401 height 27
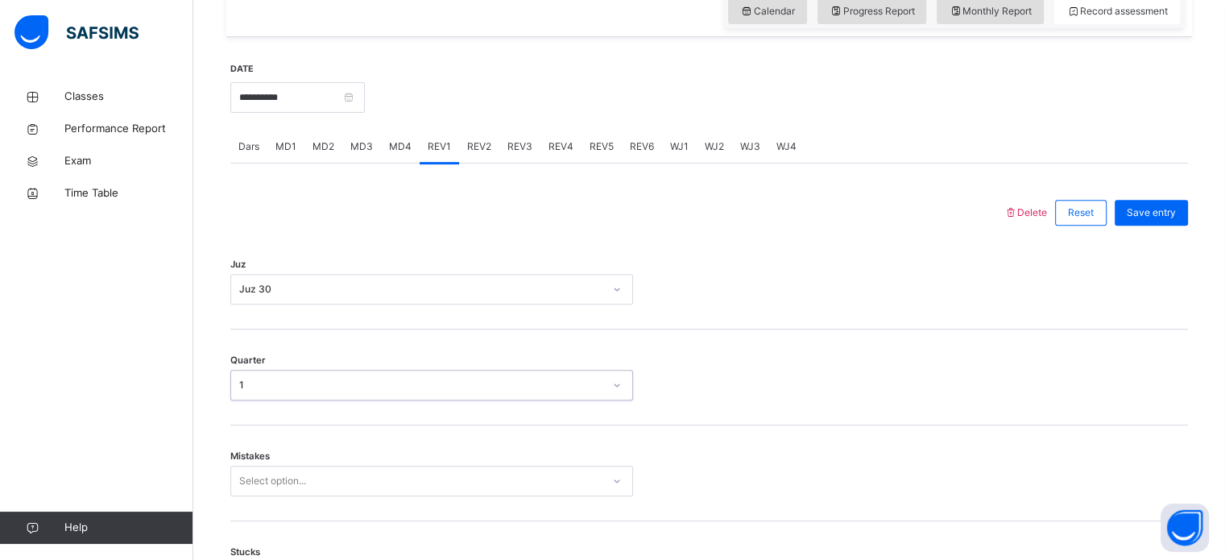
click at [528, 344] on div "Quarter option 1, selected. 0 results available. Select is focused ,type to ref…" at bounding box center [709, 377] width 958 height 96
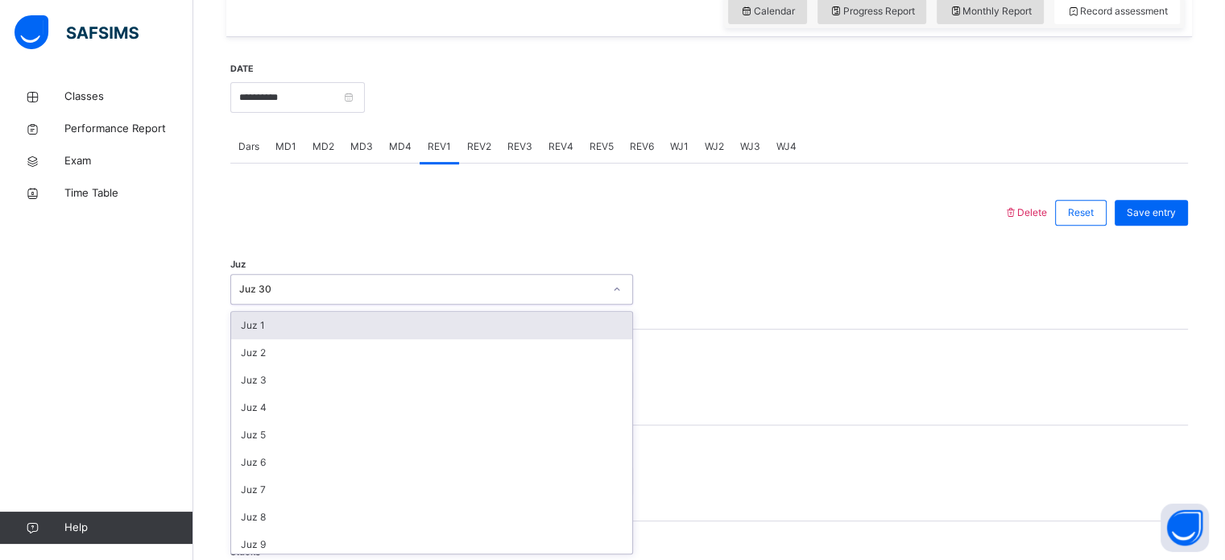
click at [704, 302] on div at bounding box center [709, 289] width 136 height 31
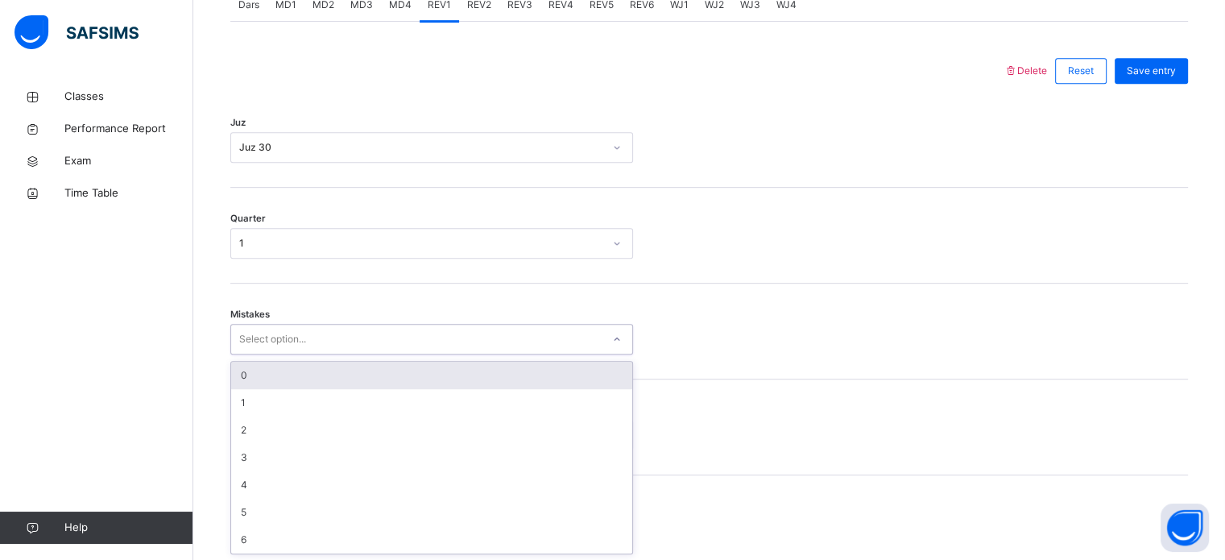
click at [442, 375] on div "0" at bounding box center [431, 375] width 401 height 27
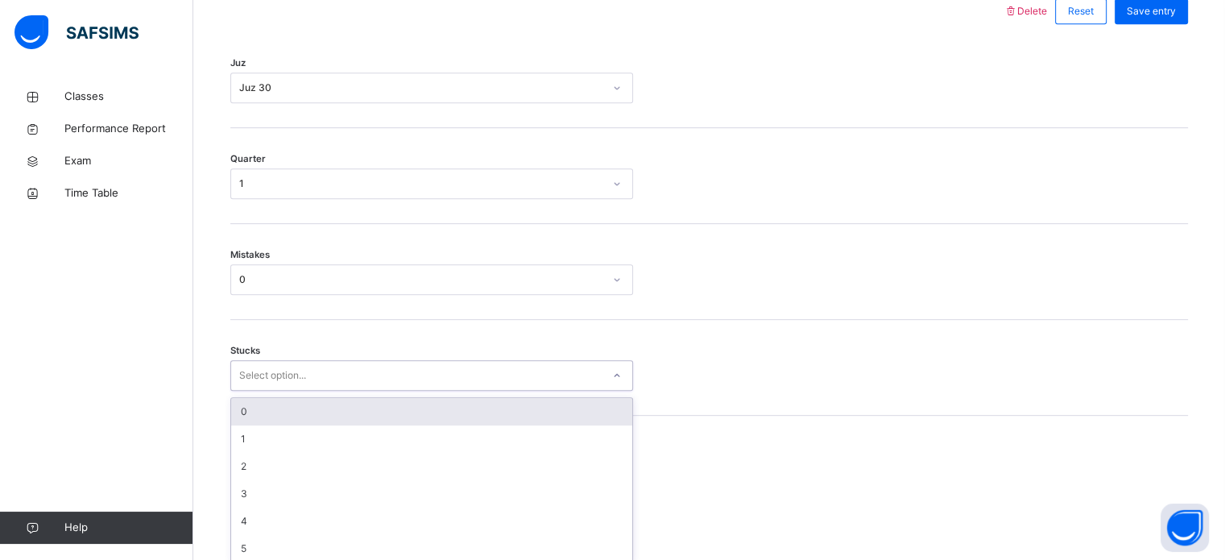
scroll to position [783, 0]
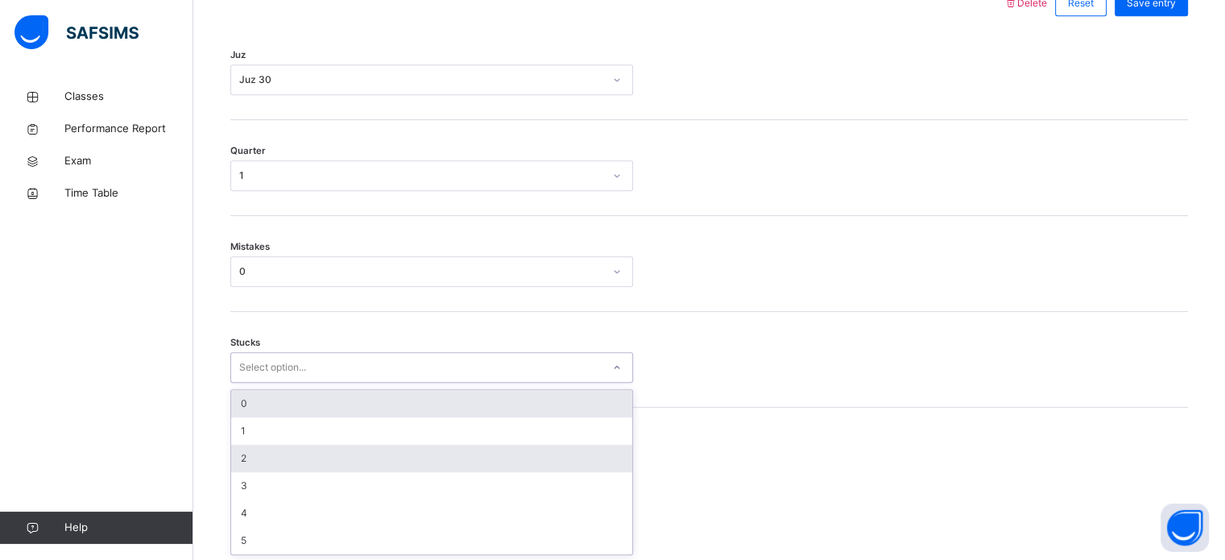
click at [417, 458] on div "2" at bounding box center [431, 458] width 401 height 27
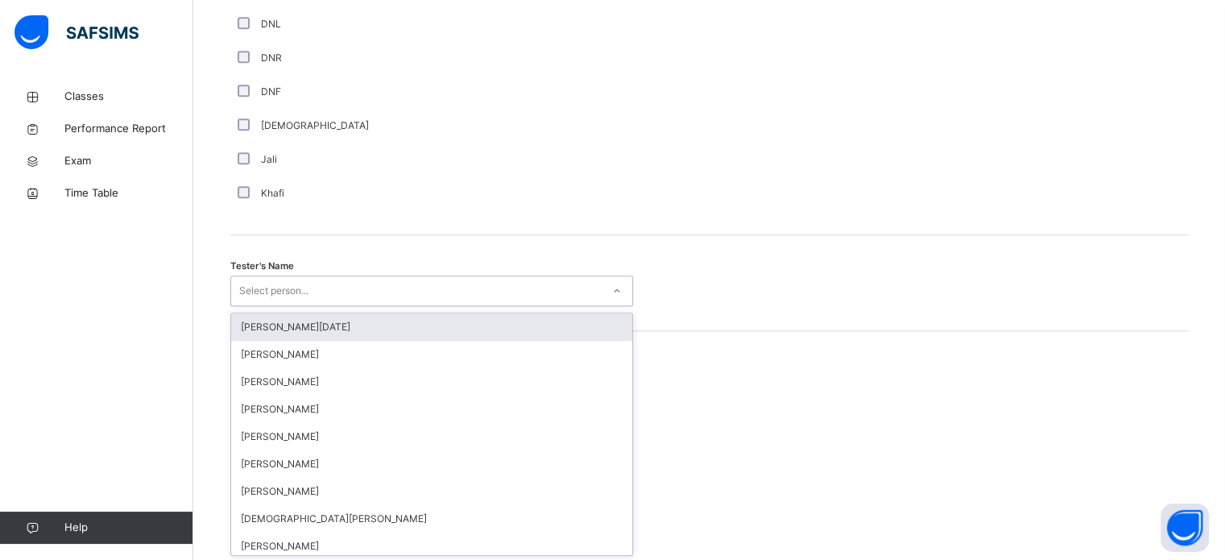
scroll to position [1476, 0]
type input "***"
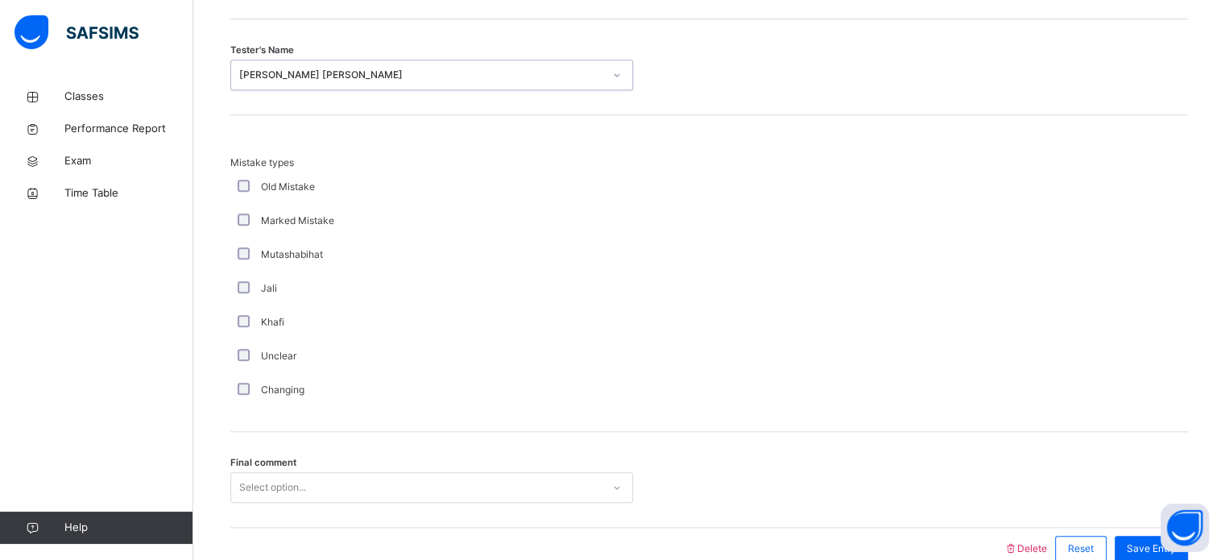
scroll to position [1771, 0]
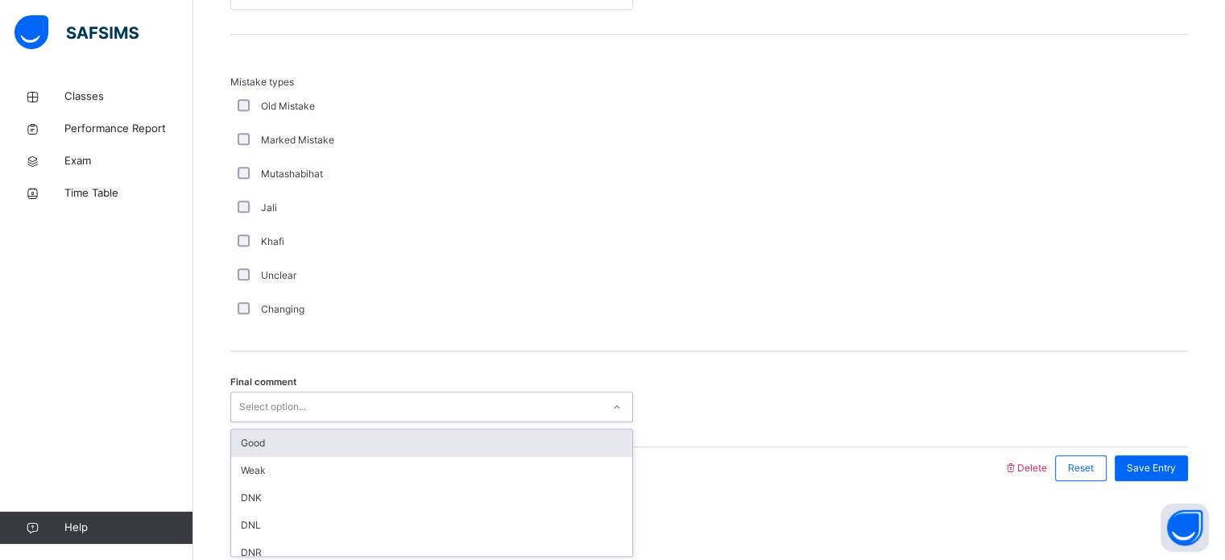
click at [483, 439] on div "Good" at bounding box center [431, 442] width 401 height 27
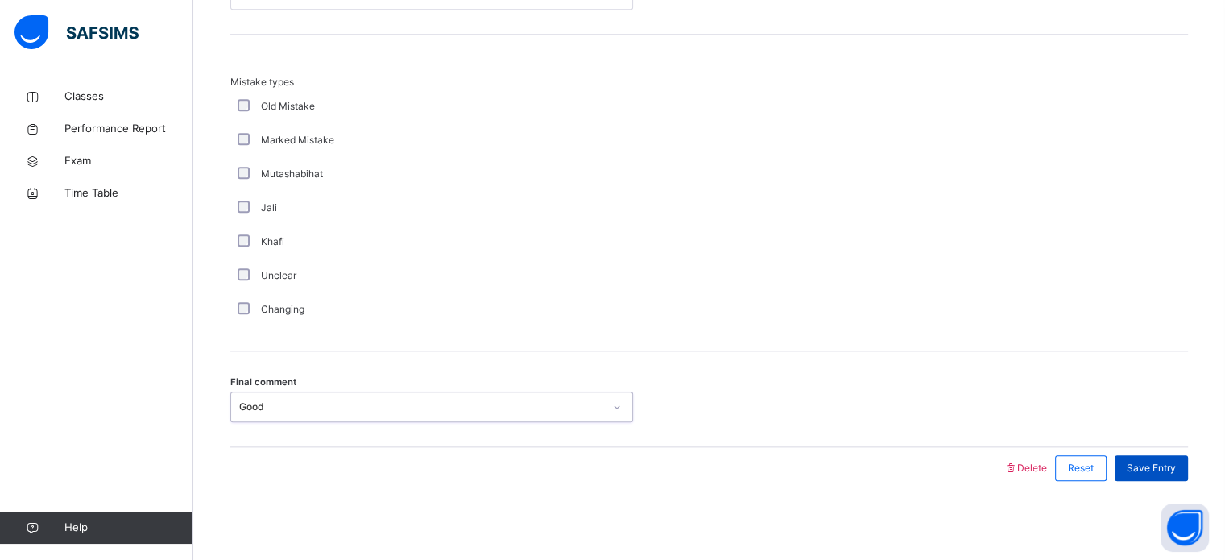
click at [1188, 473] on div "Save Entry" at bounding box center [1151, 468] width 73 height 26
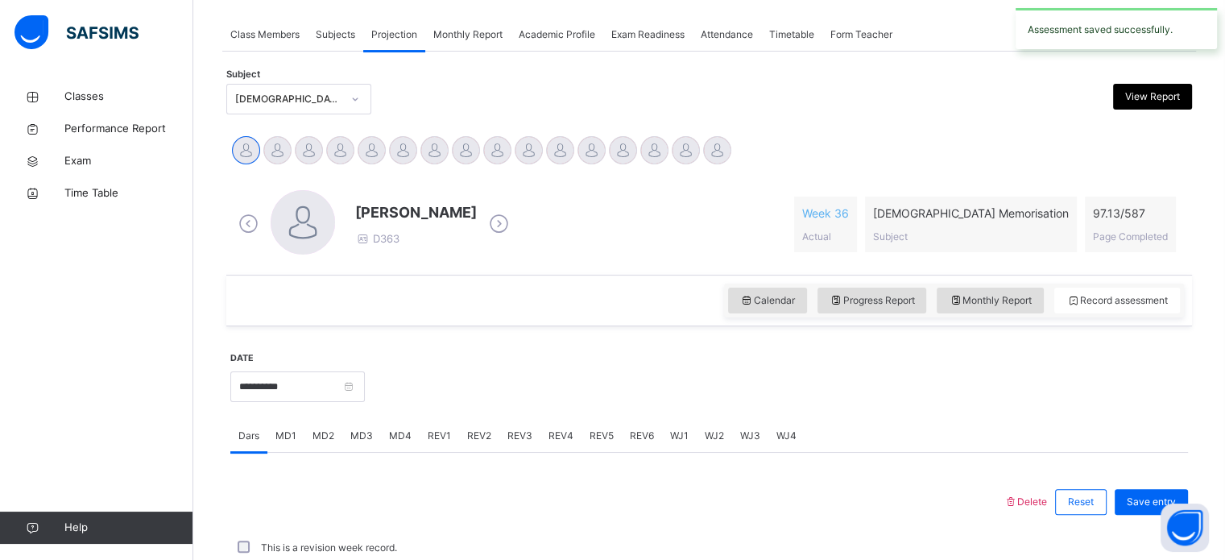
scroll to position [649, 0]
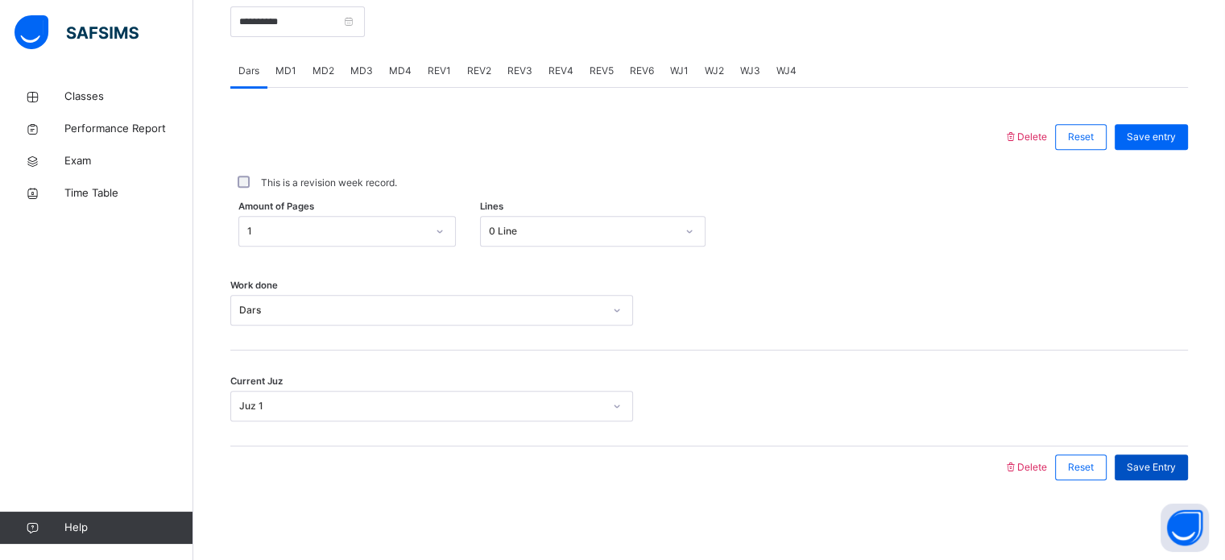
click at [1150, 462] on span "Save Entry" at bounding box center [1151, 467] width 49 height 14
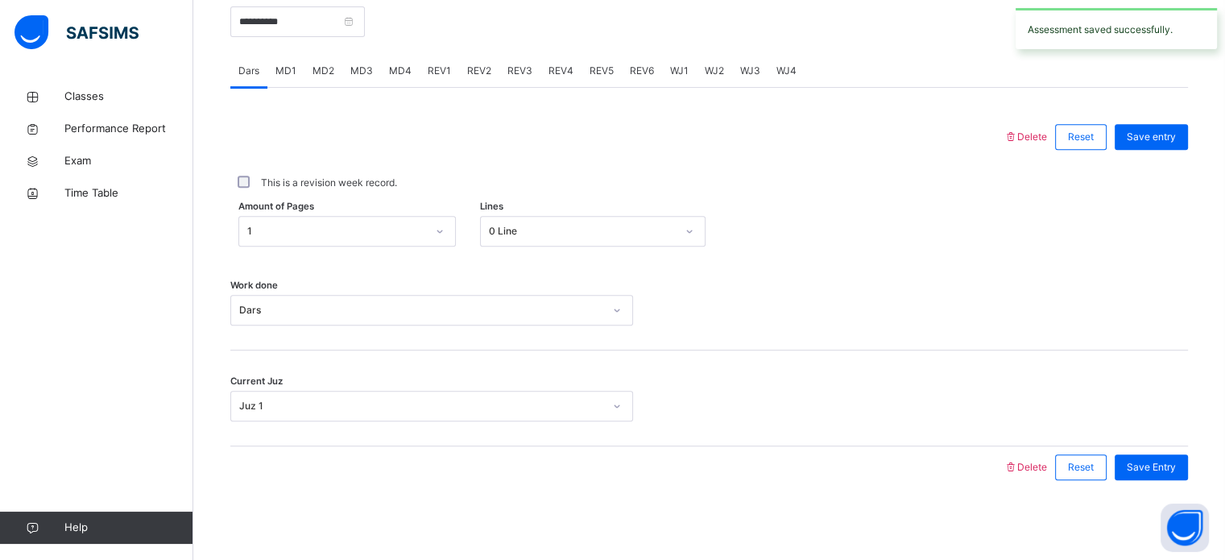
click at [288, 79] on div "MD1" at bounding box center [285, 71] width 37 height 32
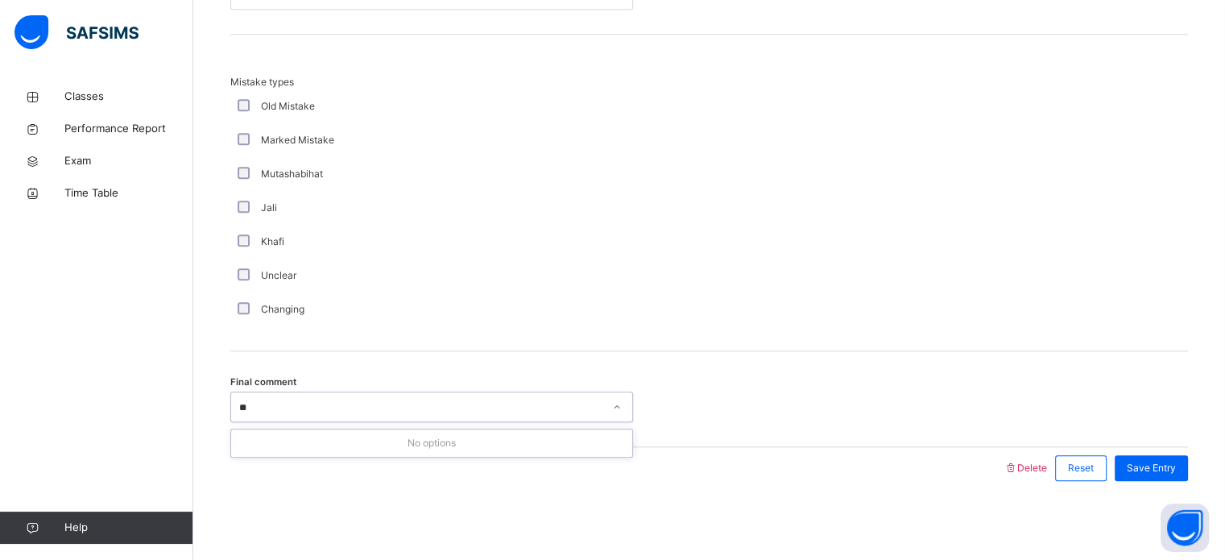
type input "*"
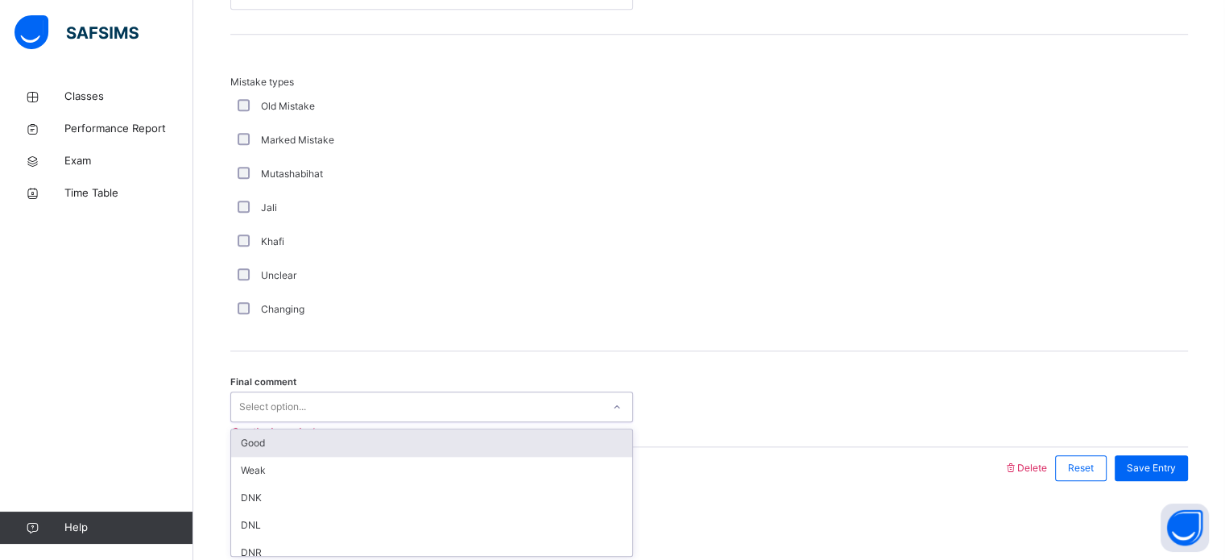
click at [512, 440] on div "Good" at bounding box center [431, 442] width 401 height 27
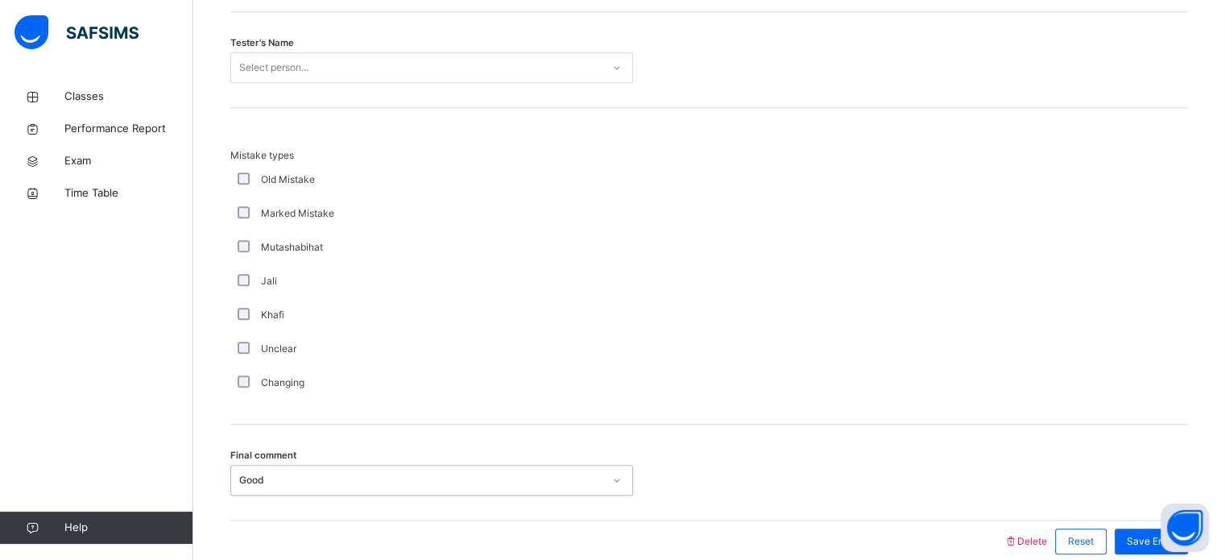
scroll to position [1440, 0]
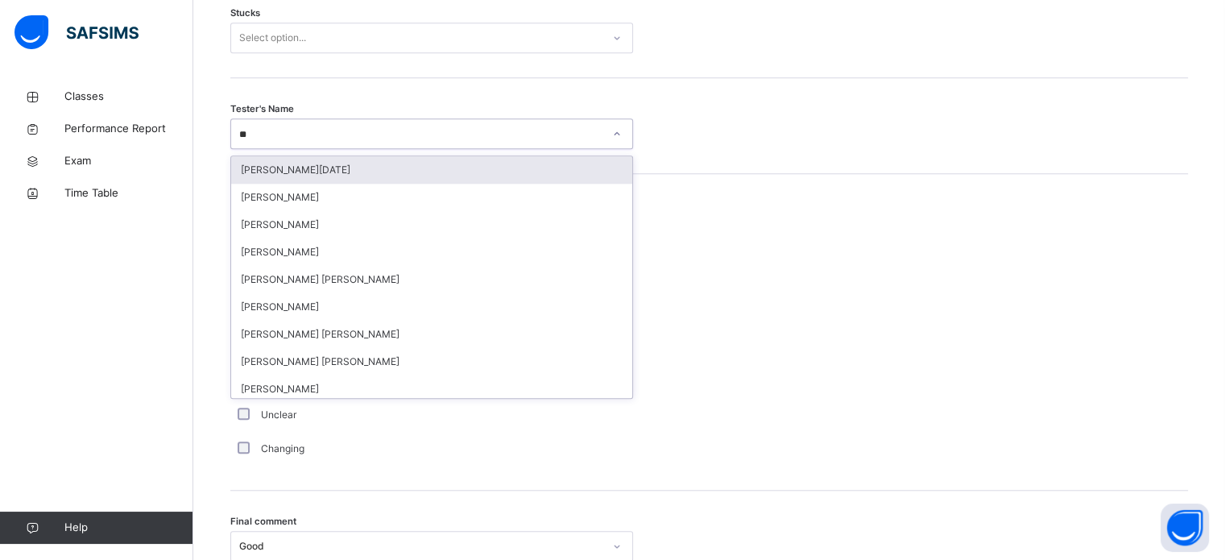
type input "***"
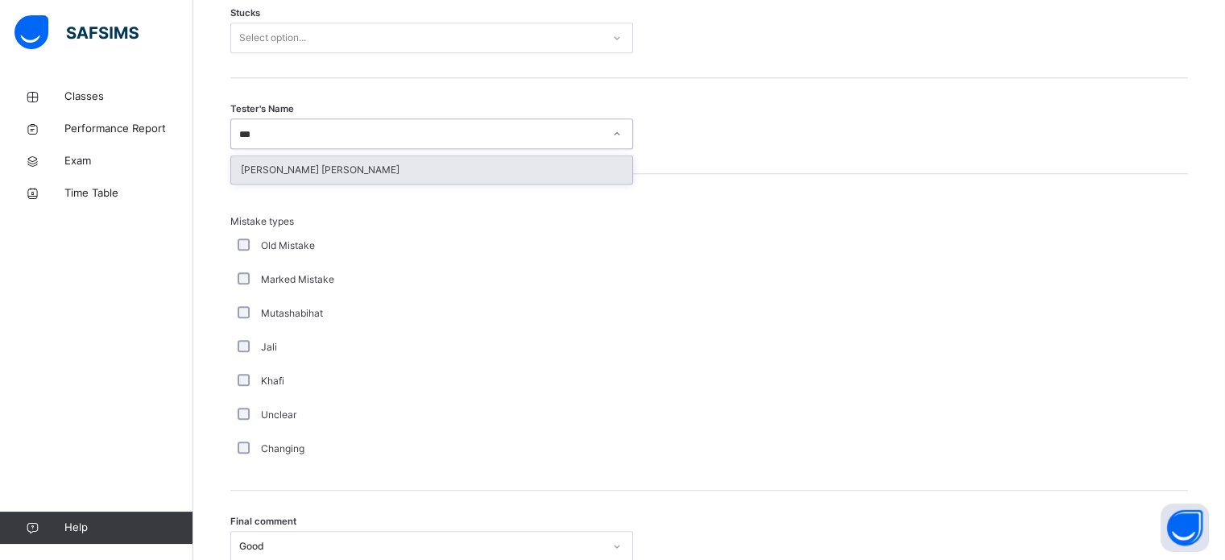
click at [422, 156] on div "[PERSON_NAME] [PERSON_NAME]" at bounding box center [431, 169] width 401 height 27
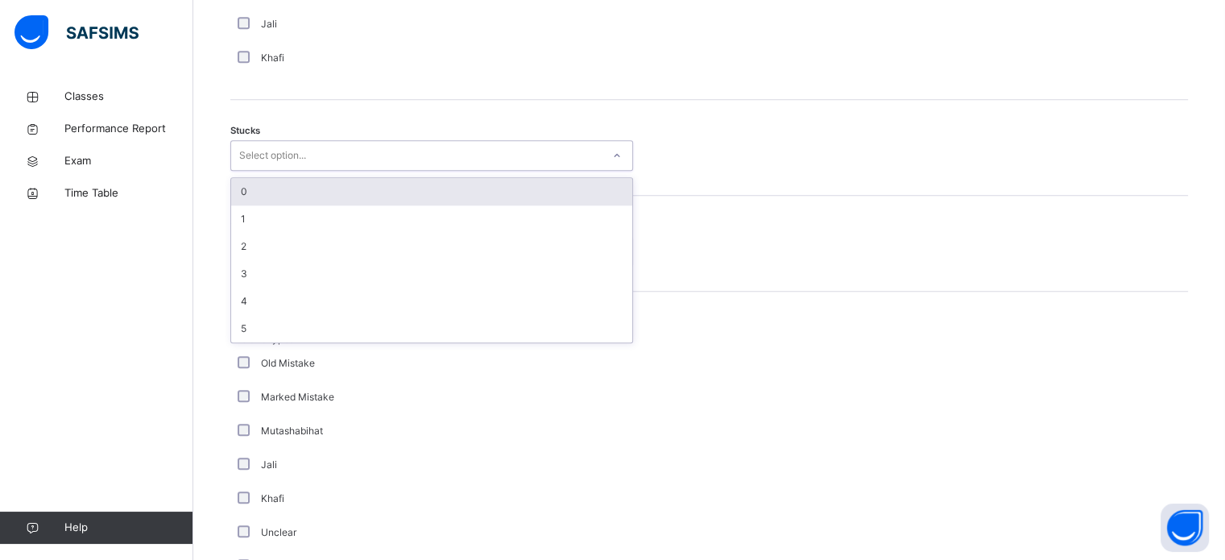
click at [509, 180] on div "0" at bounding box center [431, 191] width 401 height 27
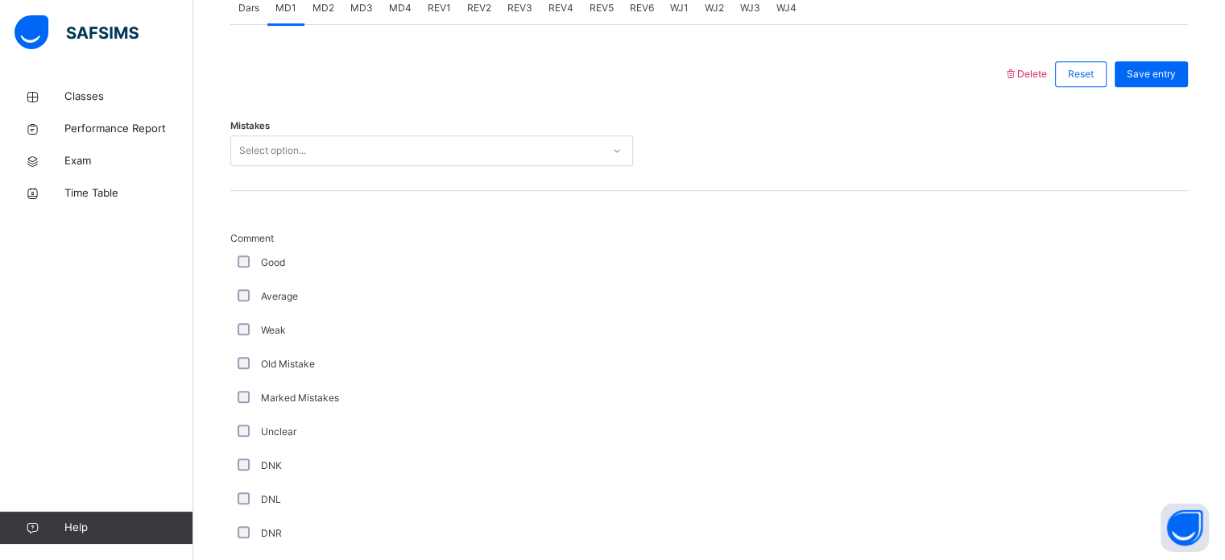
scroll to position [709, 0]
click at [245, 239] on span "Comment" at bounding box center [431, 241] width 403 height 14
click at [249, 247] on span "Comment" at bounding box center [431, 241] width 403 height 14
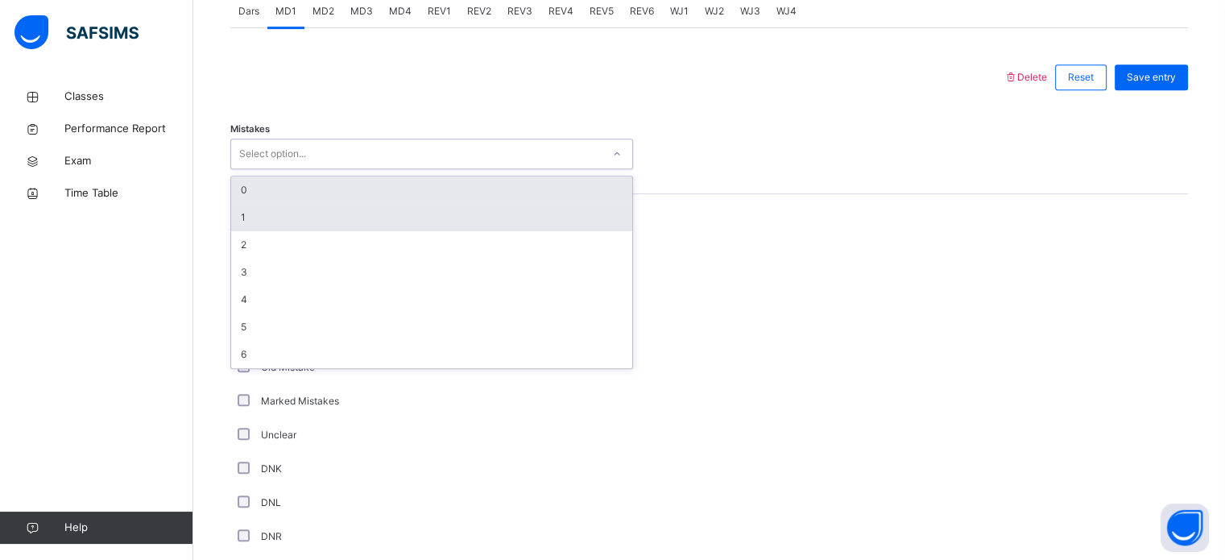
click at [348, 204] on div "1" at bounding box center [431, 217] width 401 height 27
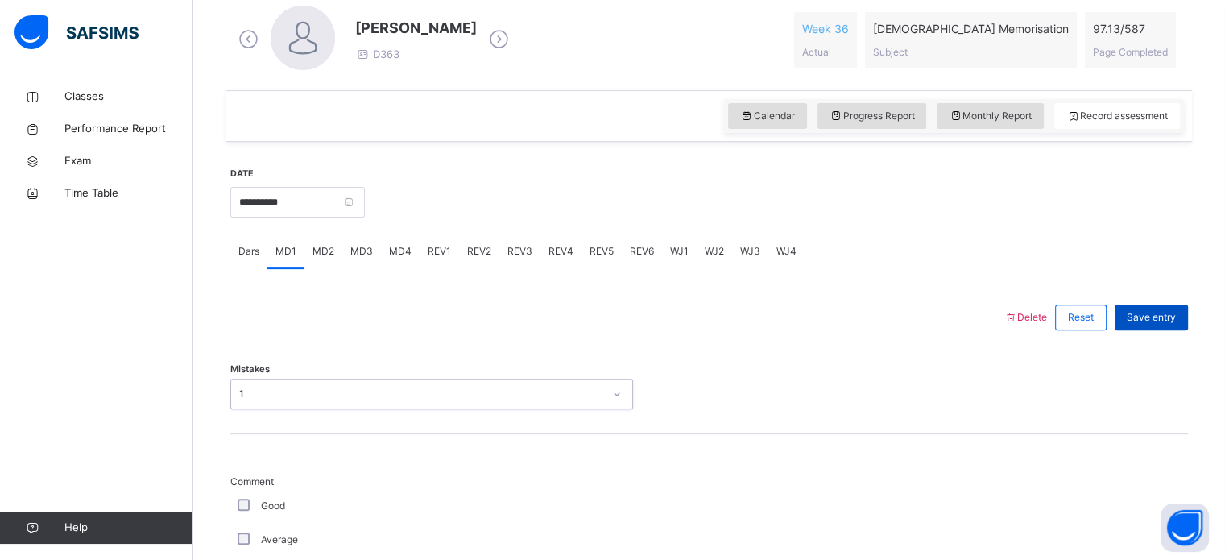
click at [1167, 321] on span "Save entry" at bounding box center [1151, 317] width 49 height 14
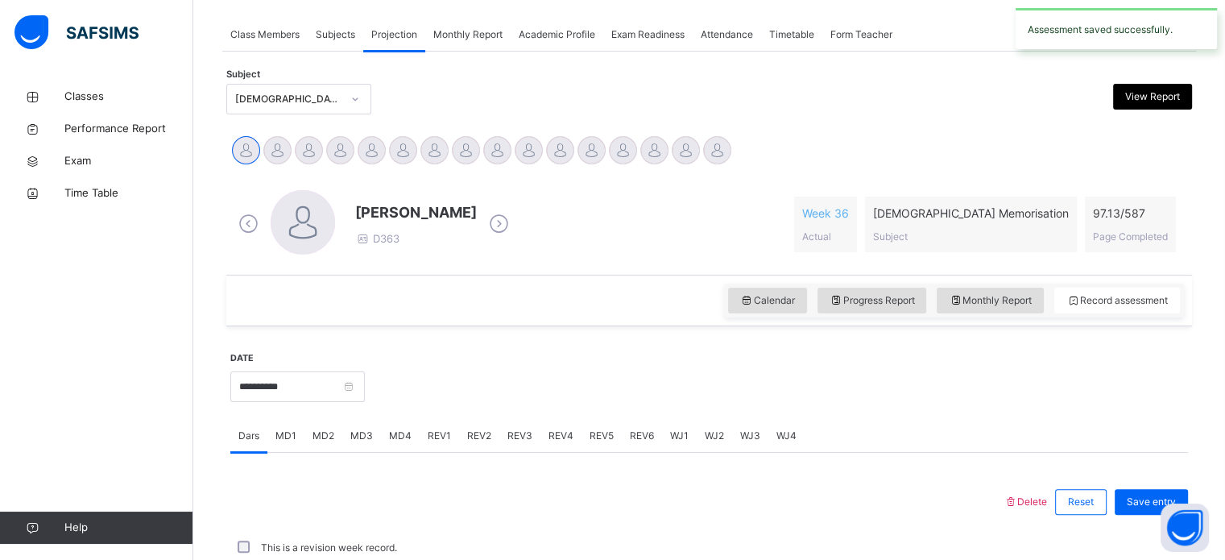
scroll to position [469, 0]
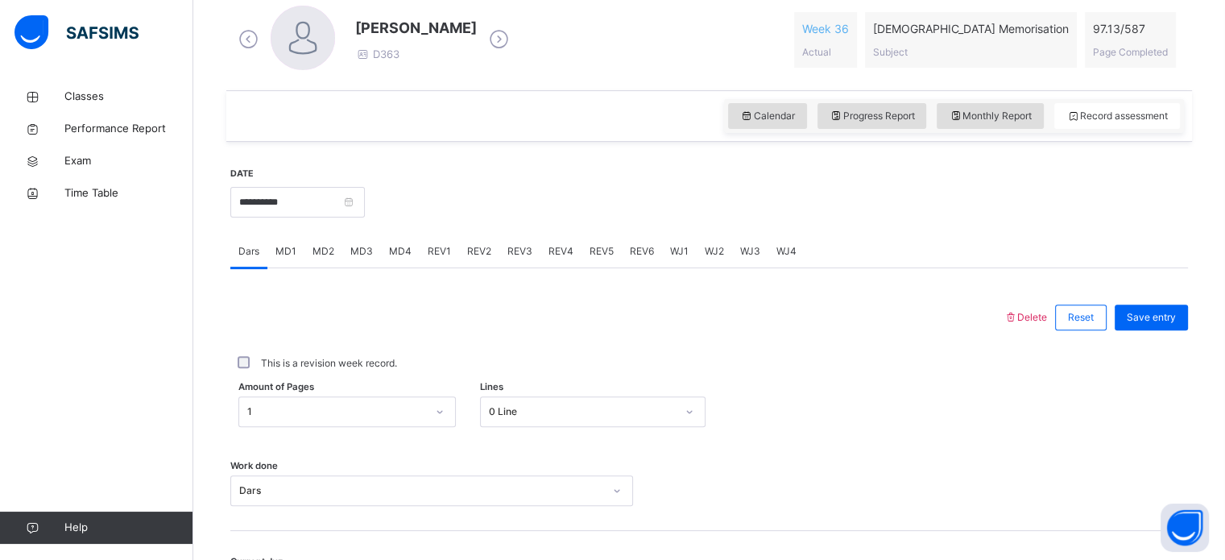
click at [397, 253] on span "MD4" at bounding box center [400, 251] width 23 height 14
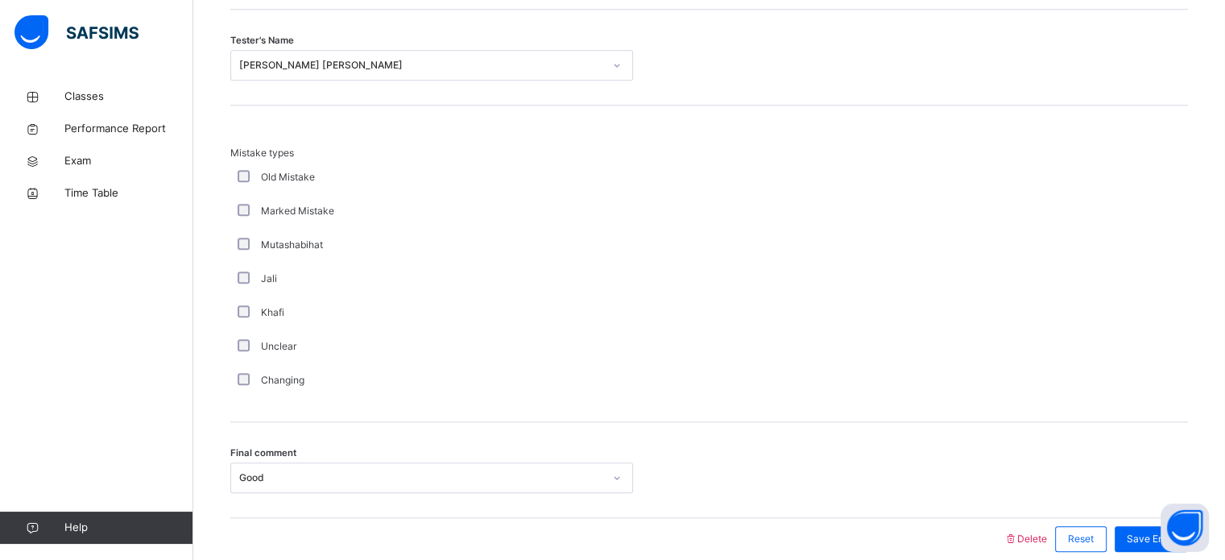
scroll to position [1503, 0]
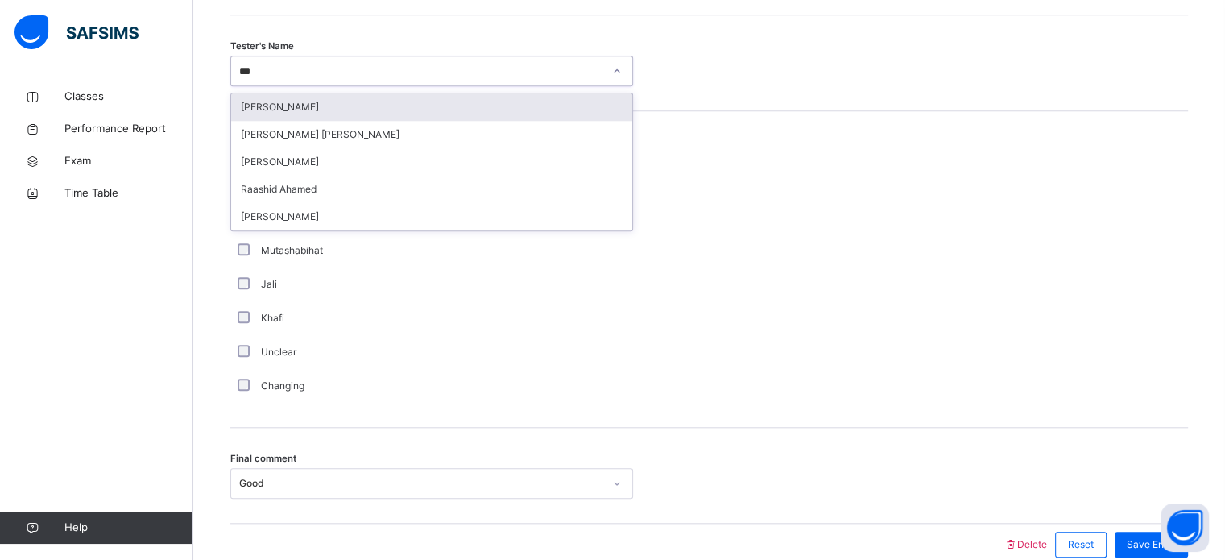
type input "****"
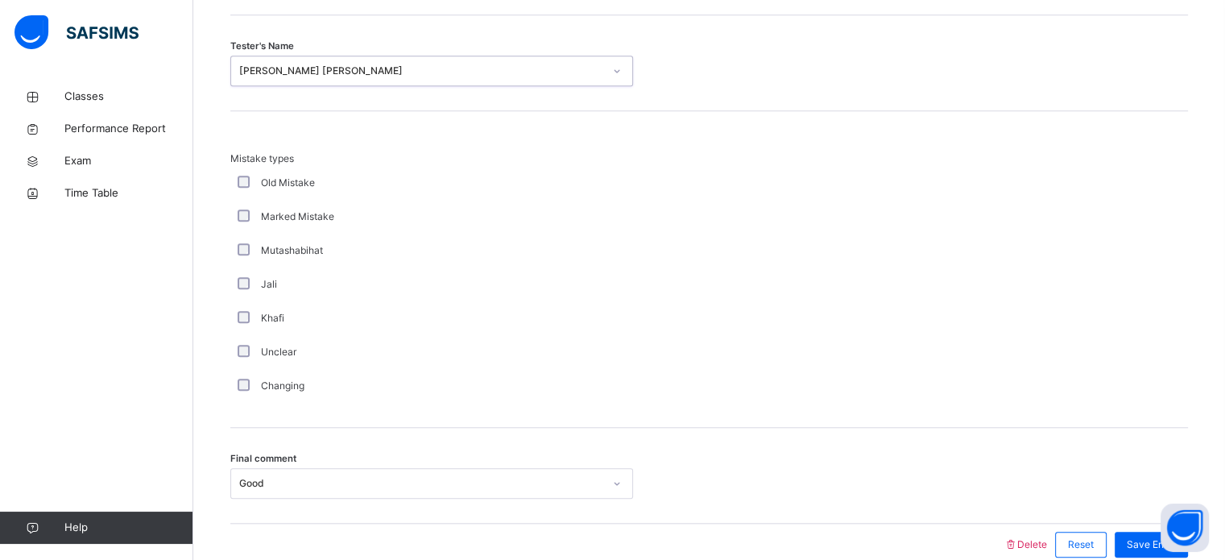
click at [691, 409] on div "Mistake types Old Mistake Marked Mistake Mutashabihat [PERSON_NAME] Unclear Cha…" at bounding box center [709, 269] width 958 height 317
click at [1140, 544] on span "Save Entry" at bounding box center [1151, 544] width 49 height 14
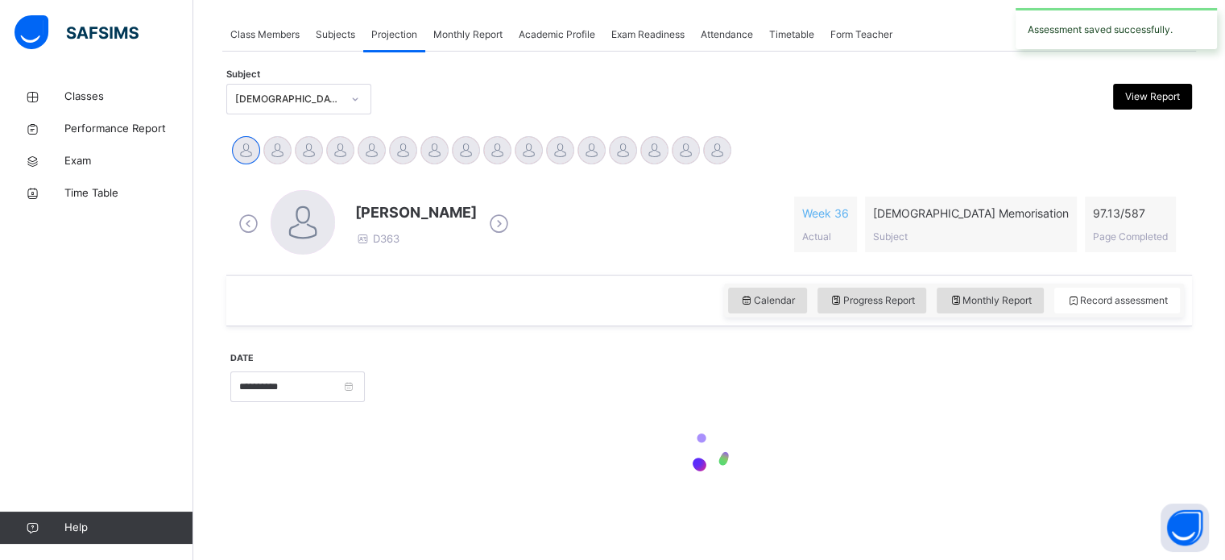
scroll to position [649, 0]
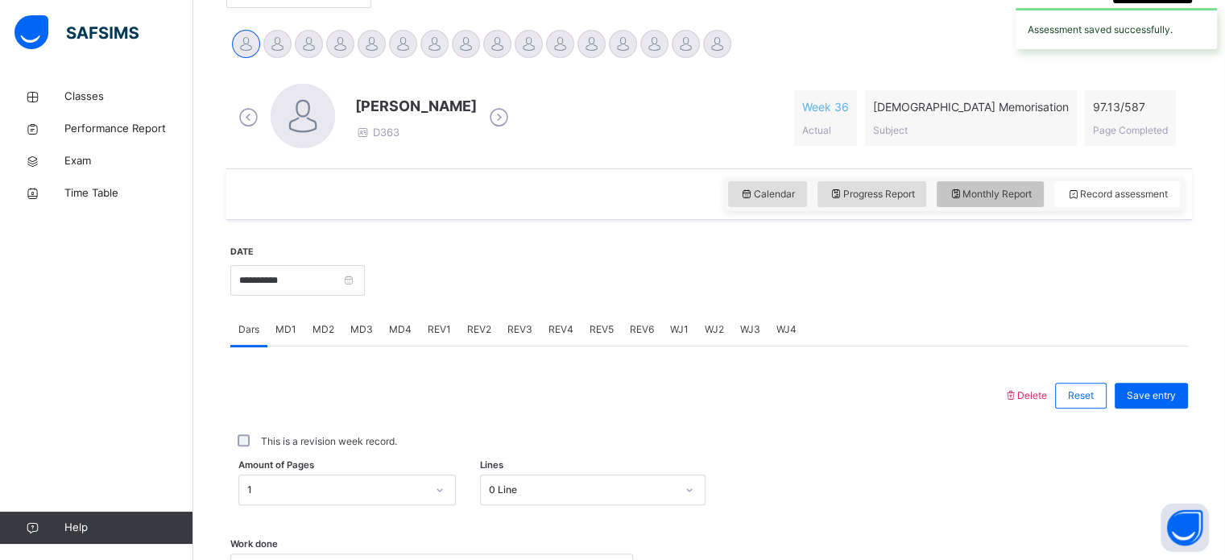
click at [1022, 189] on span "Monthly Report" at bounding box center [990, 194] width 83 height 14
select select "****"
select select "*"
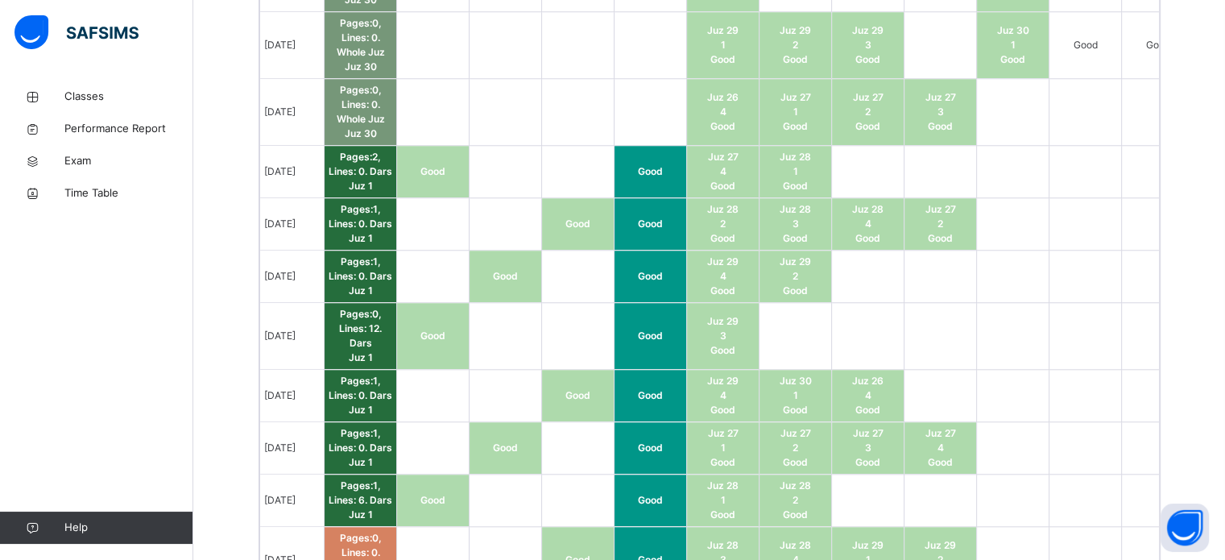
click at [1122, 411] on td at bounding box center [1086, 396] width 72 height 52
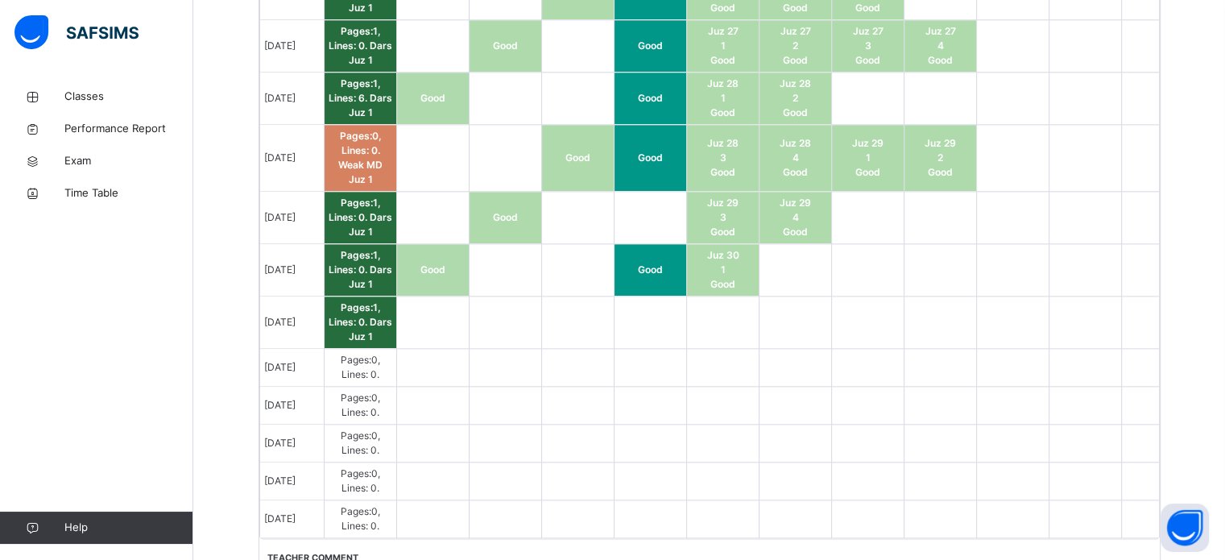
scroll to position [1935, 0]
click at [653, 206] on td at bounding box center [651, 219] width 72 height 52
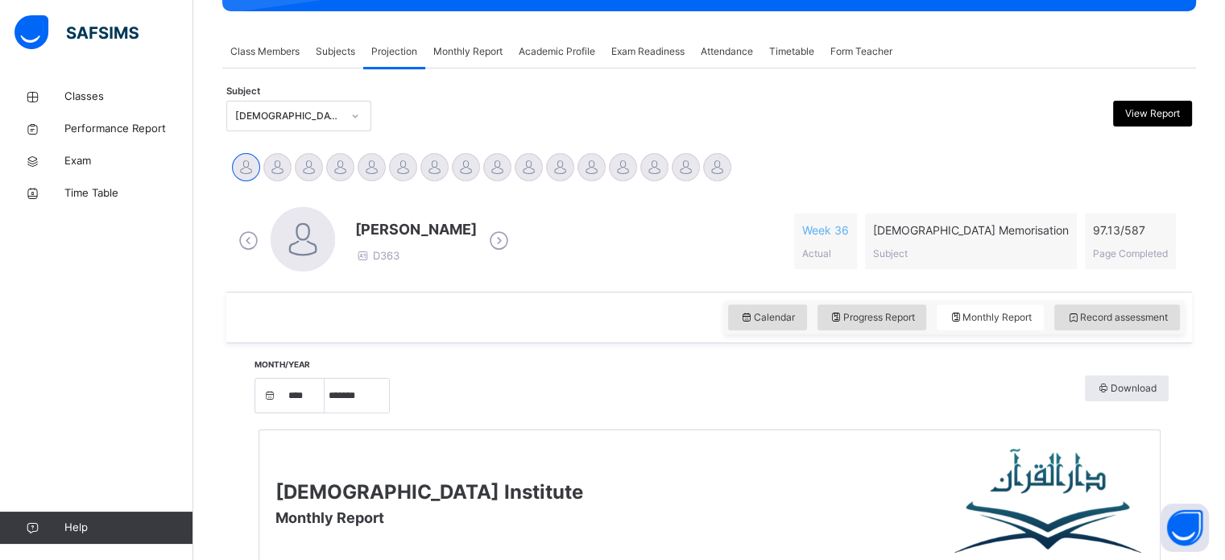
scroll to position [266, 0]
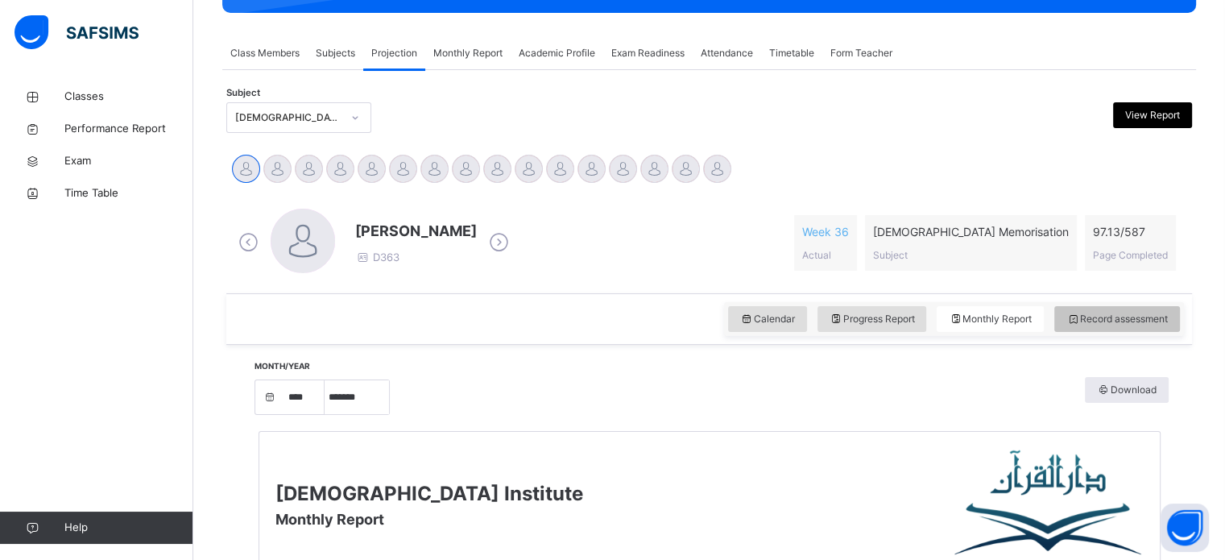
click at [1121, 321] on span "Record assessment" at bounding box center [1117, 319] width 101 height 14
